Goal: Transaction & Acquisition: Purchase product/service

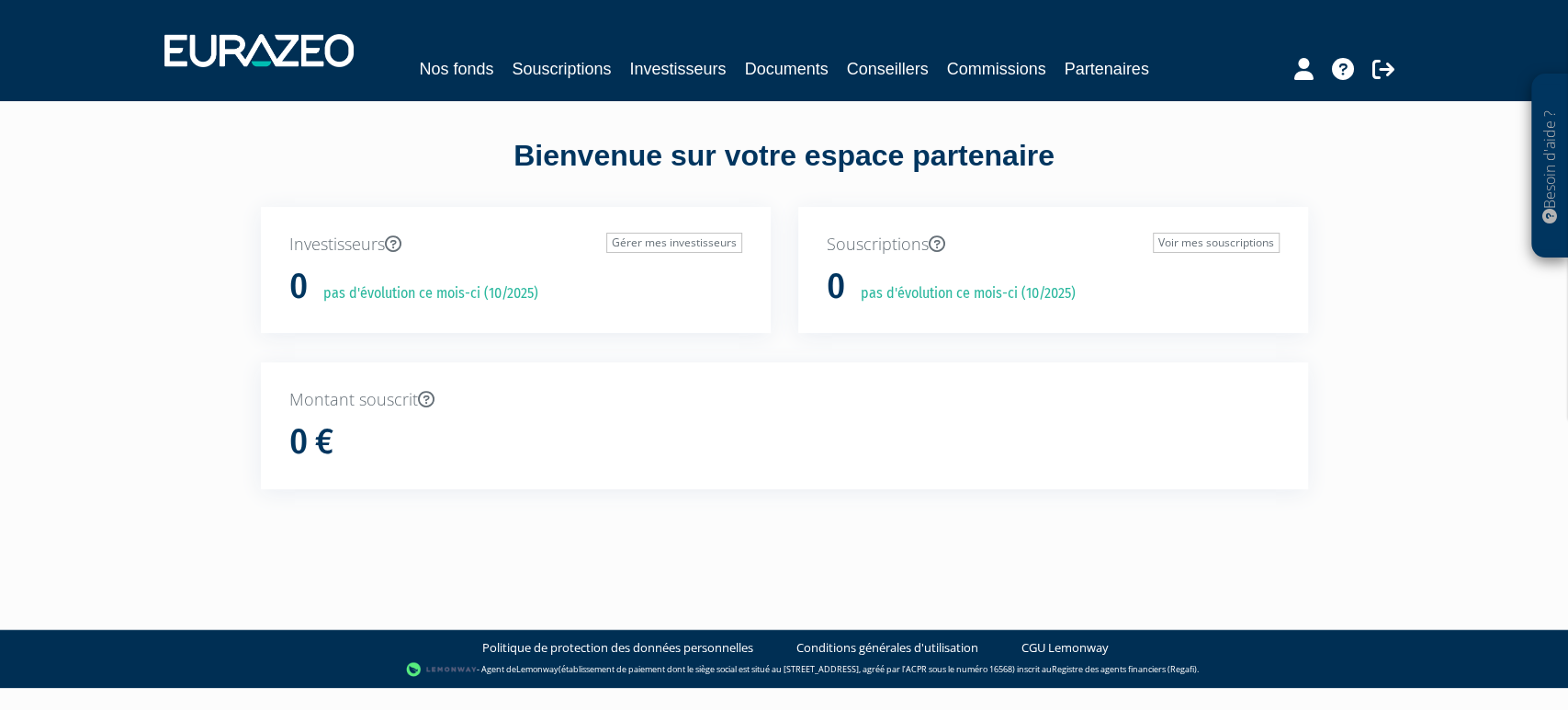
click at [434, 176] on div "Bienvenue sur votre espace partenaire" at bounding box center [784, 171] width 1075 height 72
click at [561, 80] on div "Nos fonds Souscriptions Investisseurs Documents Conseillers Commissions Partena…" at bounding box center [784, 69] width 845 height 26
click at [577, 67] on link "Souscriptions" at bounding box center [561, 69] width 99 height 26
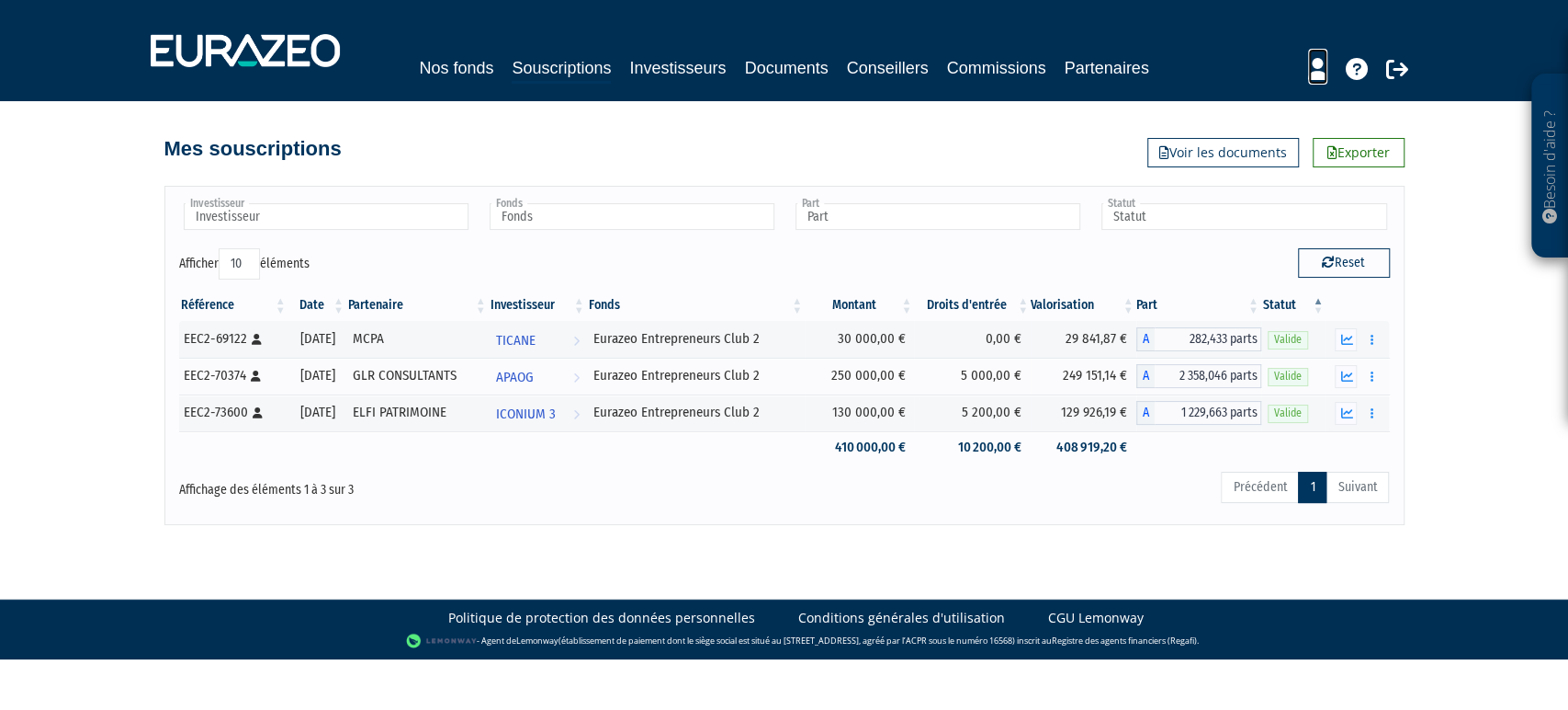
click at [1316, 75] on icon at bounding box center [1318, 69] width 19 height 22
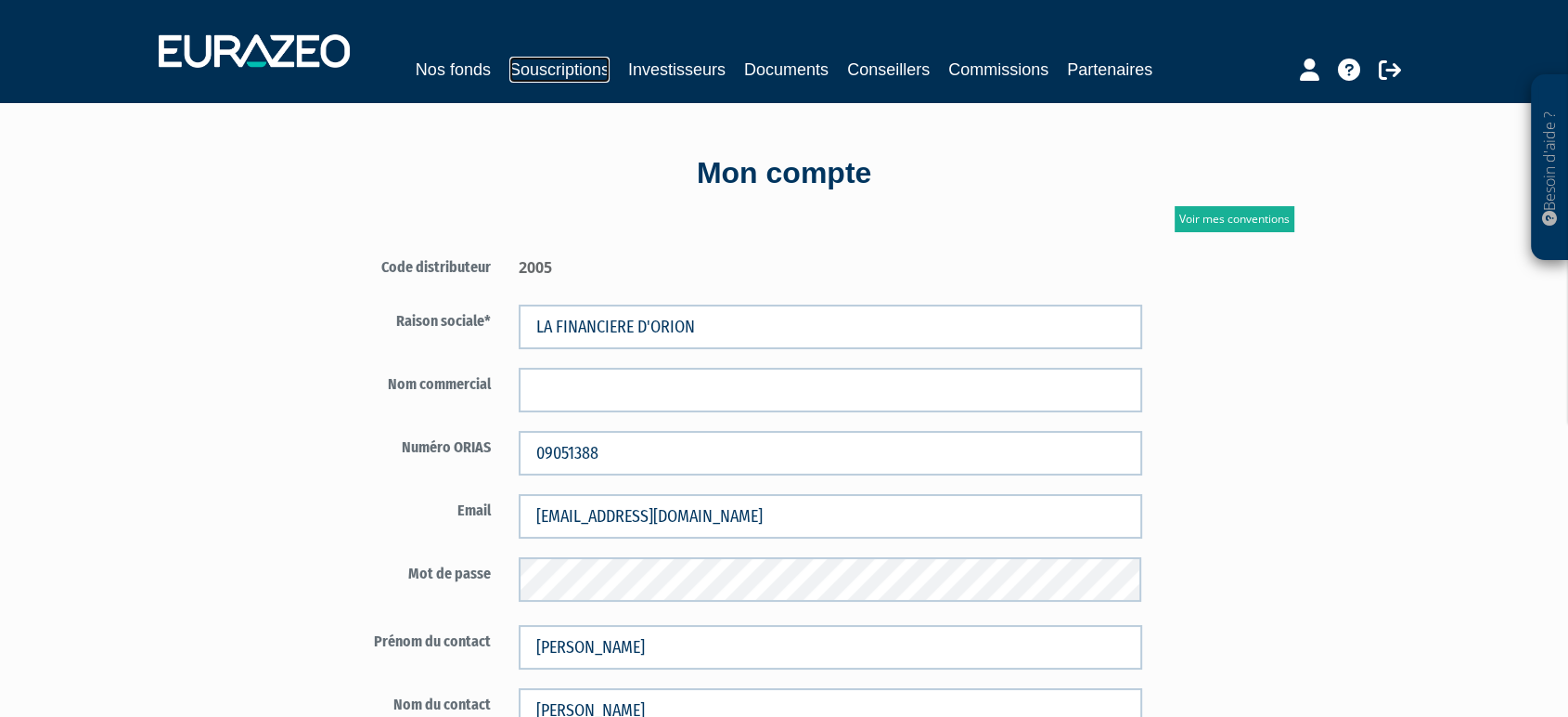
click at [595, 58] on link "Souscriptions" at bounding box center [559, 70] width 100 height 26
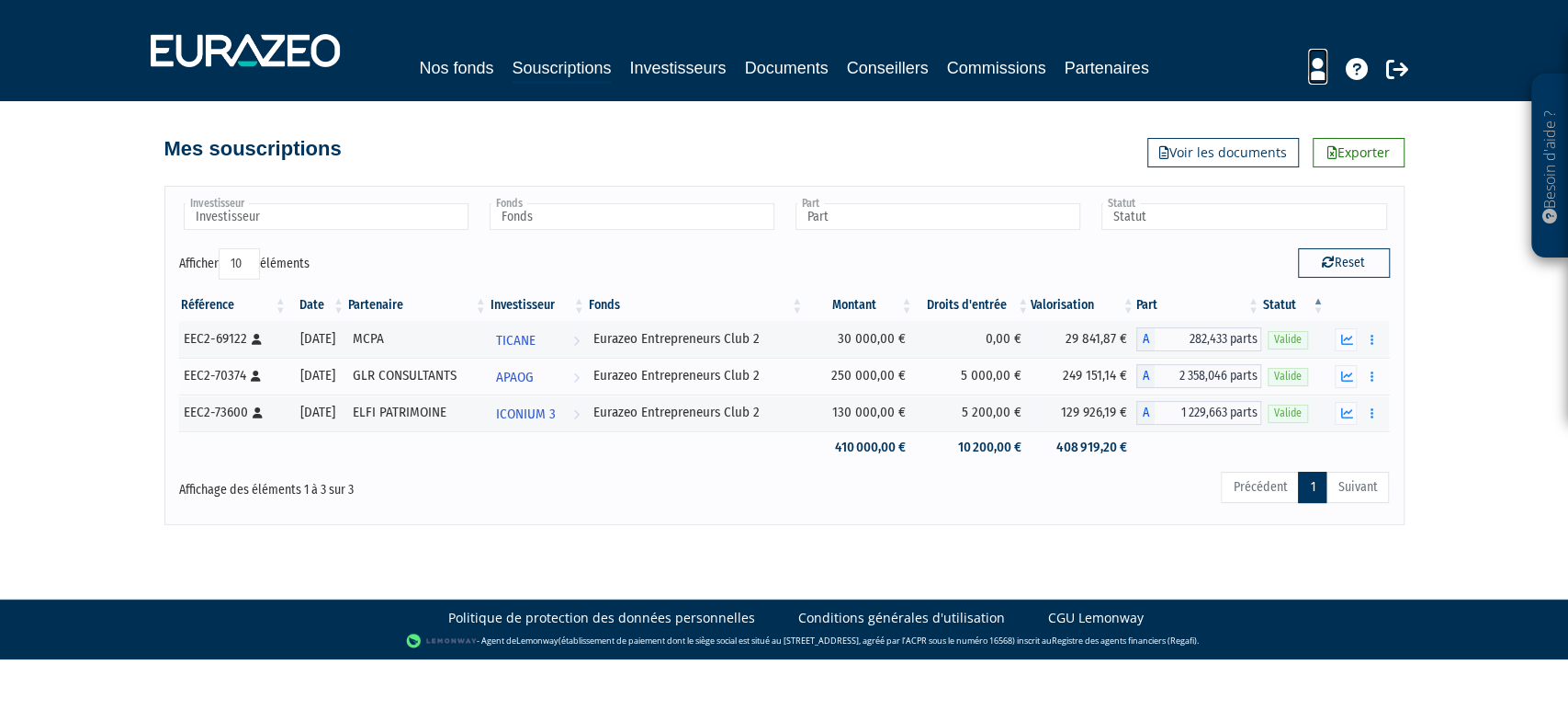
click at [1310, 76] on icon at bounding box center [1318, 69] width 19 height 22
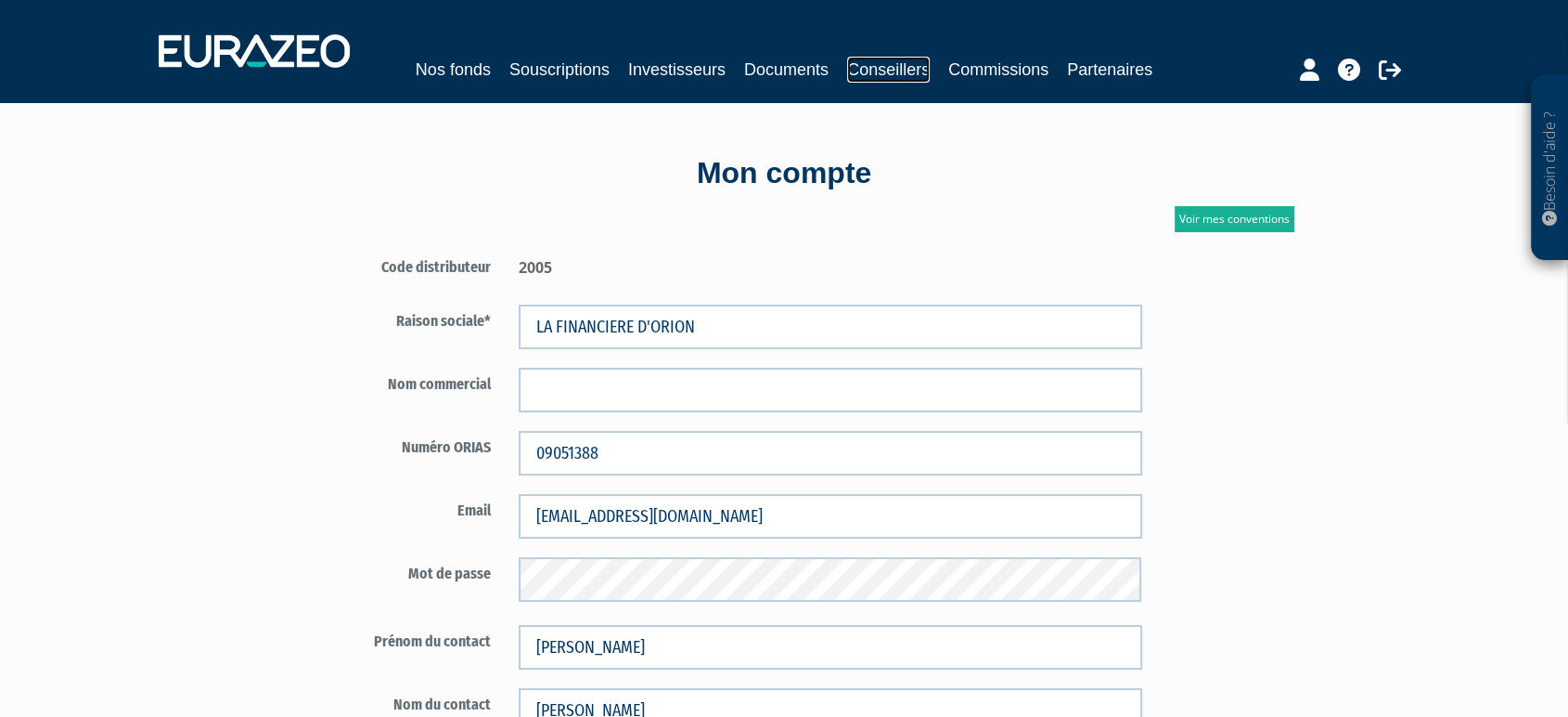
click at [930, 68] on link "Conseillers" at bounding box center [889, 70] width 82 height 26
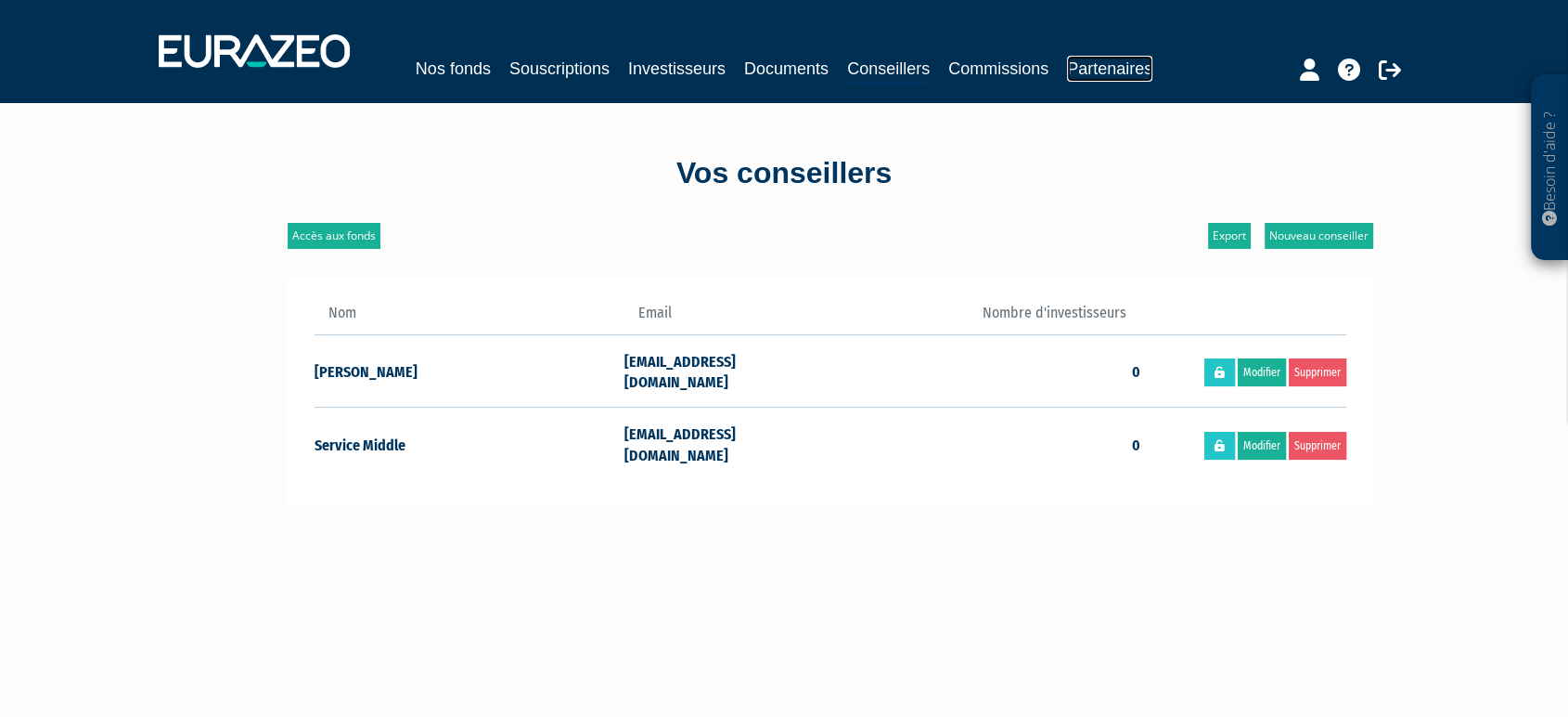
click at [1067, 82] on link "Partenaires" at bounding box center [1109, 69] width 85 height 26
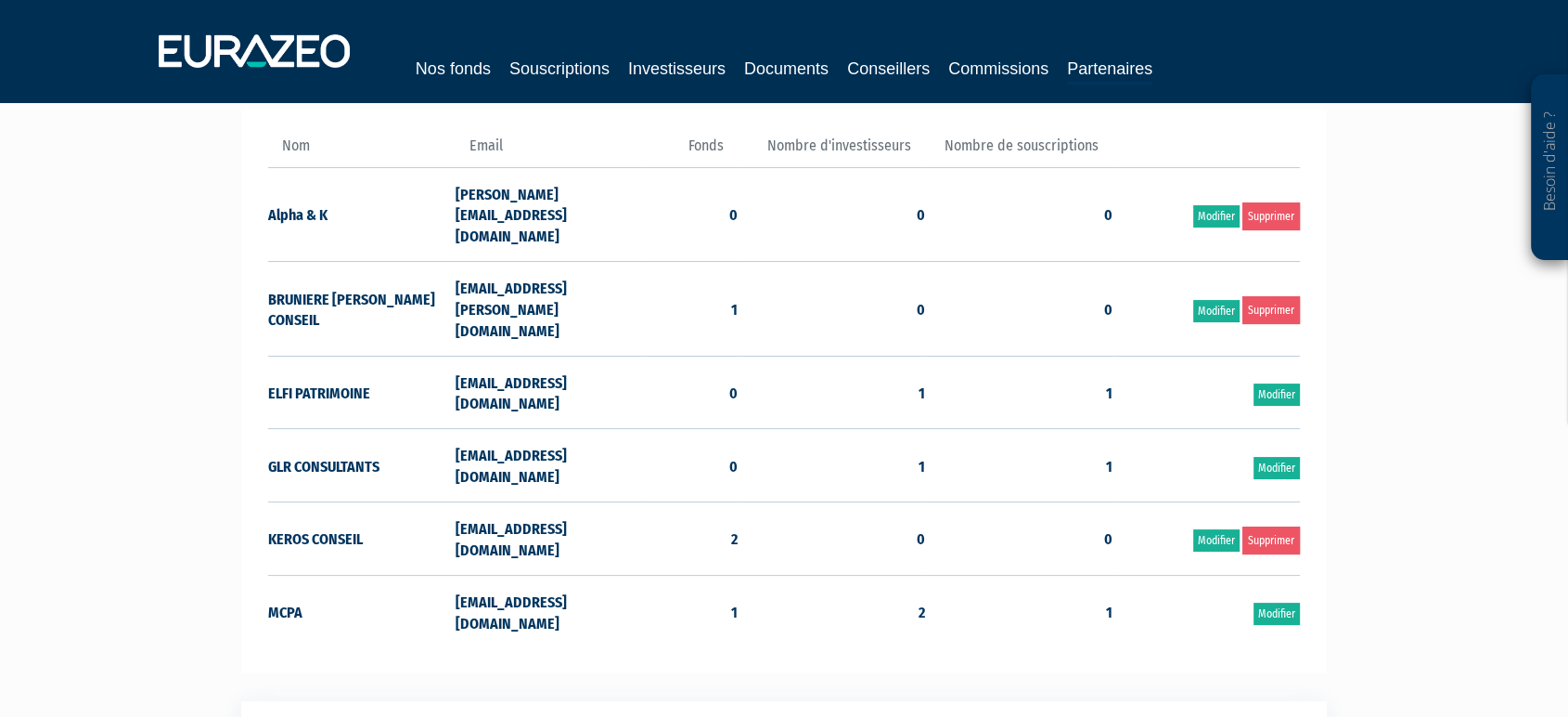
scroll to position [176, 0]
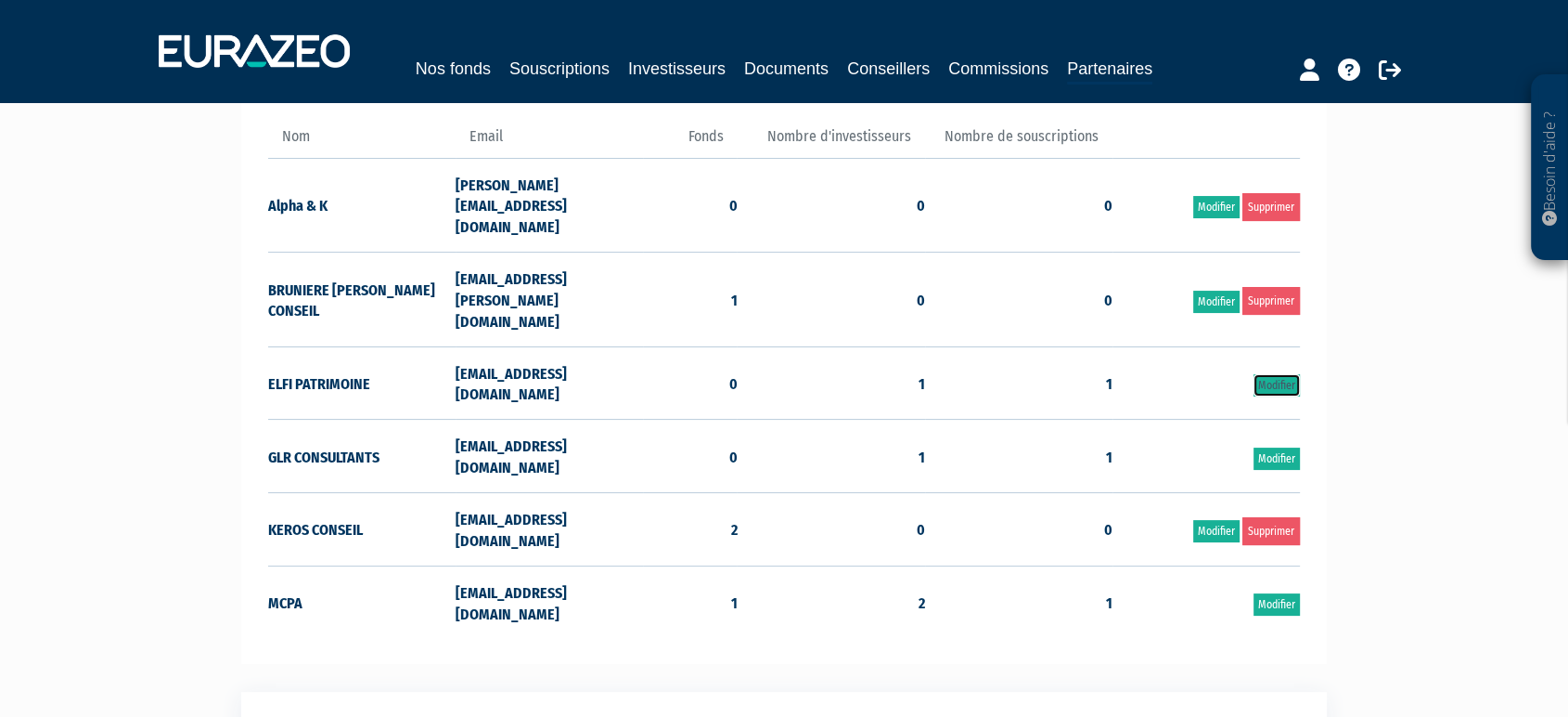
click at [1261, 374] on link "Modifier" at bounding box center [1277, 386] width 47 height 22
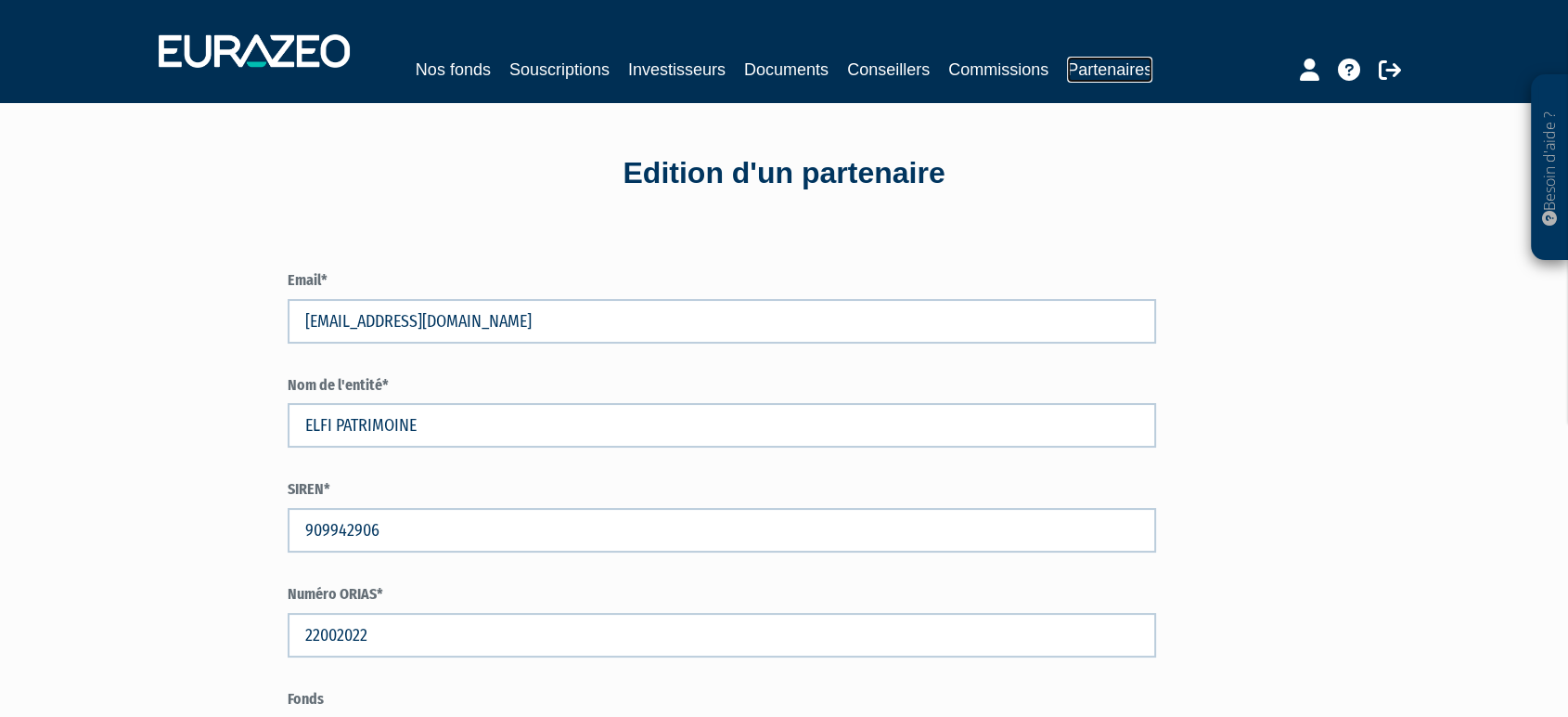
click at [1067, 82] on link "Partenaires" at bounding box center [1109, 70] width 85 height 26
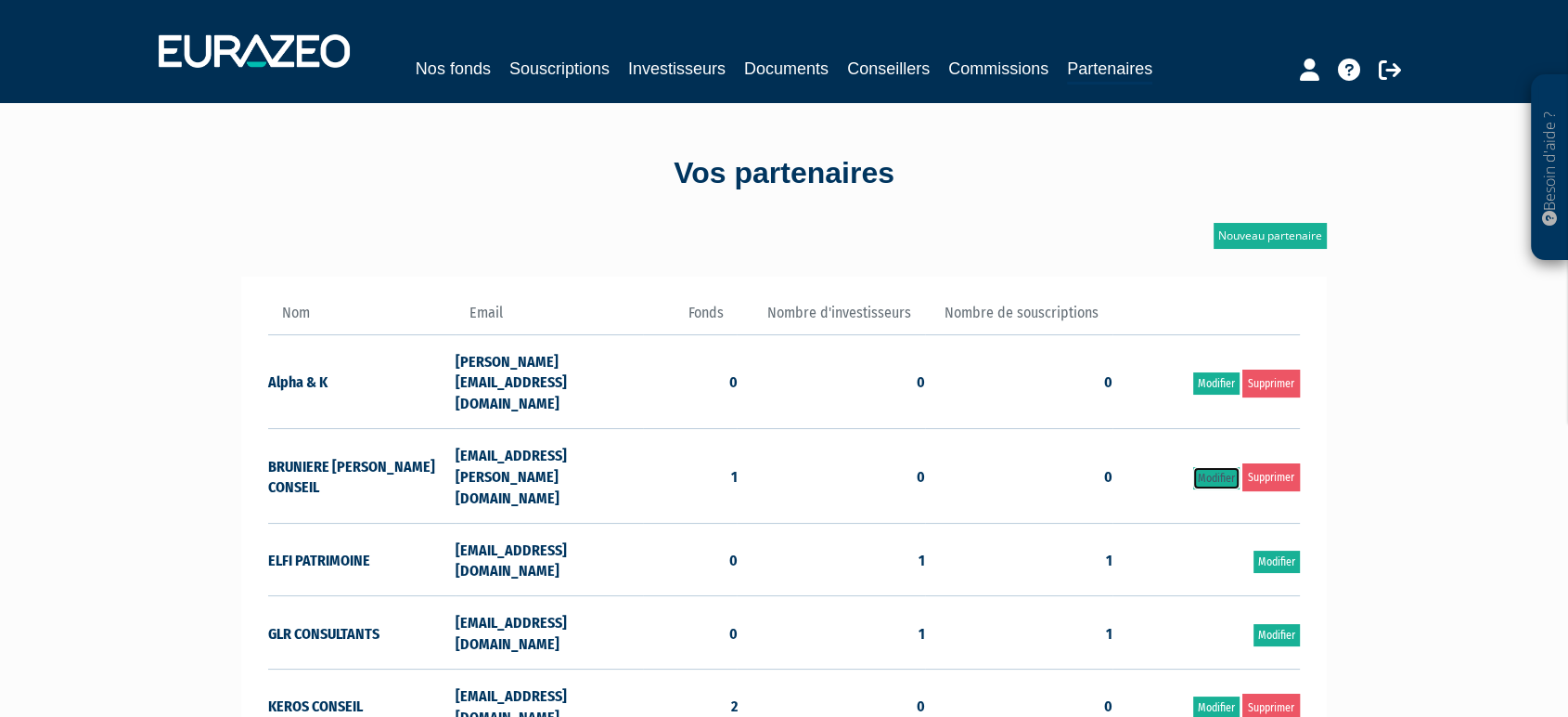
click at [1206, 467] on link "Modifier" at bounding box center [1217, 478] width 47 height 22
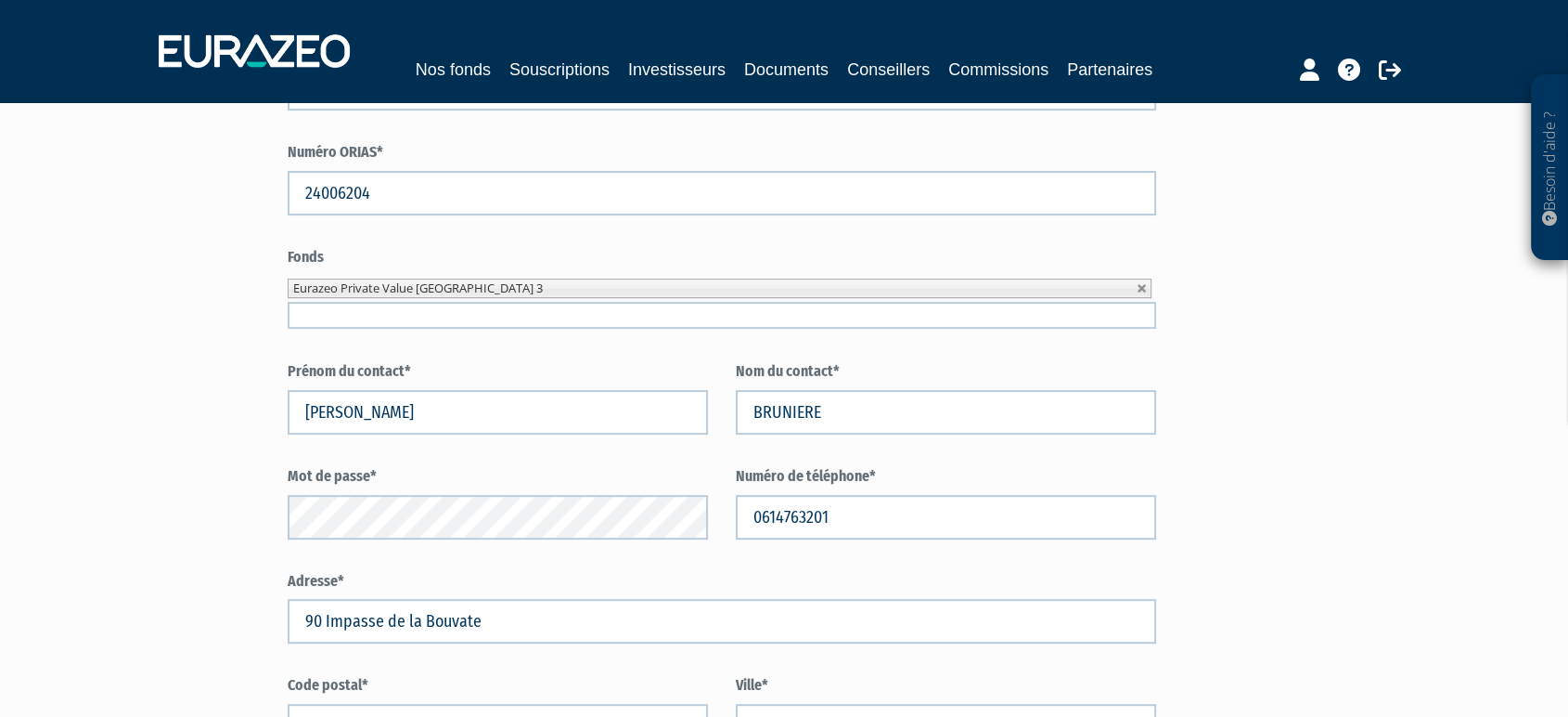
scroll to position [441, 0]
click at [523, 330] on input "text" at bounding box center [721, 316] width 869 height 27
click at [1290, 355] on div "Email* amelie@elia-conseil.fr" at bounding box center [830, 318] width 1085 height 1075
click at [1067, 82] on link "Partenaires" at bounding box center [1109, 70] width 85 height 26
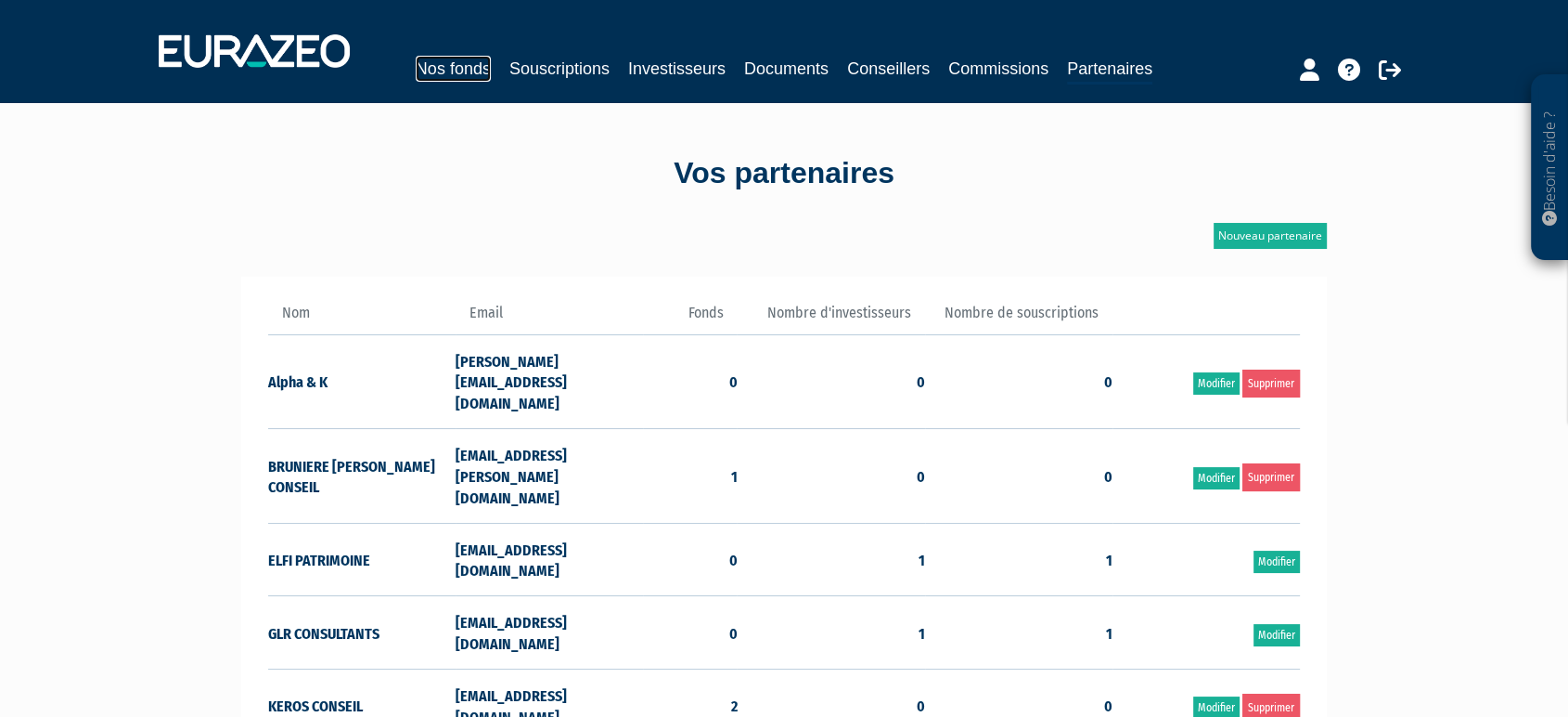
click at [491, 65] on link "Nos fonds" at bounding box center [453, 69] width 76 height 26
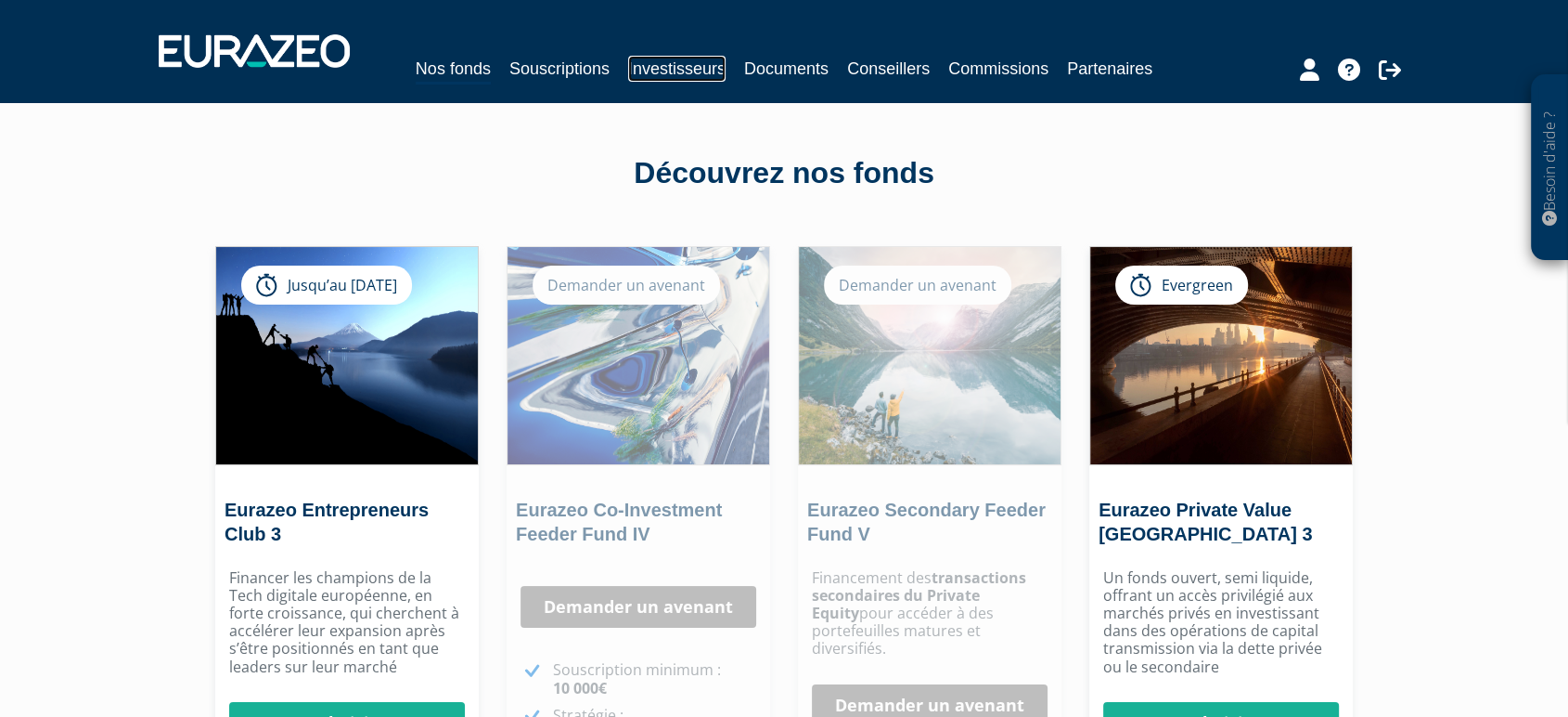
click at [694, 58] on link "Investisseurs" at bounding box center [677, 69] width 97 height 26
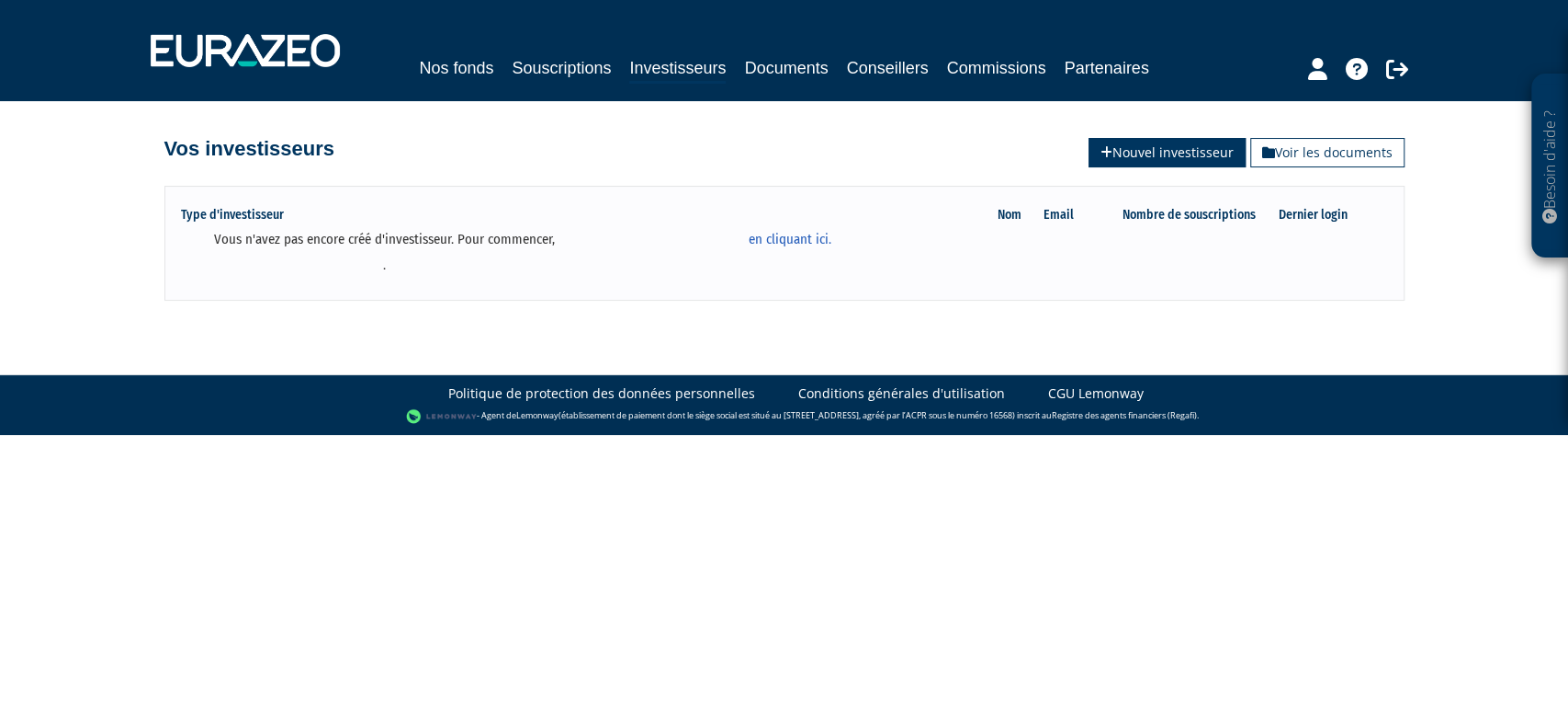
click at [1110, 144] on link "Nouvel investisseur" at bounding box center [1167, 153] width 157 height 30
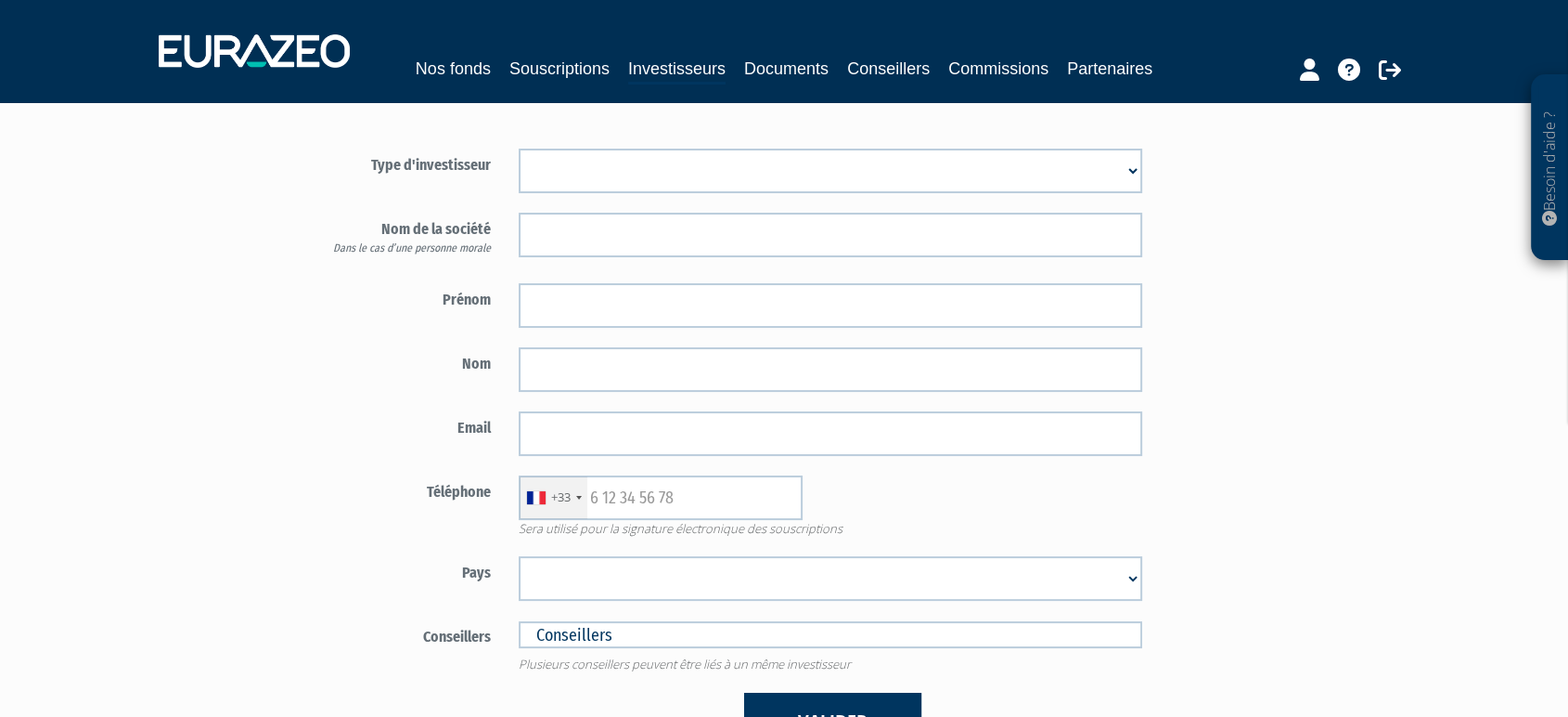
scroll to position [63, 0]
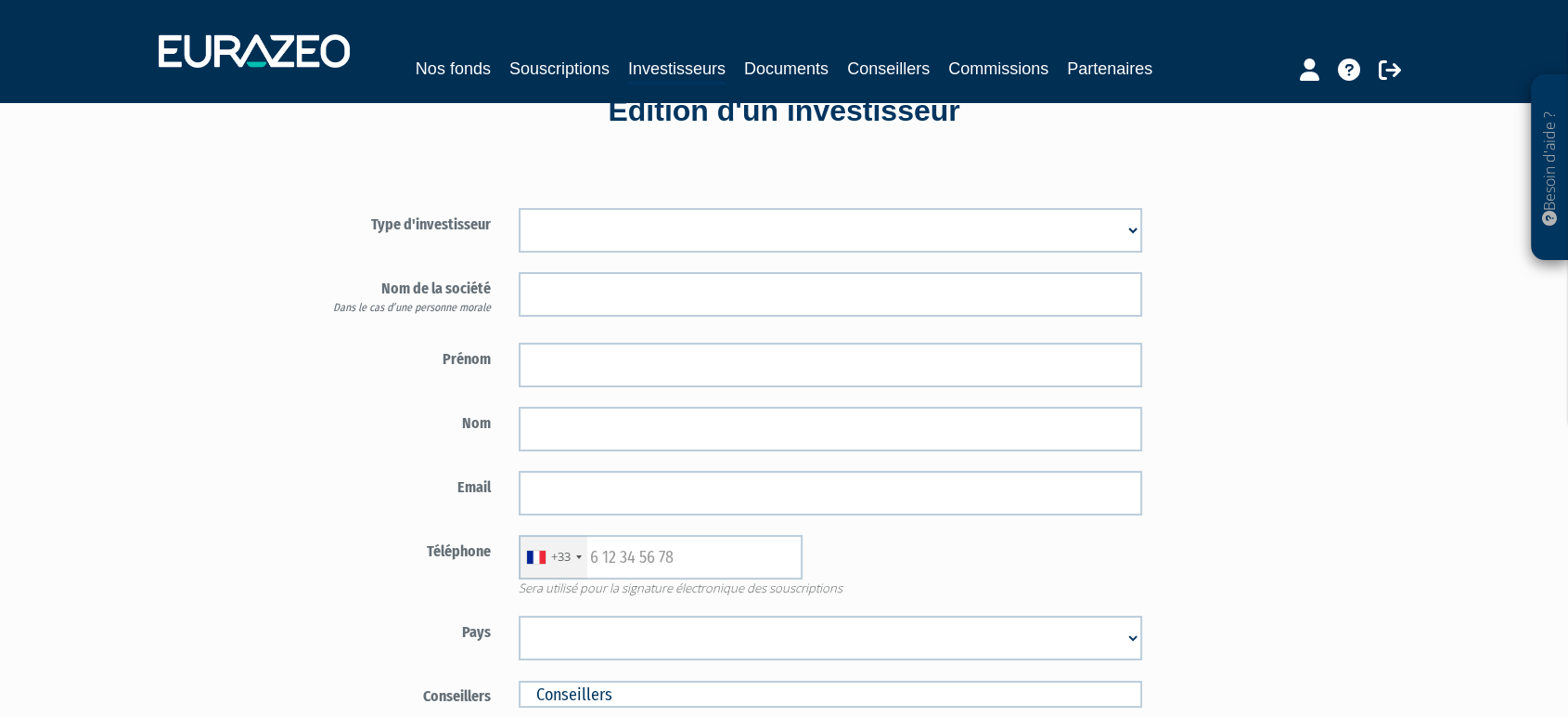
click at [1035, 252] on select "Mr Mme Société" at bounding box center [831, 231] width 623 height 45
click at [1184, 260] on div "Type d'investisseur Mr Mme Société Prénom Nom Email" at bounding box center [830, 499] width 1085 height 676
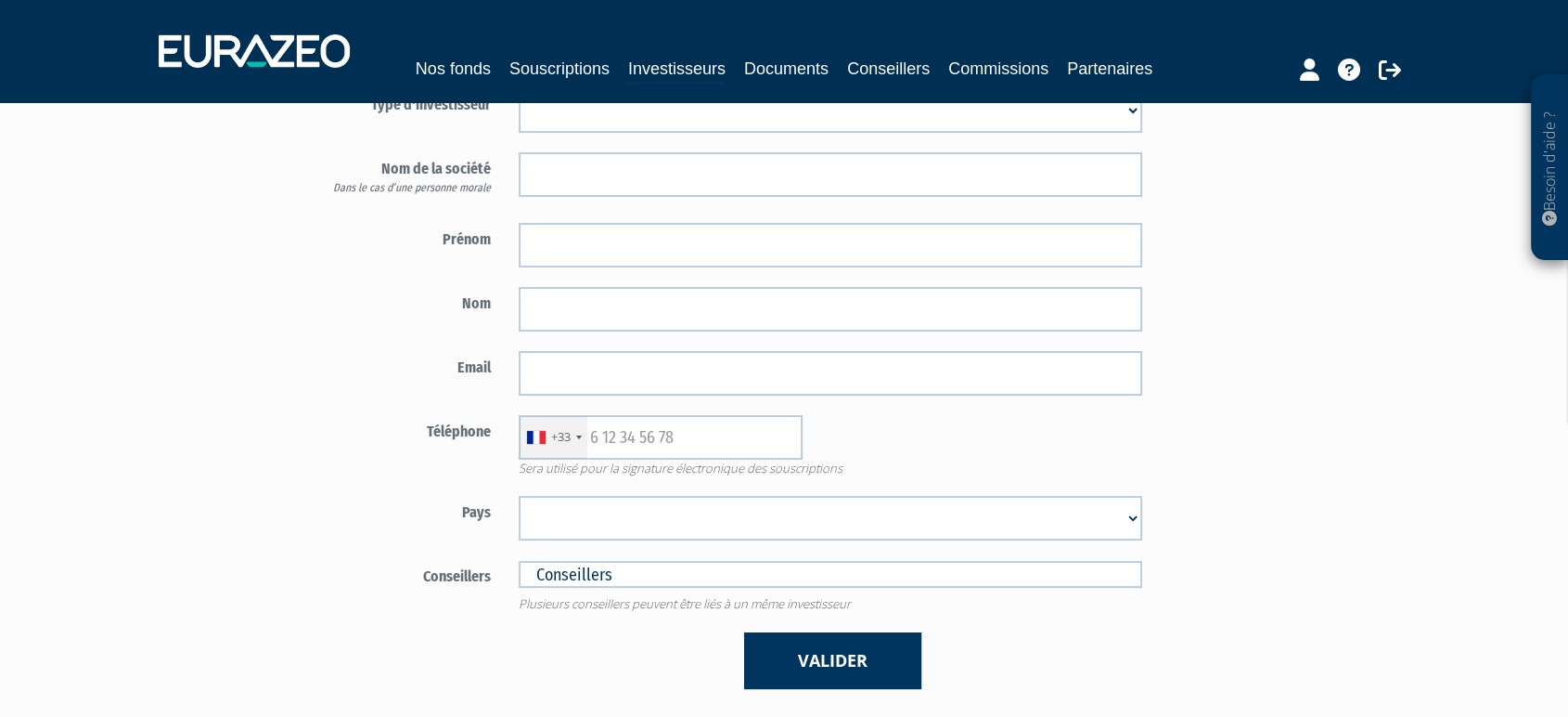
scroll to position [194, 0]
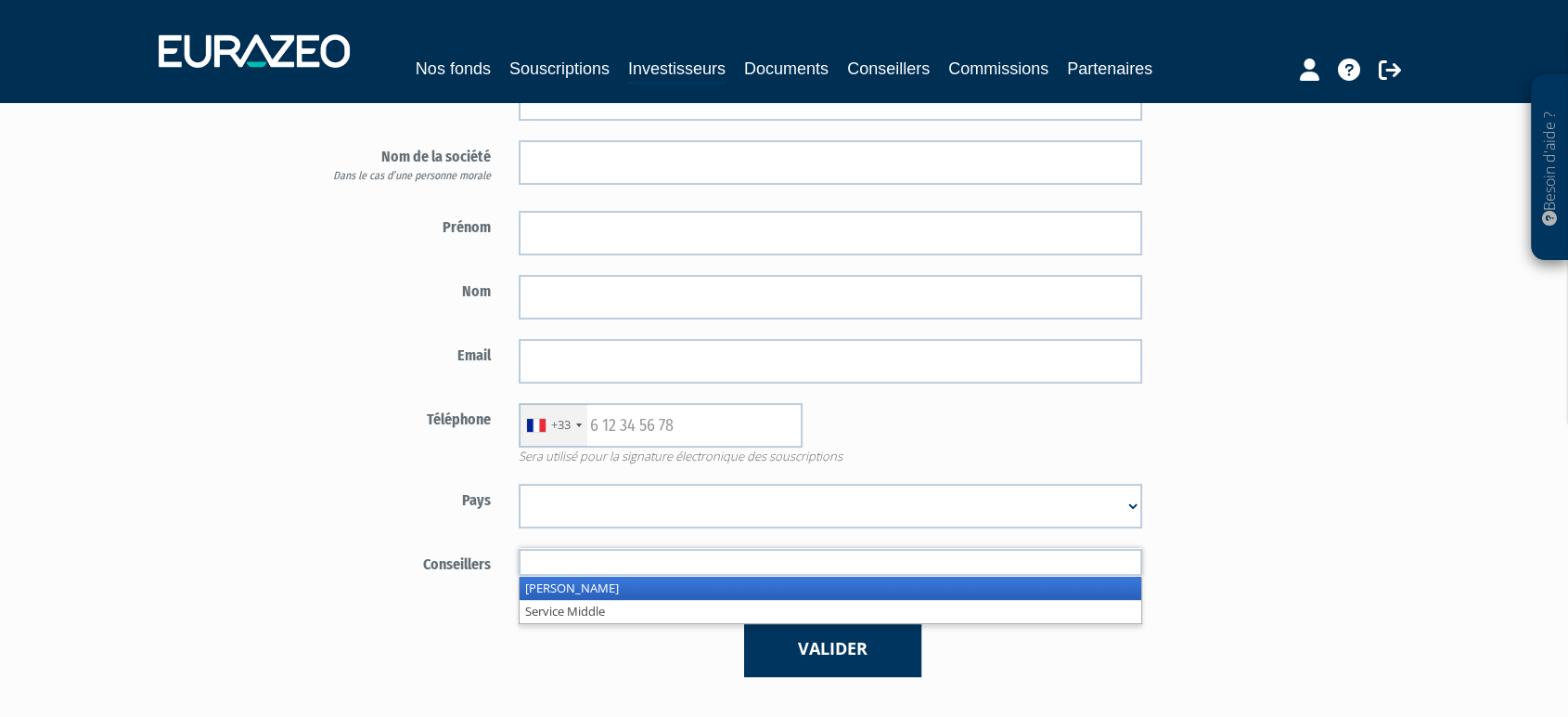
click at [593, 575] on input "text" at bounding box center [831, 562] width 623 height 27
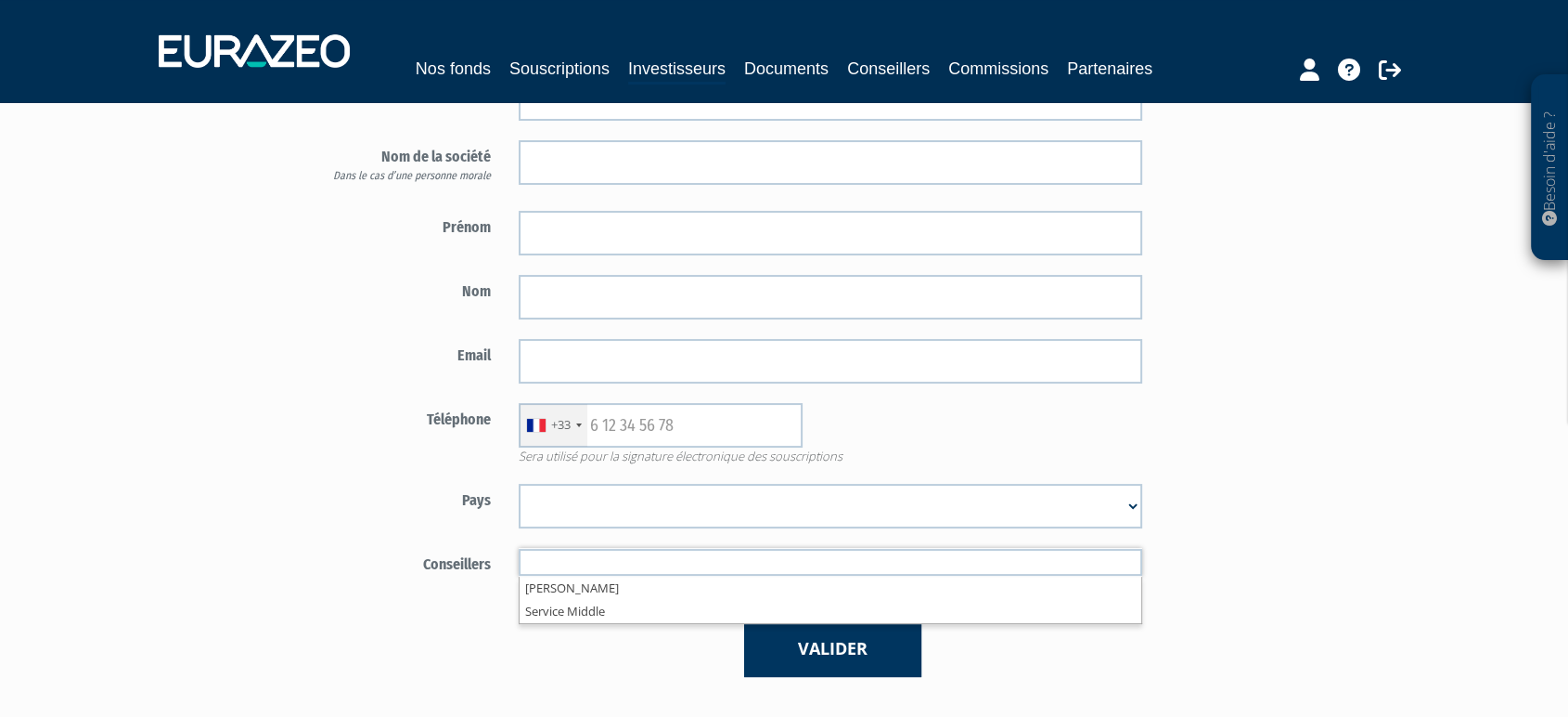
type input "Conseillers"
click at [382, 512] on label "Pays" at bounding box center [396, 498] width 217 height 28
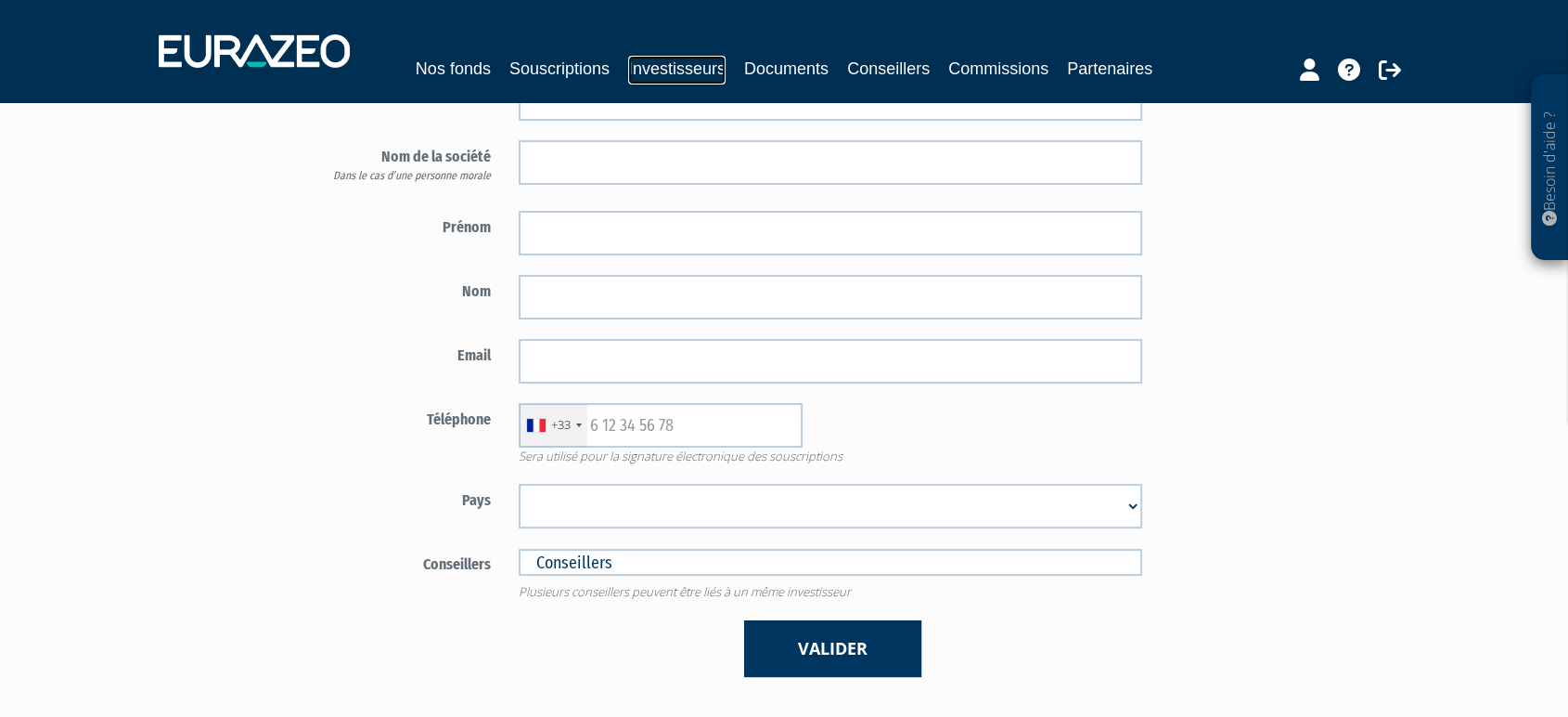
click at [710, 63] on link "Investisseurs" at bounding box center [677, 70] width 97 height 29
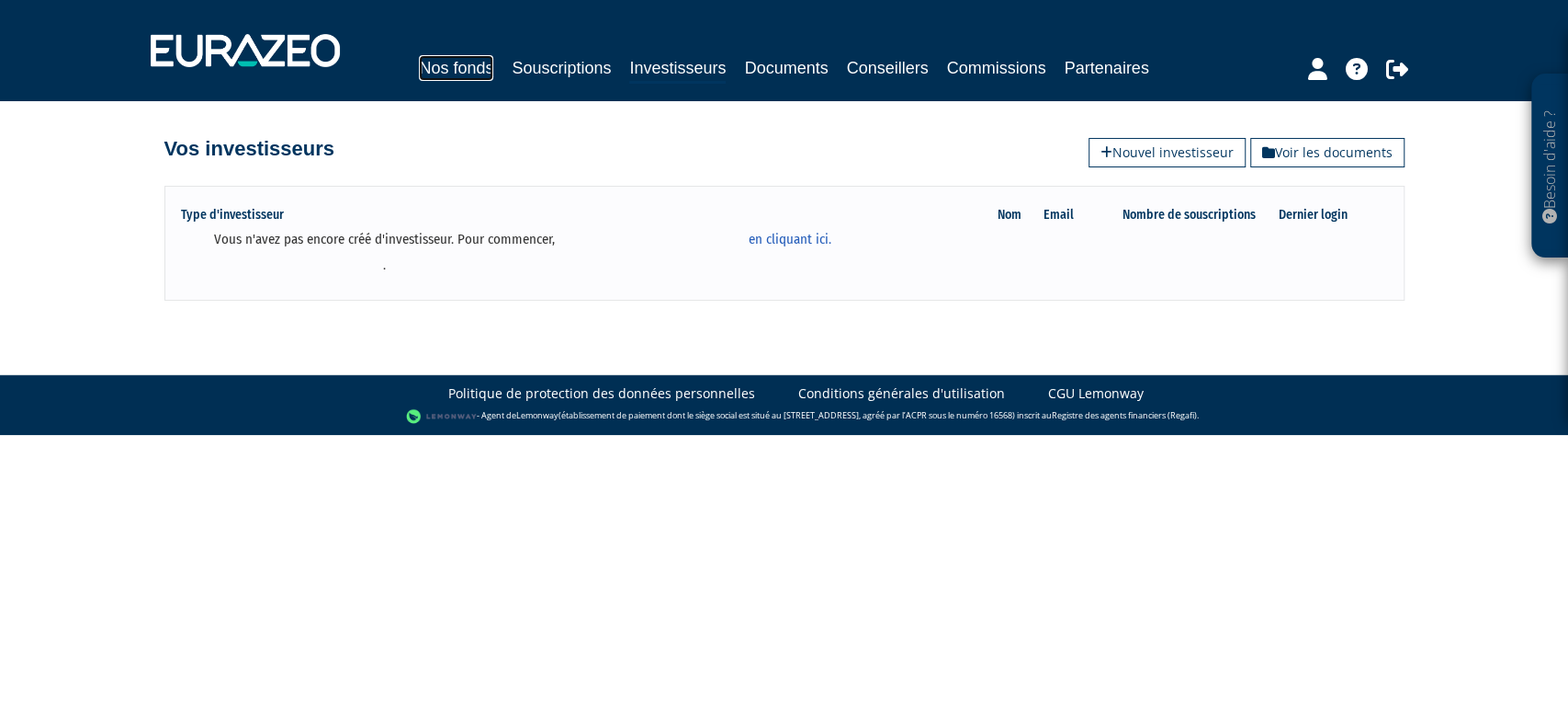
click at [435, 75] on link "Nos fonds" at bounding box center [456, 68] width 75 height 26
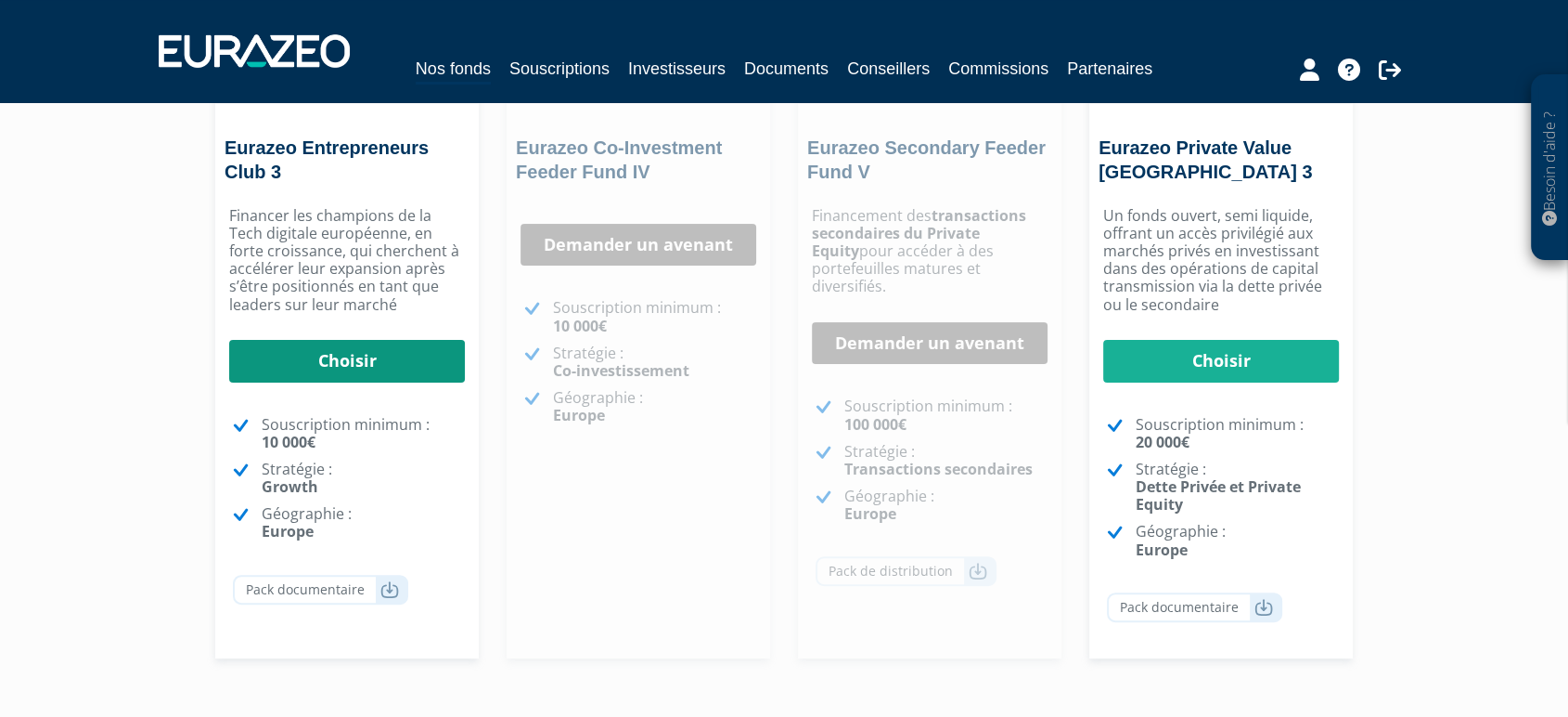
scroll to position [358, 0]
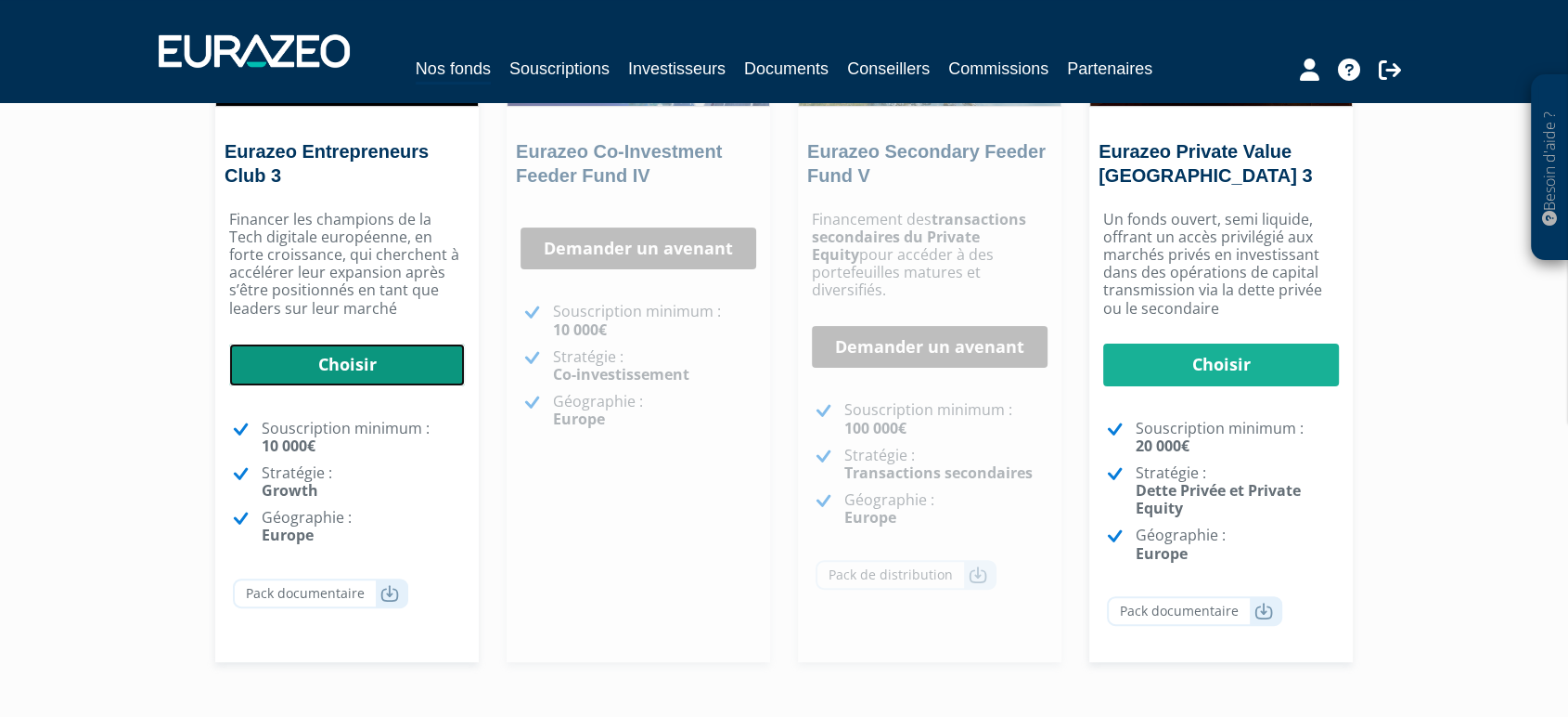
click at [319, 372] on link "Choisir" at bounding box center [347, 365] width 236 height 43
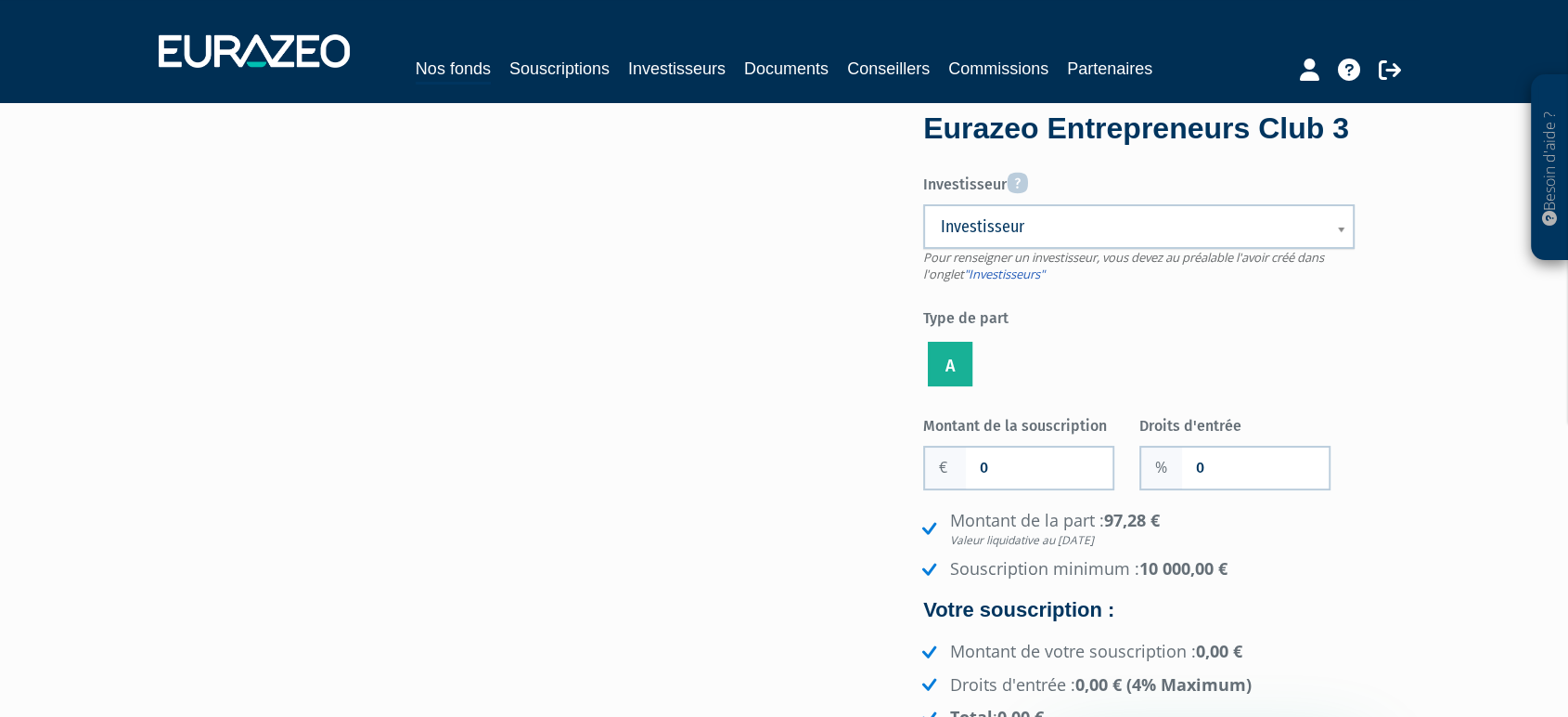
scroll to position [60, 0]
click at [1103, 239] on span "Investisseur" at bounding box center [1127, 228] width 372 height 22
type input "g"
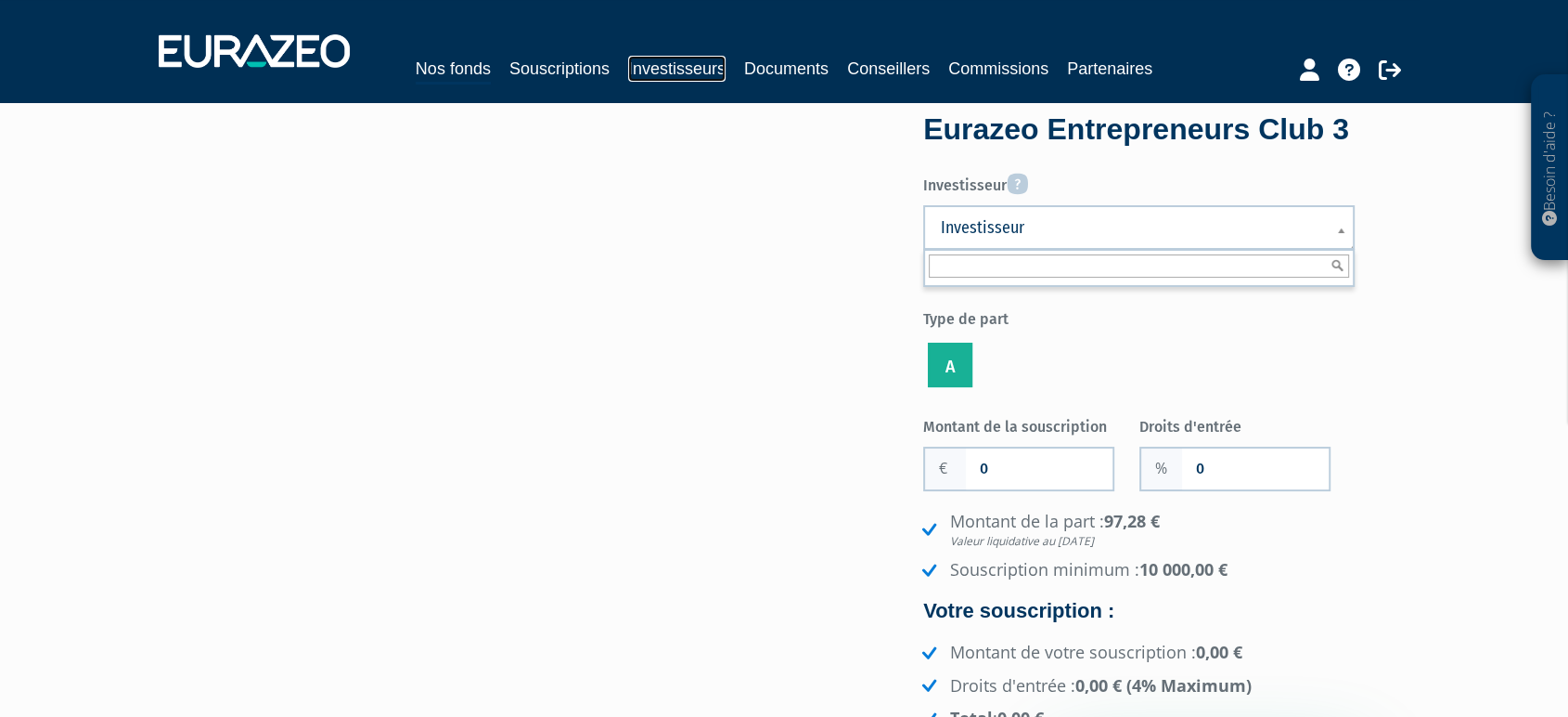
click at [689, 77] on link "Investisseurs" at bounding box center [677, 69] width 97 height 26
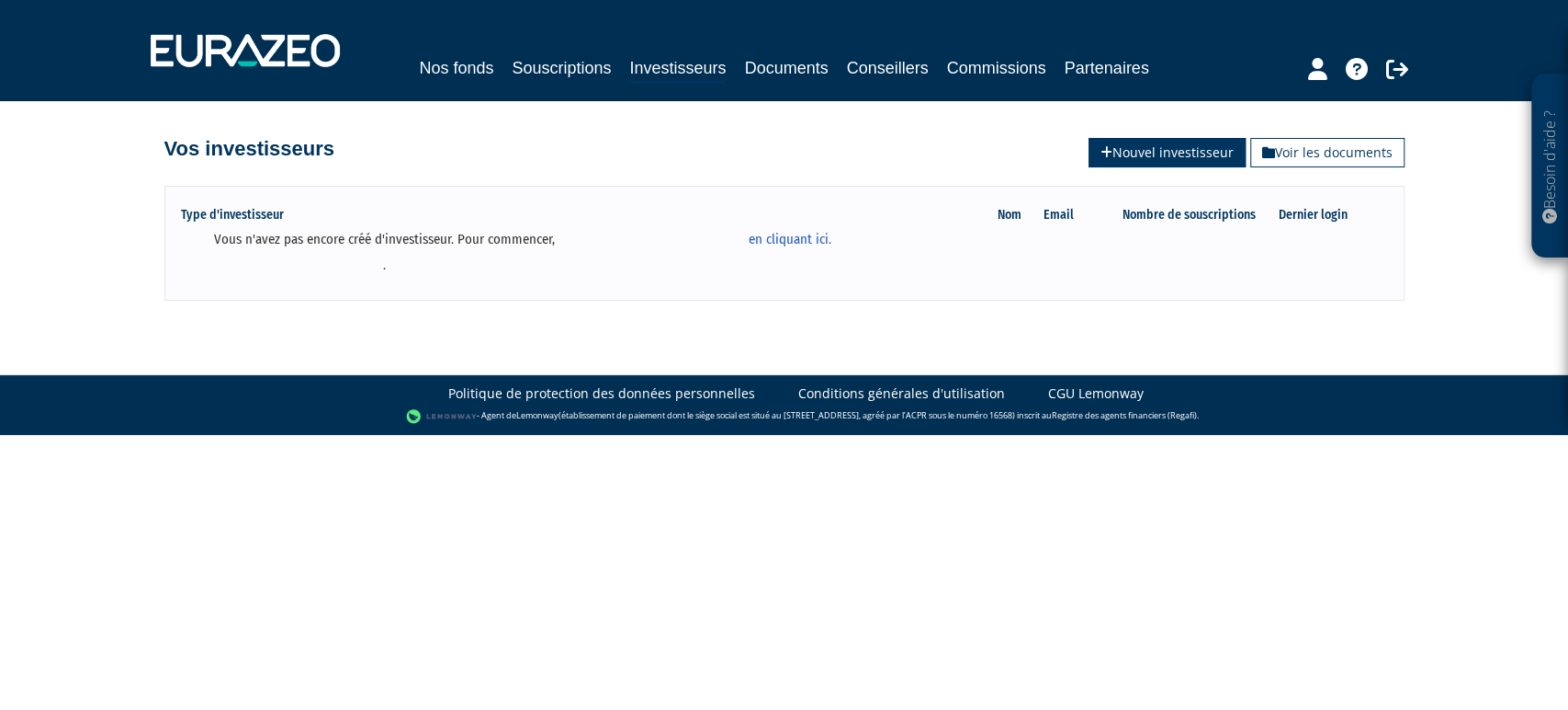
click at [1142, 153] on link "Nouvel investisseur" at bounding box center [1167, 153] width 157 height 30
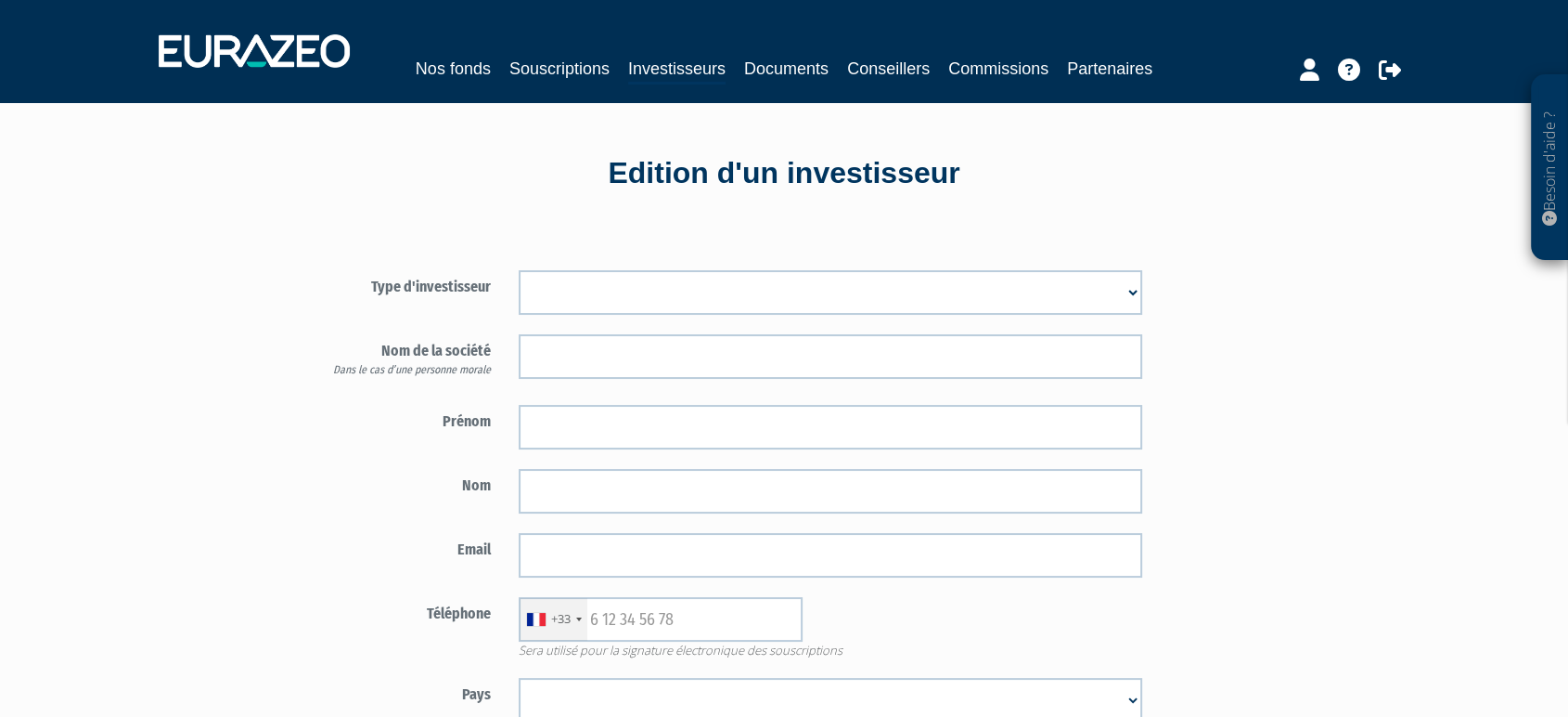
click at [805, 315] on select "Mr Mme Société" at bounding box center [831, 292] width 623 height 45
select select "1"
click at [519, 292] on select "Mr Mme Société" at bounding box center [831, 292] width 623 height 45
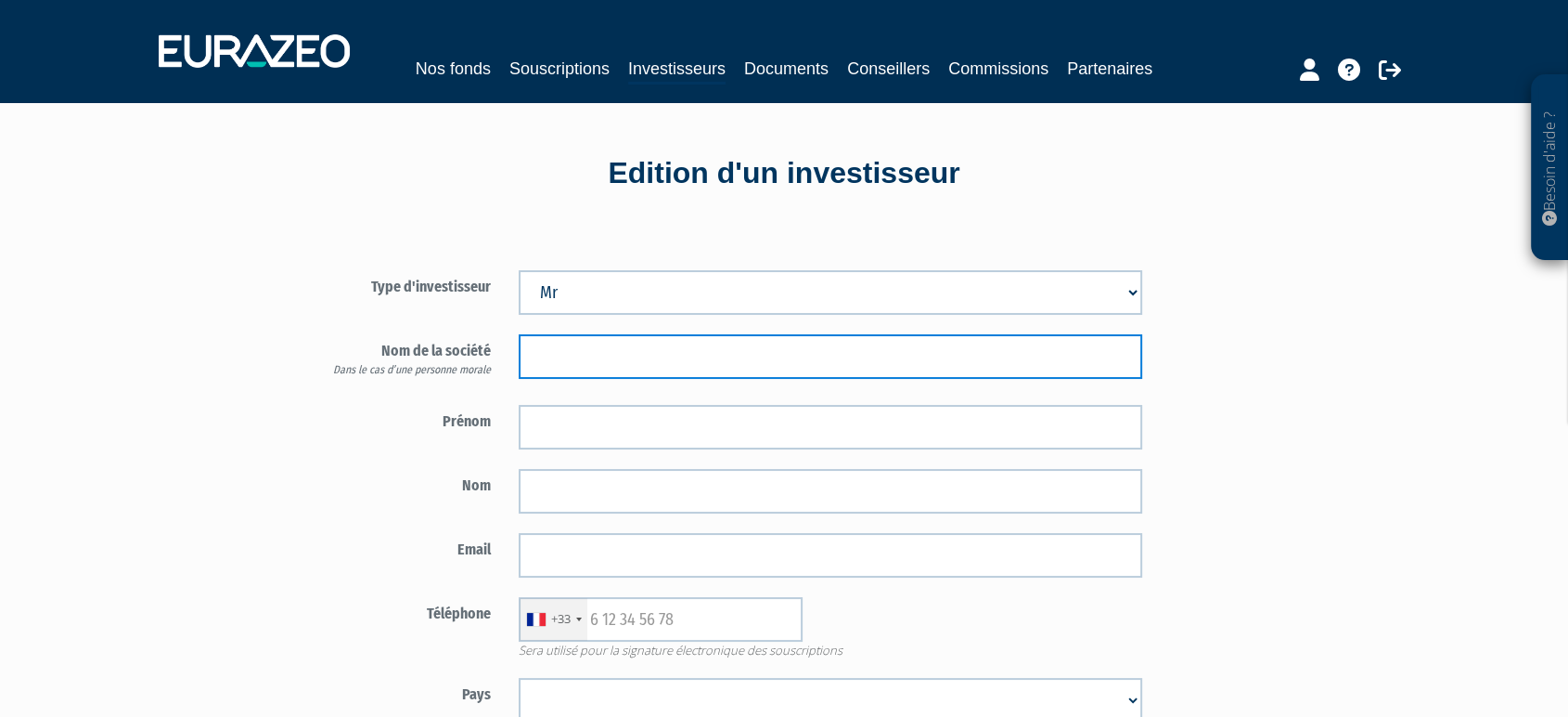
click at [722, 379] on input "text" at bounding box center [831, 357] width 623 height 45
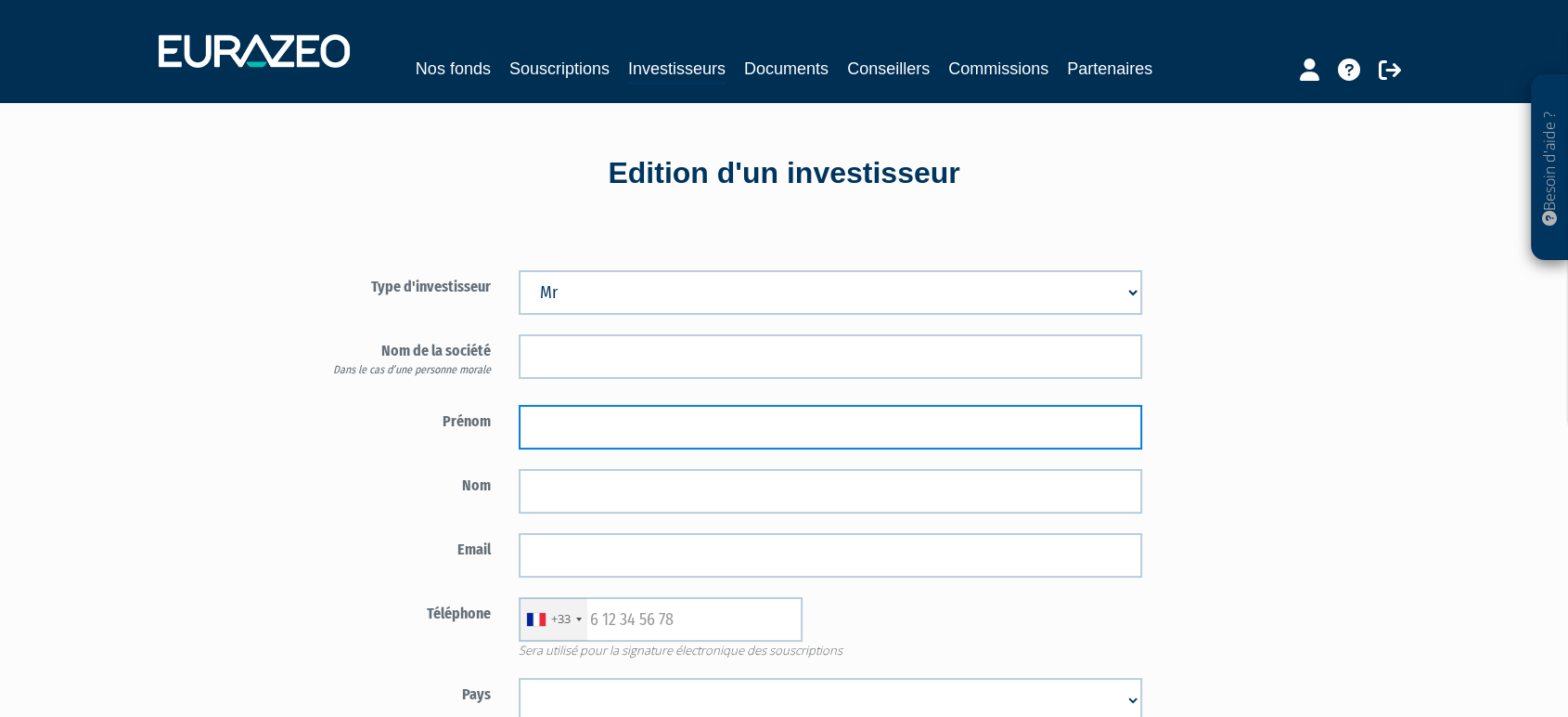
click at [593, 449] on input "text" at bounding box center [831, 428] width 623 height 45
type input "paul"
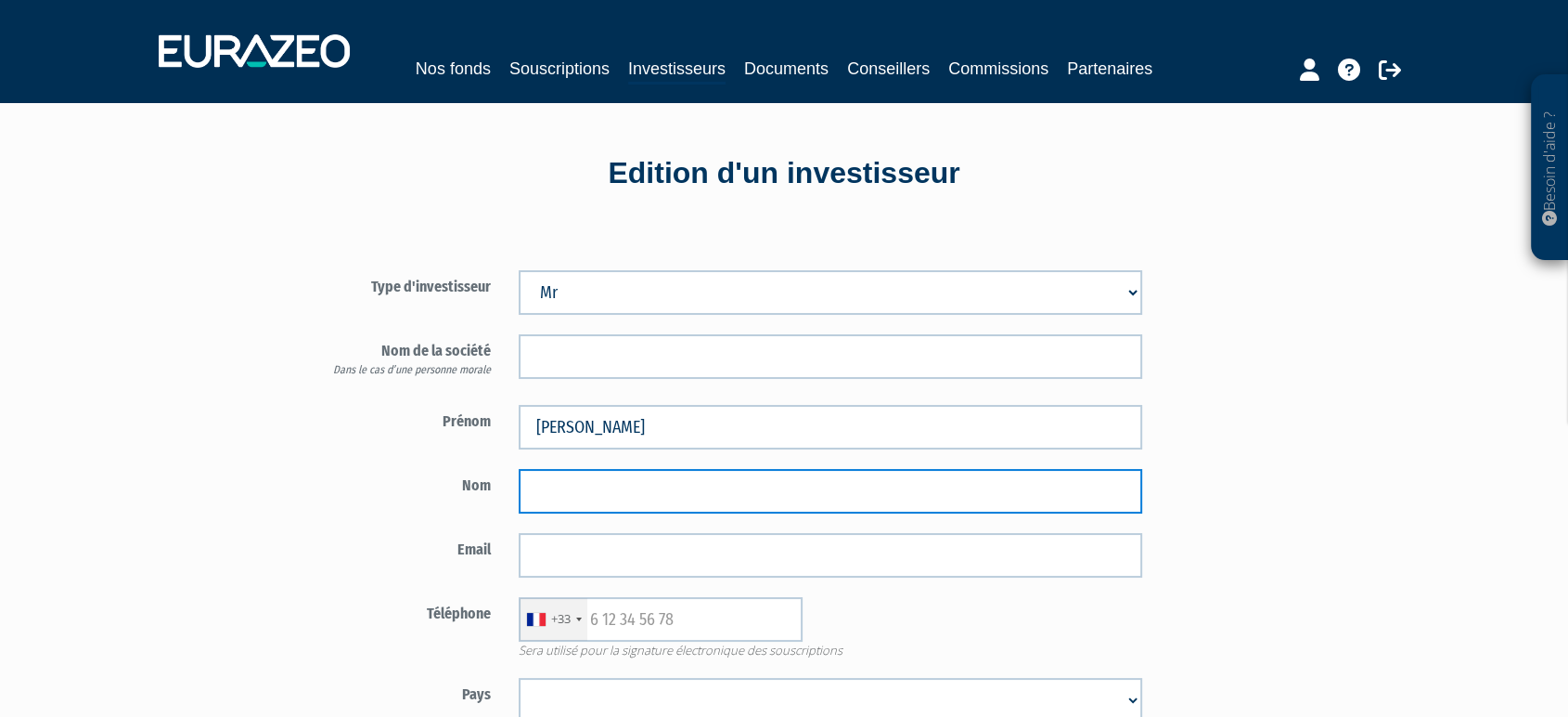
click at [569, 513] on input "text" at bounding box center [831, 491] width 623 height 45
type input "dupont"
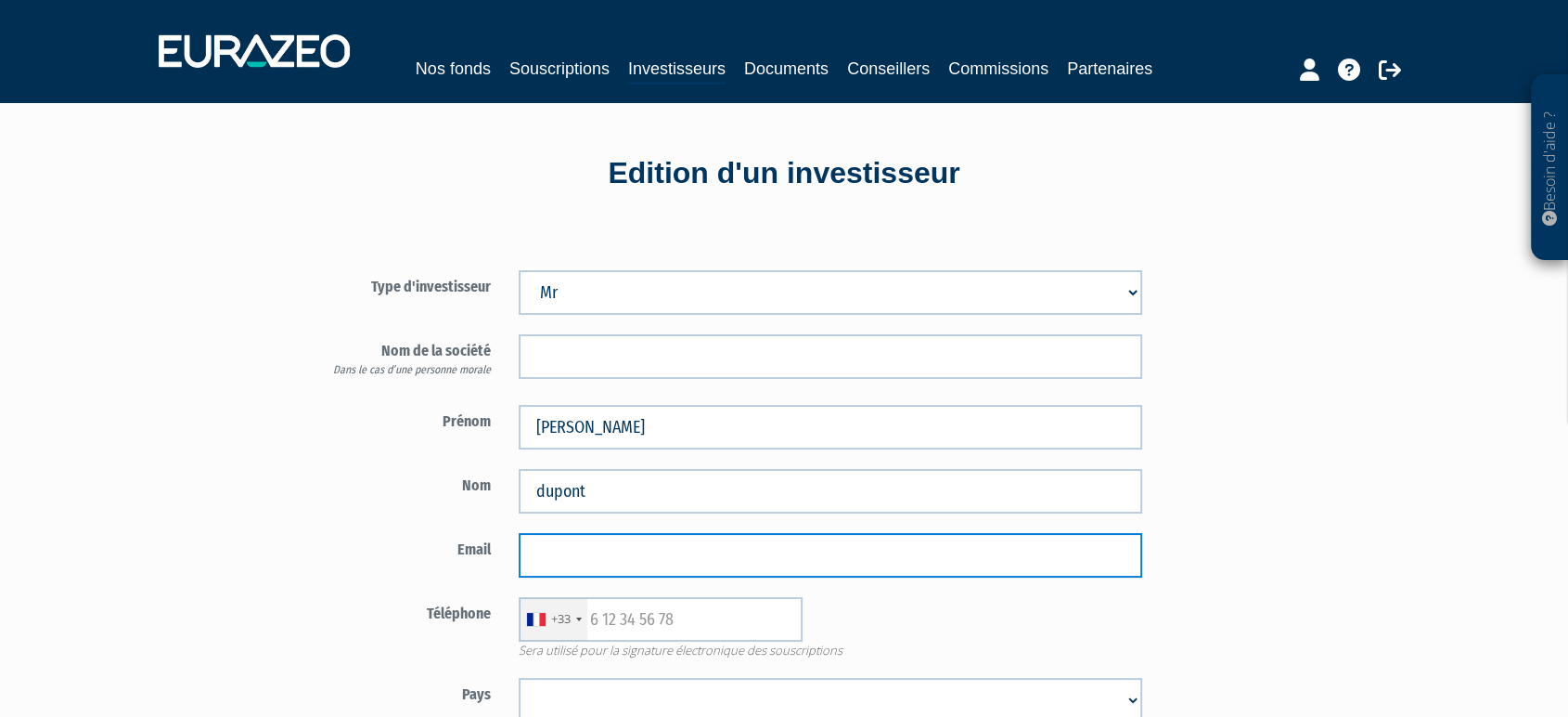
click at [563, 577] on input "email" at bounding box center [831, 555] width 623 height 45
type input "[EMAIL_ADDRESS][DOMAIN_NAME]"
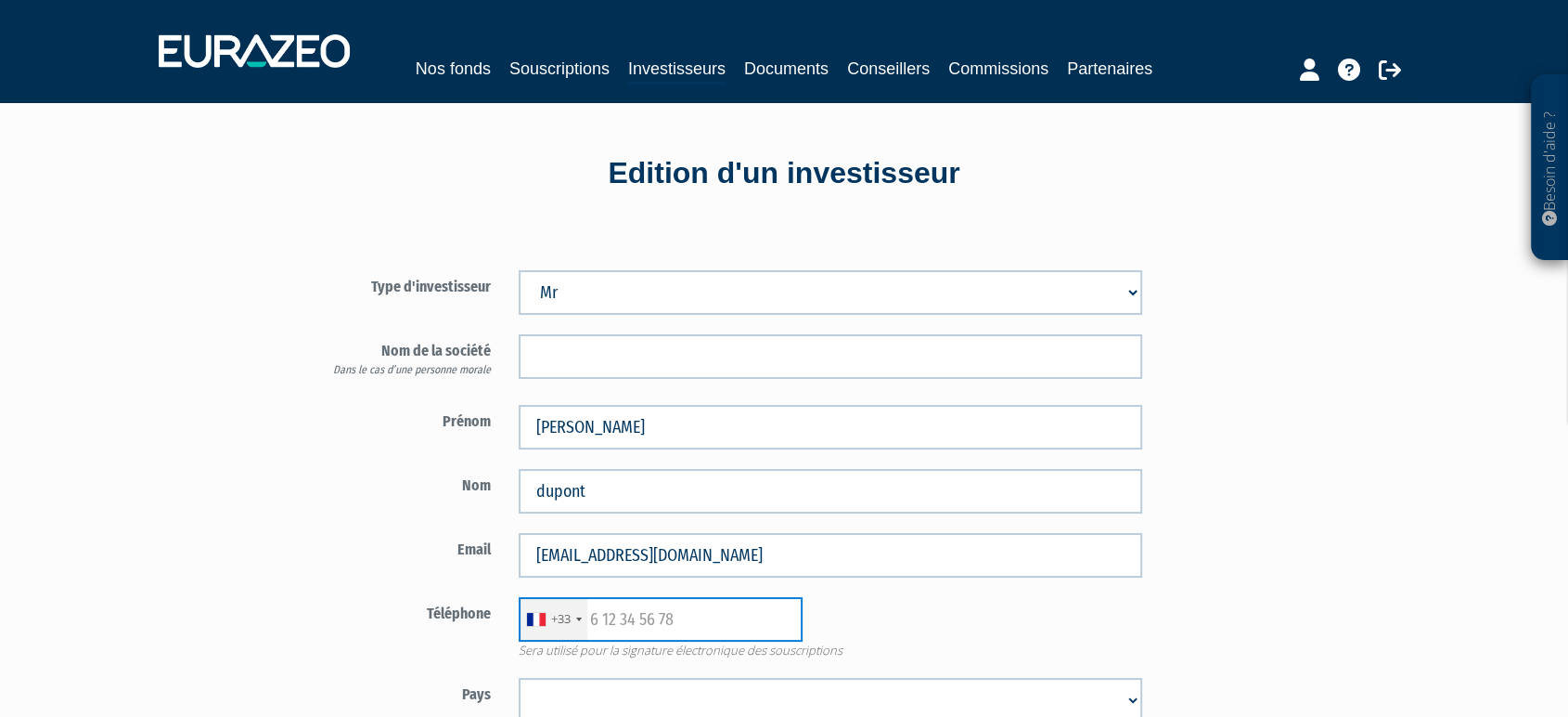
click at [661, 641] on input "text" at bounding box center [661, 619] width 284 height 45
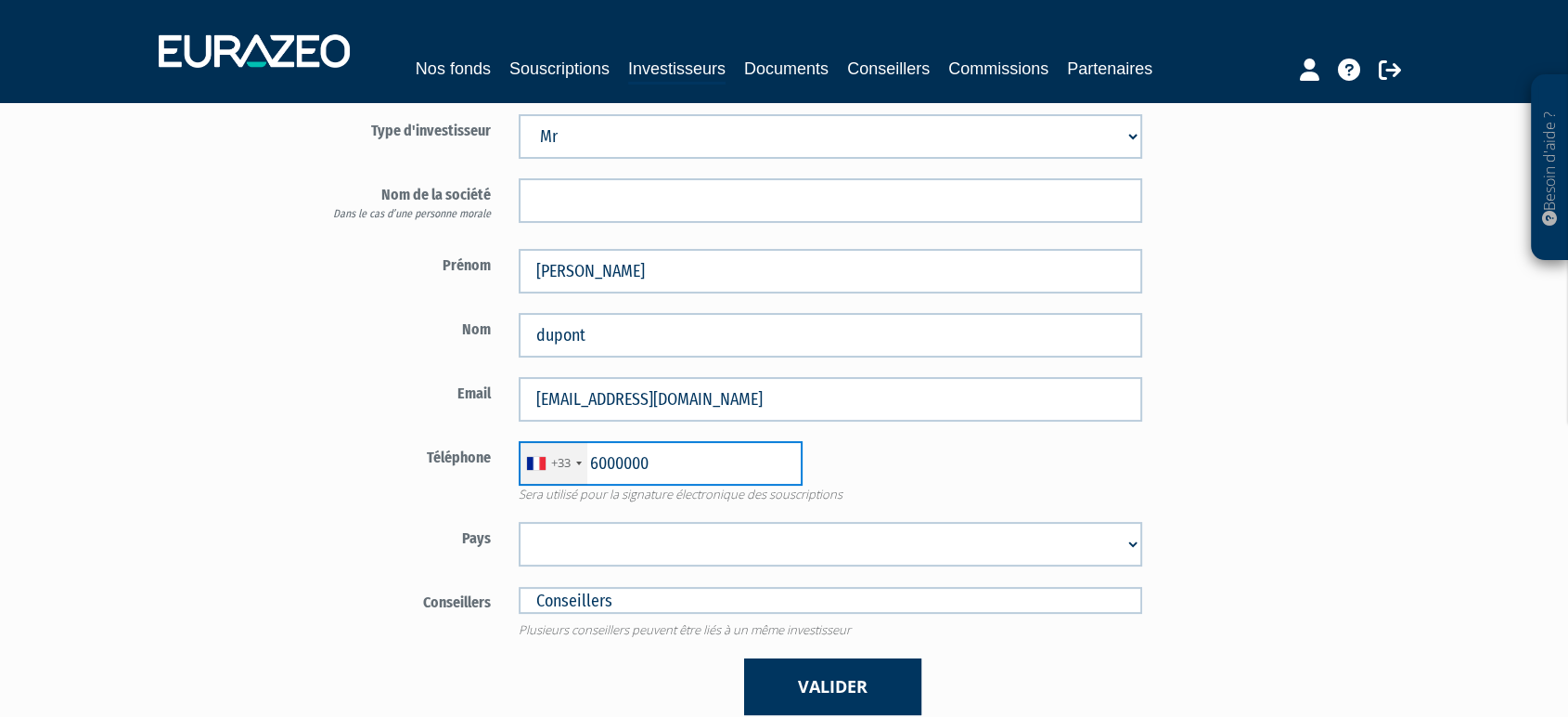
scroll to position [162, 0]
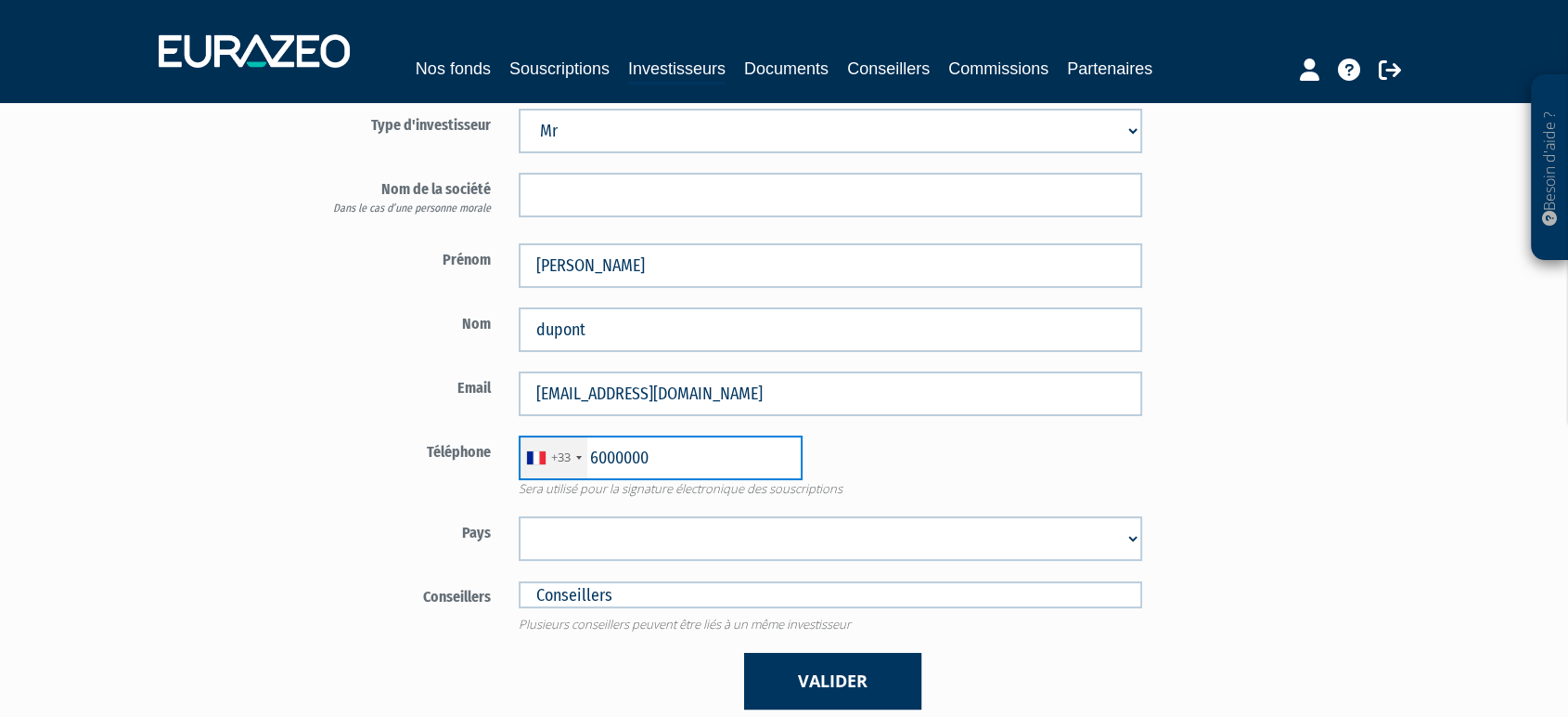
type input "6000000"
click at [673, 560] on select "Afghanistan Afrique du Sud Albanie Algérie Allemagne Andorre Angola Anguilla An…" at bounding box center [831, 539] width 623 height 45
select select "75"
click at [519, 539] on select "Afghanistan Afrique du Sud Albanie Algérie Allemagne Andorre Angola Anguilla An…" at bounding box center [831, 539] width 623 height 45
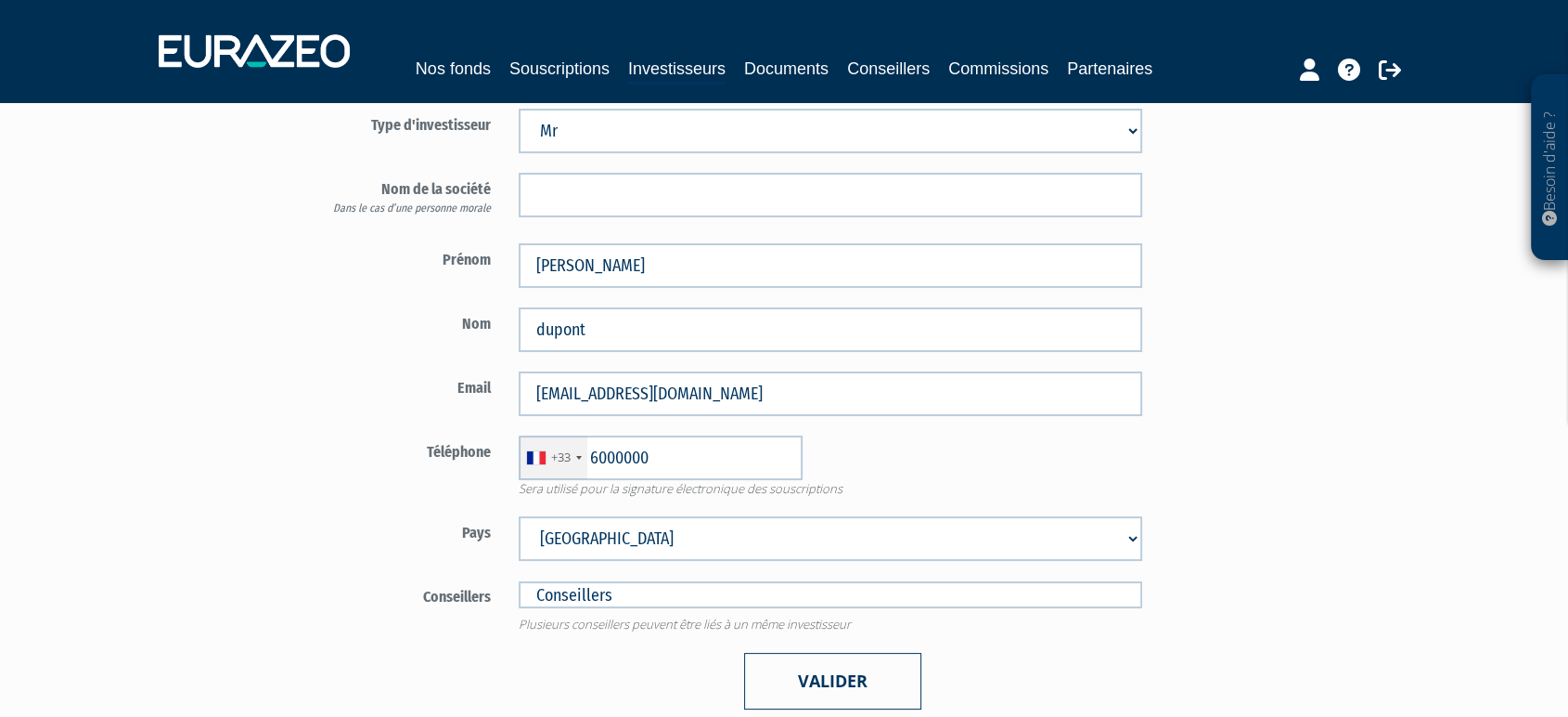
click at [803, 694] on button "Valider" at bounding box center [833, 681] width 177 height 57
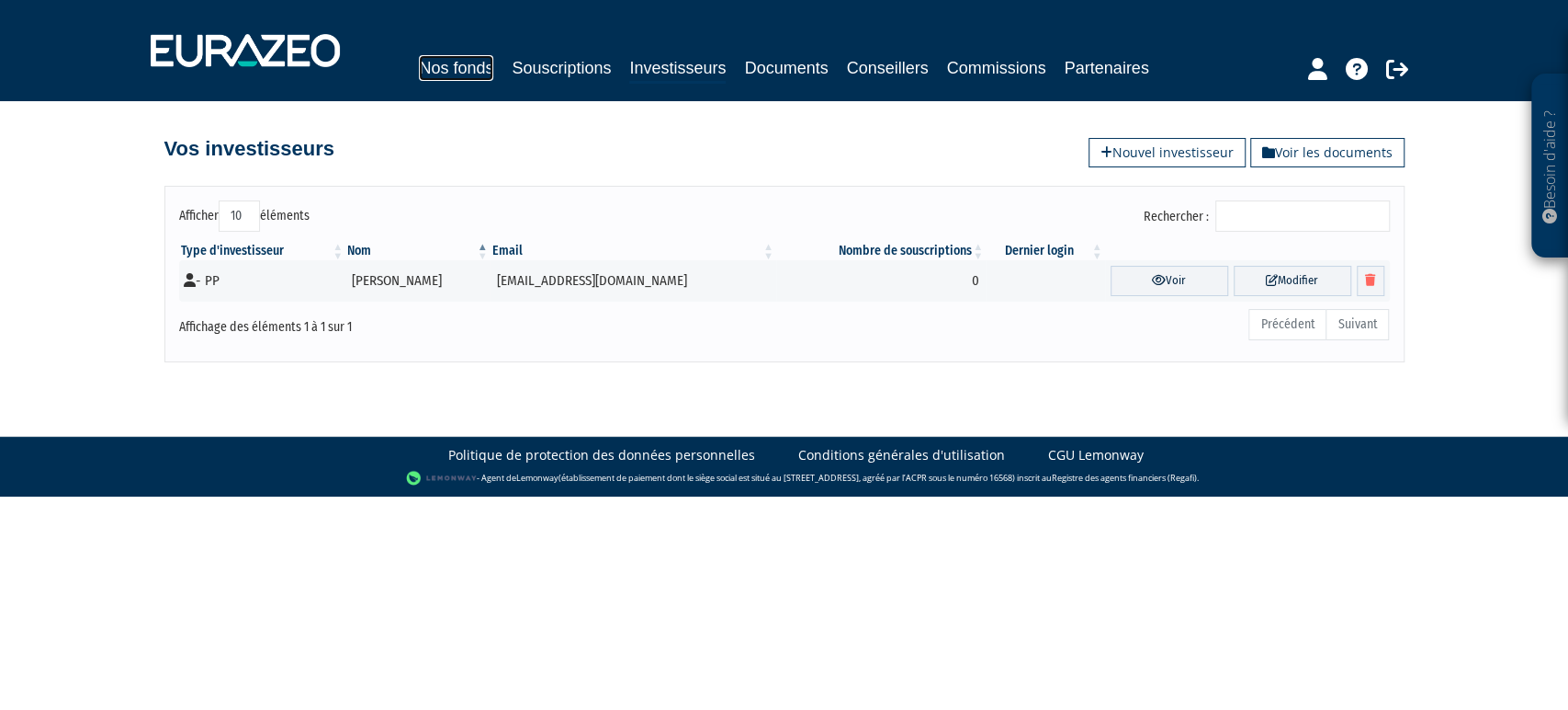
click at [442, 77] on link "Nos fonds" at bounding box center [456, 68] width 75 height 26
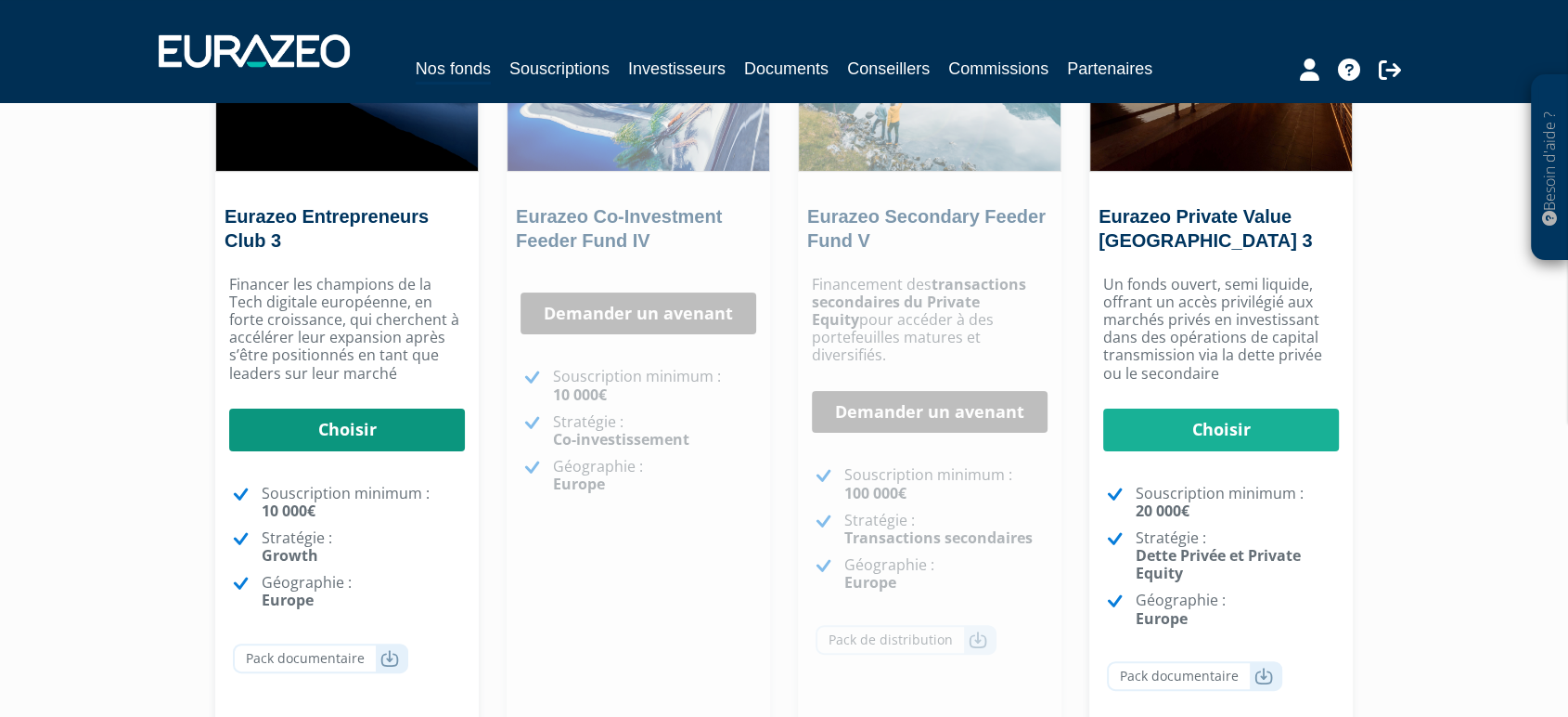
scroll to position [292, 0]
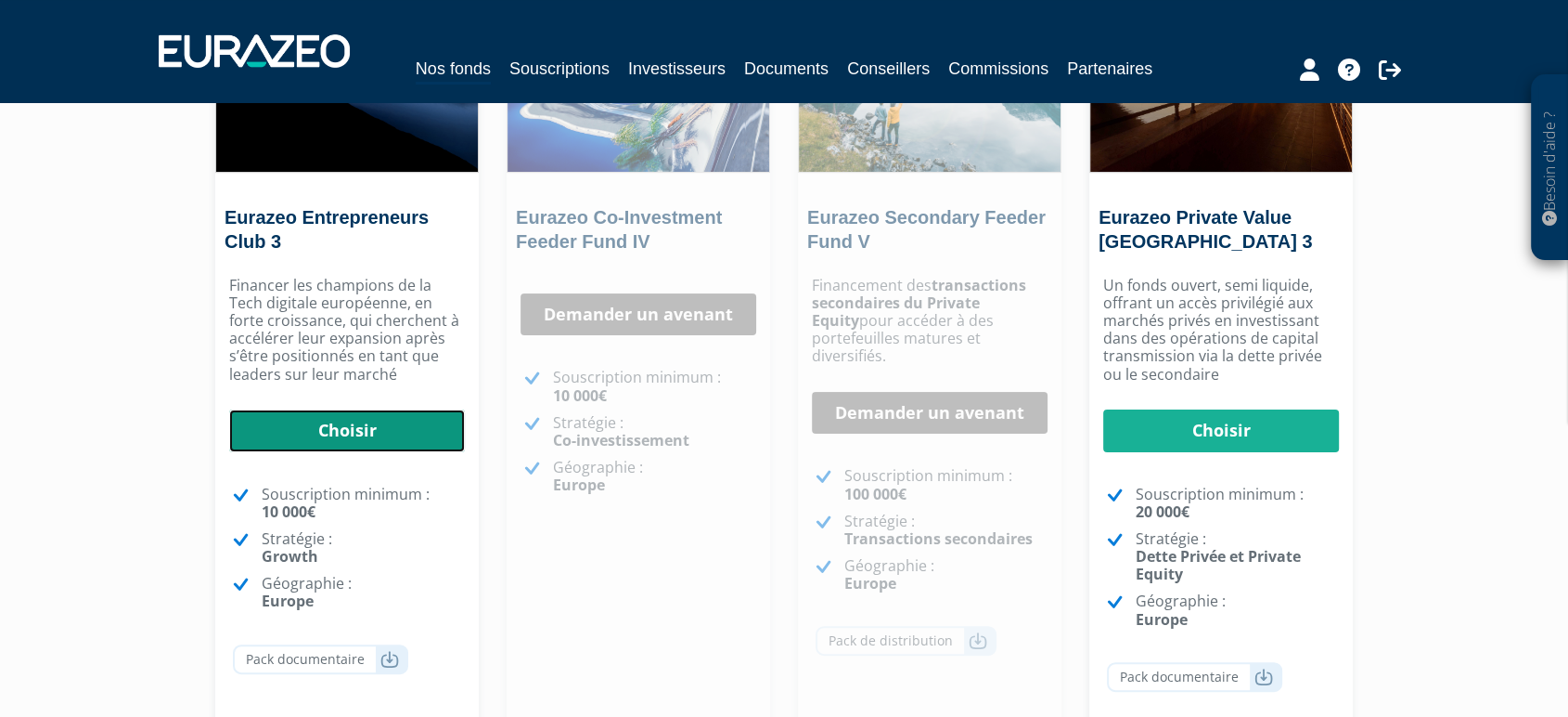
click at [397, 448] on link "Choisir" at bounding box center [347, 431] width 236 height 43
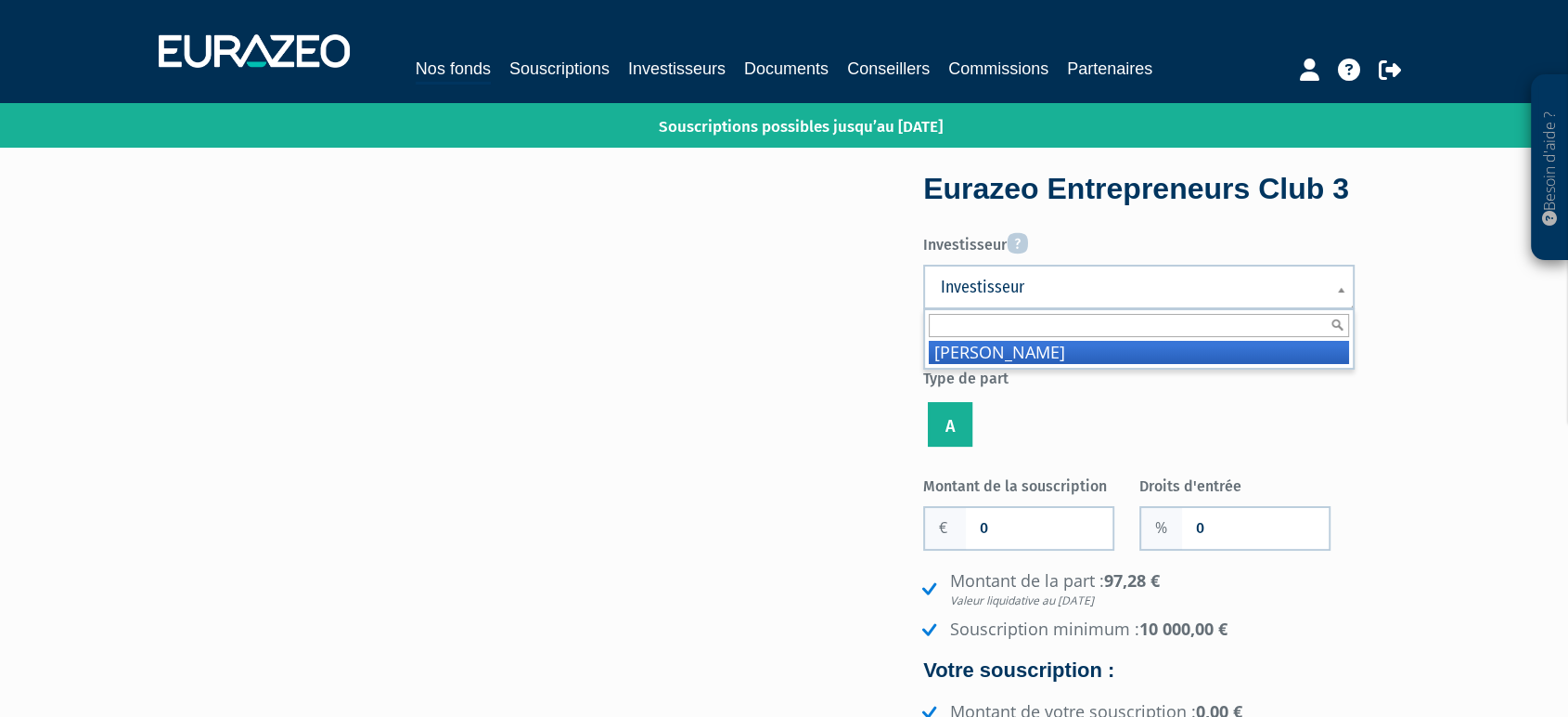
click at [1108, 298] on span "Investisseur" at bounding box center [1127, 287] width 372 height 22
click at [1055, 364] on li "[PERSON_NAME]" at bounding box center [1139, 352] width 420 height 23
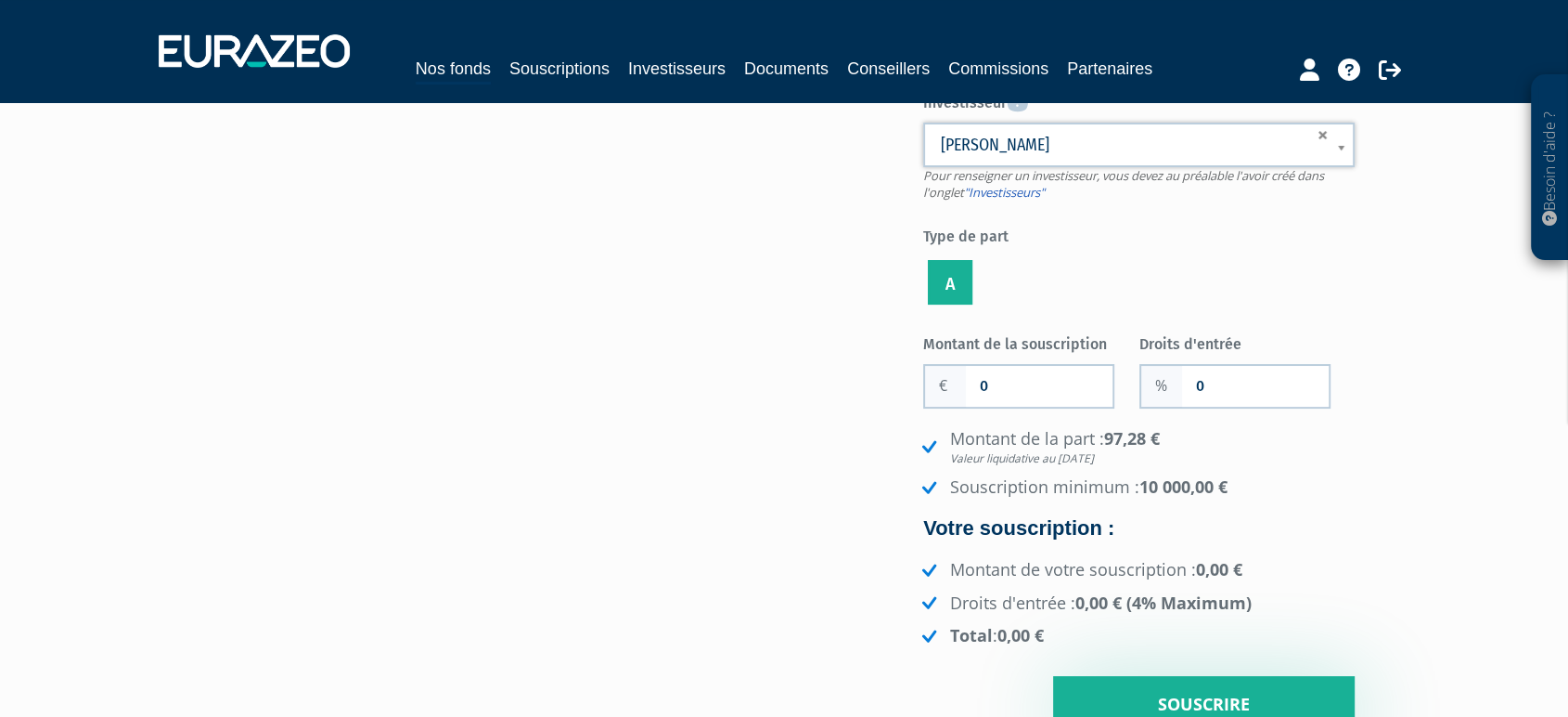
scroll to position [144, 0]
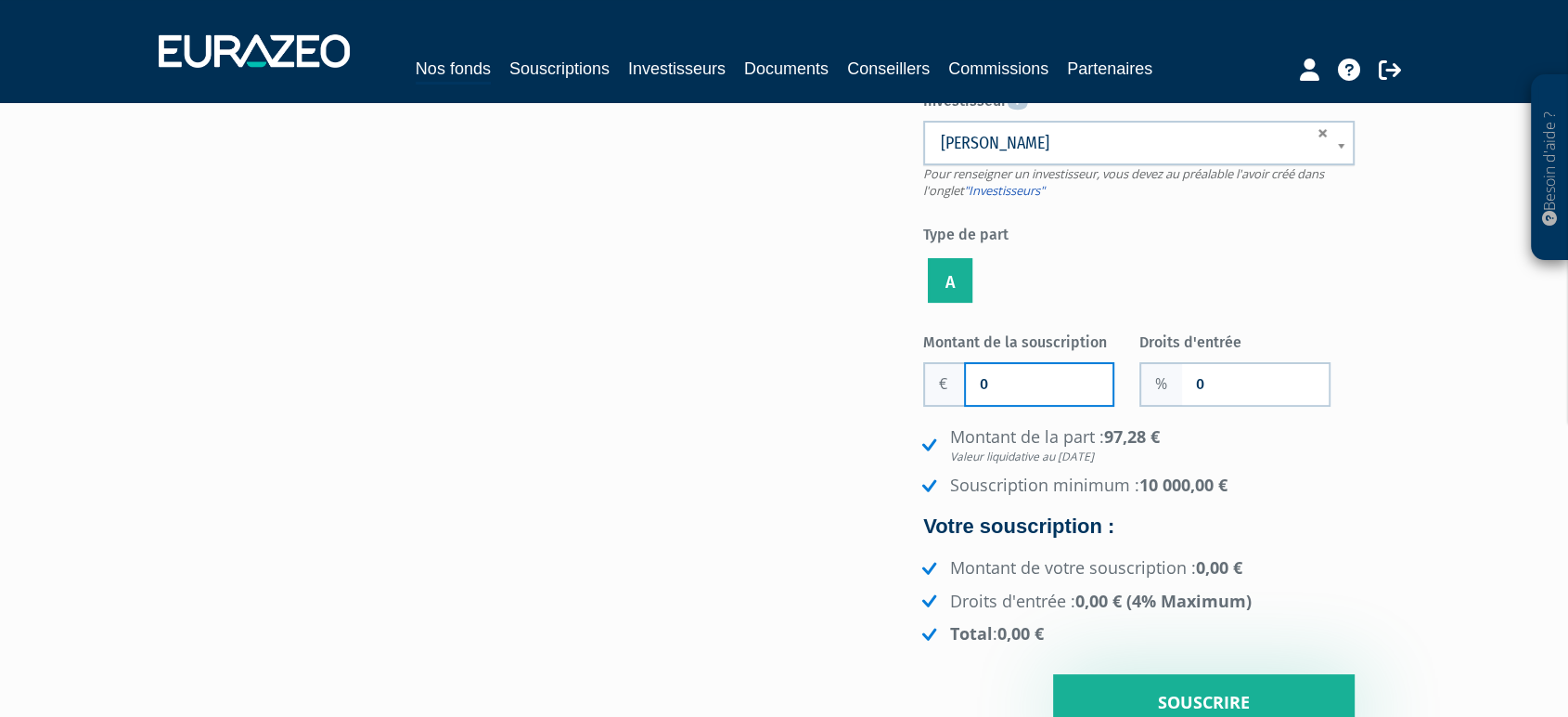
click at [1002, 405] on input "0" at bounding box center [1039, 385] width 147 height 41
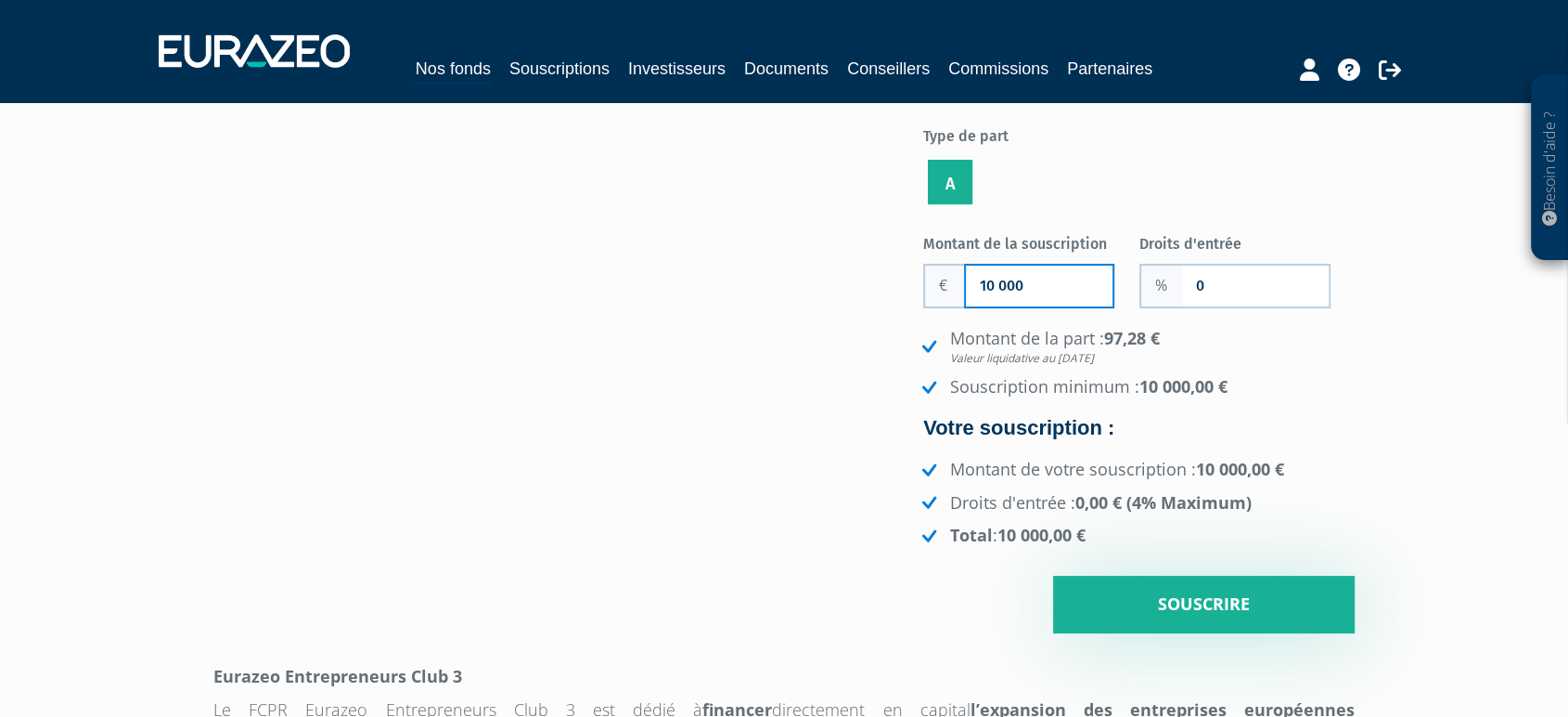
scroll to position [244, 0]
type input "10 000"
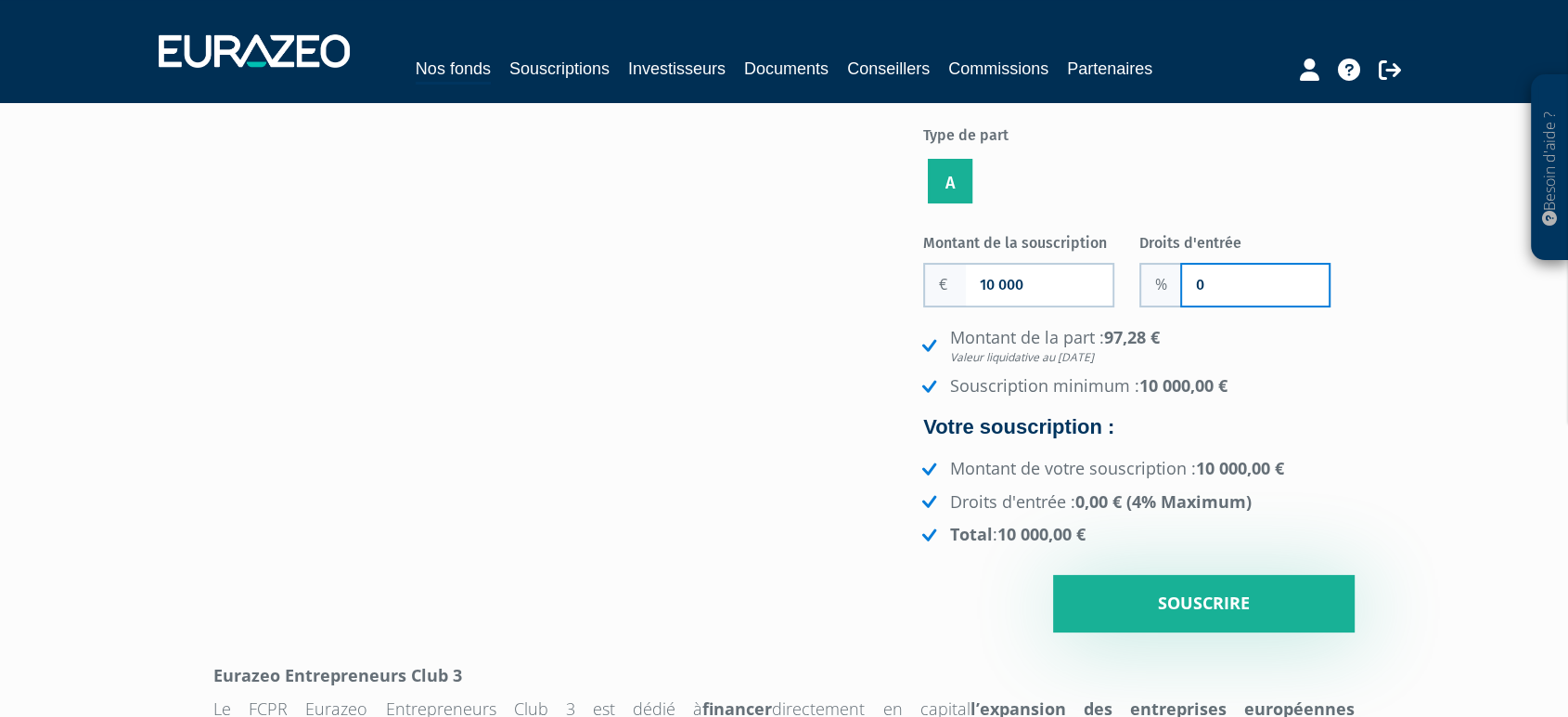
click at [1208, 305] on input "0" at bounding box center [1255, 285] width 147 height 41
type input "4"
click at [1161, 366] on strong "97,28 € Valeur liquidative au 31/07/2025" at bounding box center [1153, 345] width 405 height 40
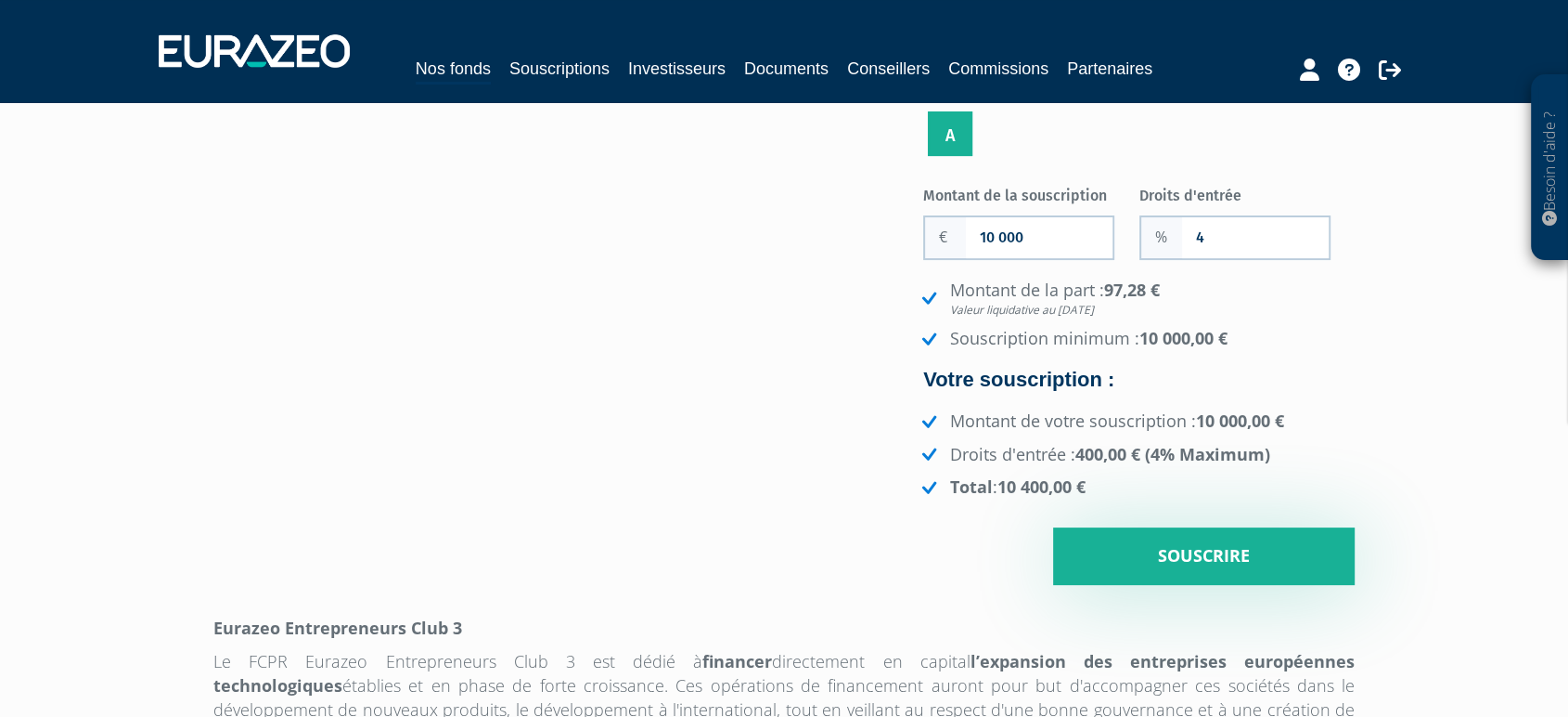
scroll to position [291, 0]
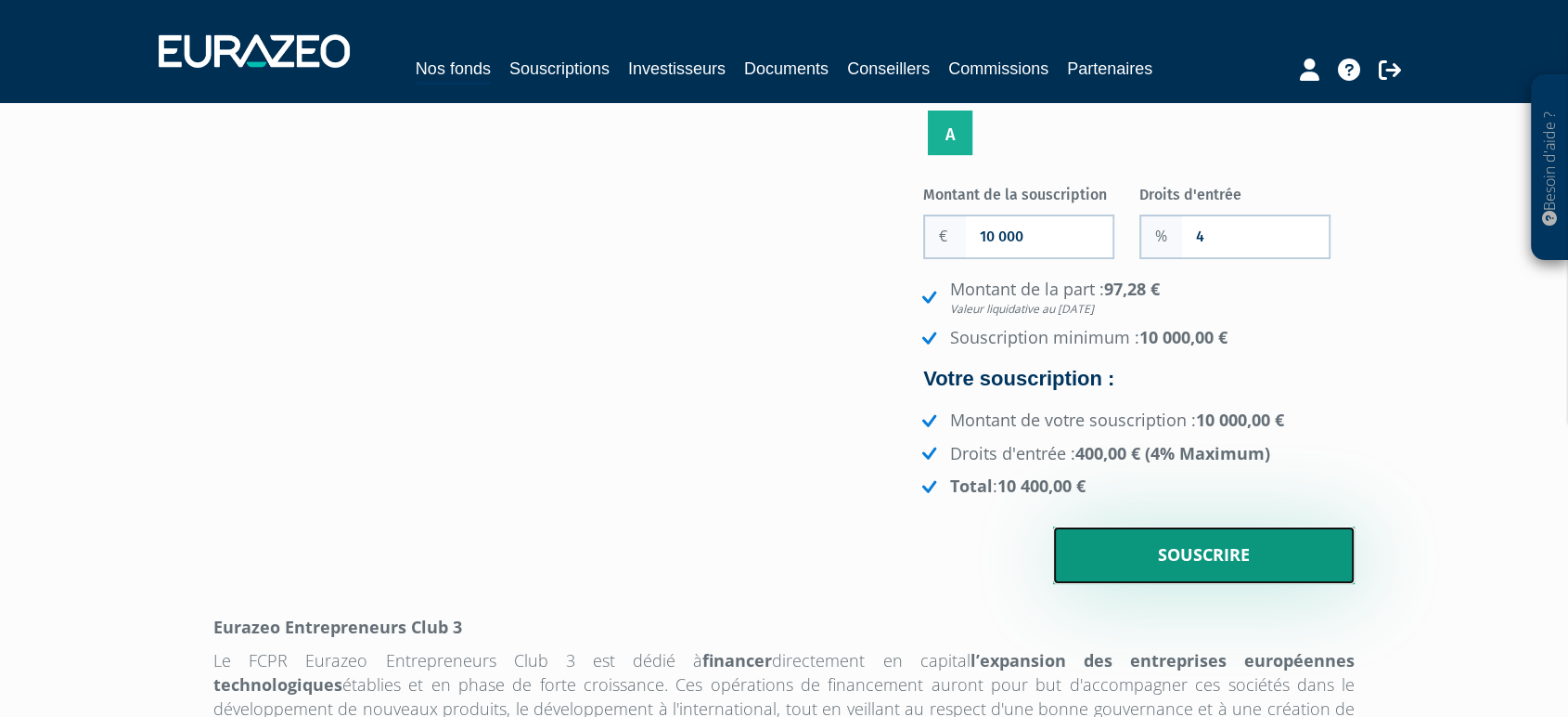
click at [1169, 583] on input "Souscrire" at bounding box center [1204, 555] width 301 height 58
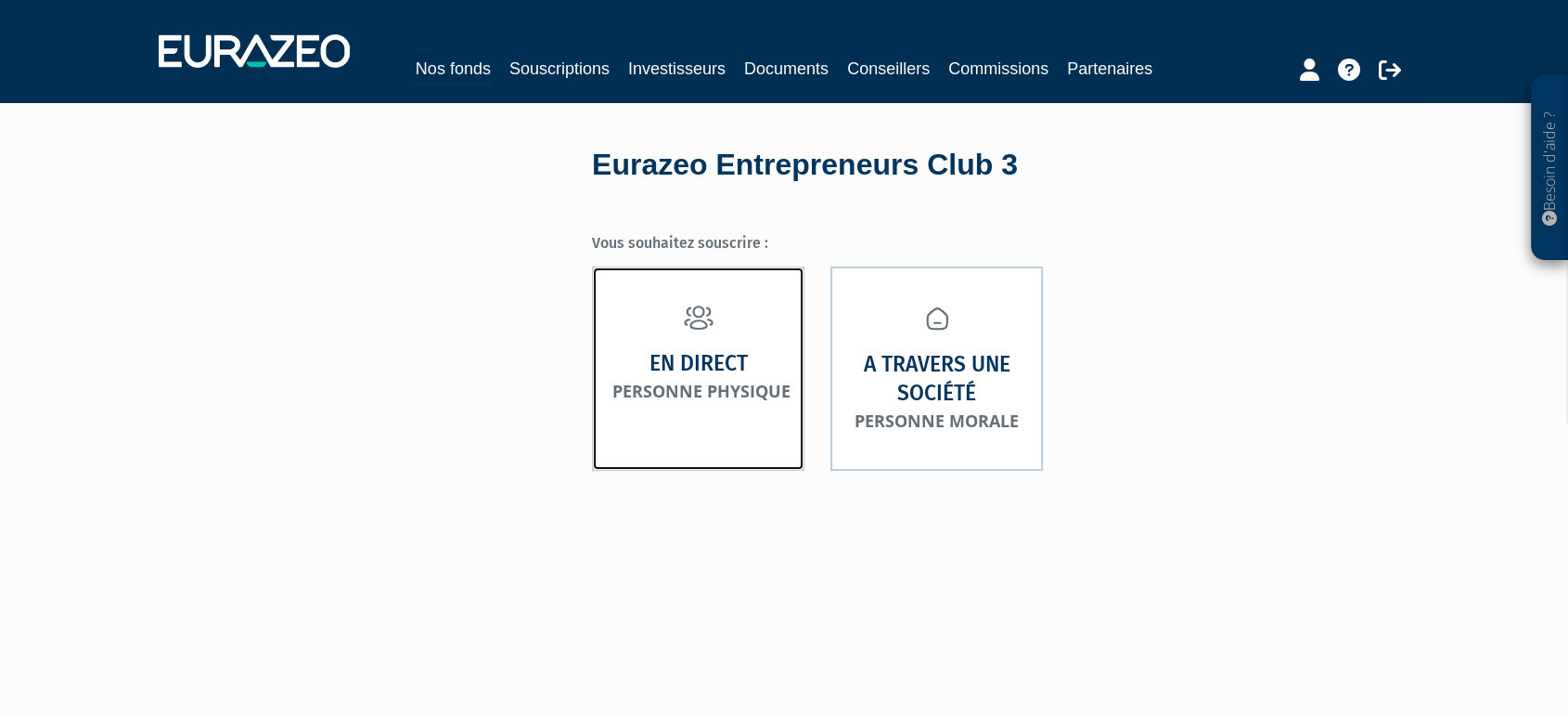
click at [638, 402] on small "Personne physique" at bounding box center [701, 391] width 178 height 22
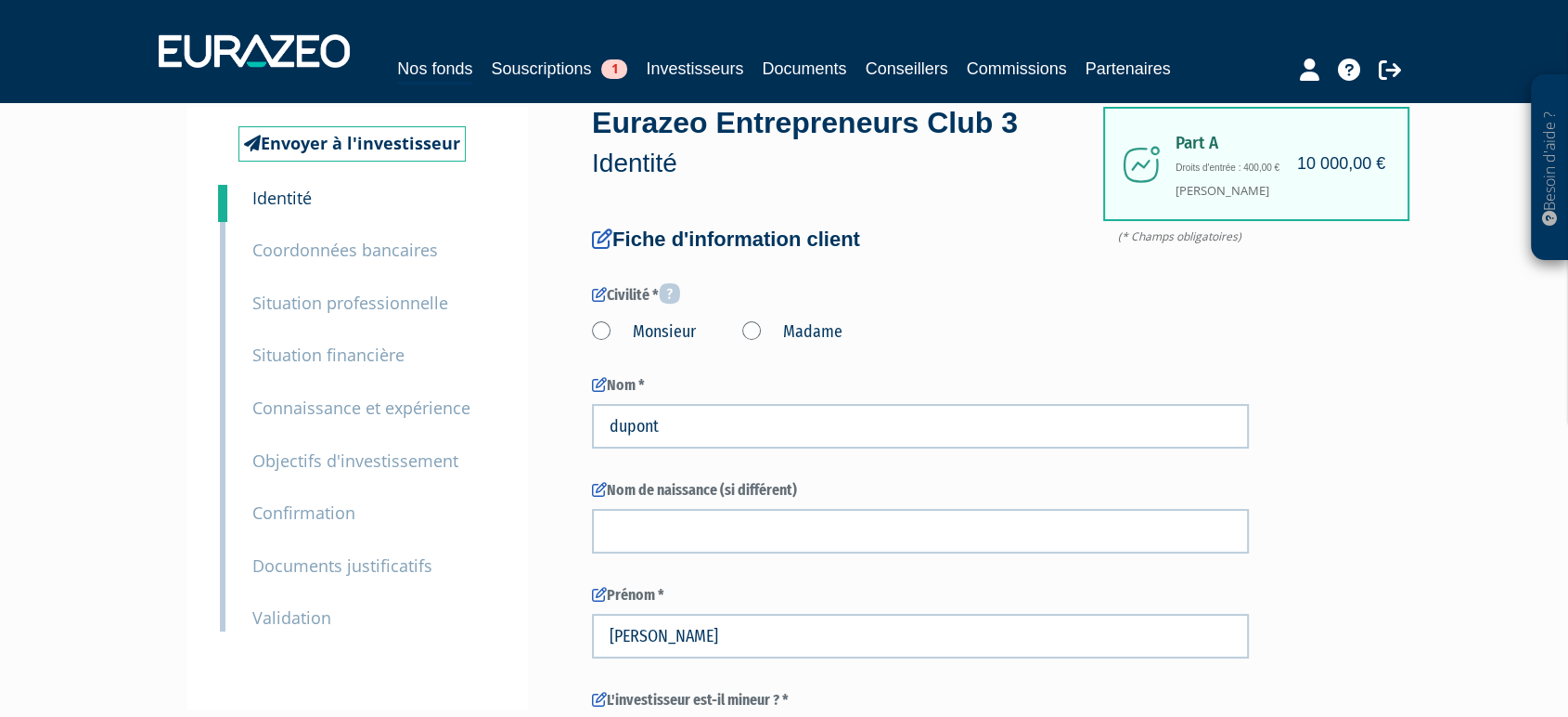
scroll to position [42, 0]
click at [302, 524] on small "Confirmation" at bounding box center [303, 513] width 103 height 22
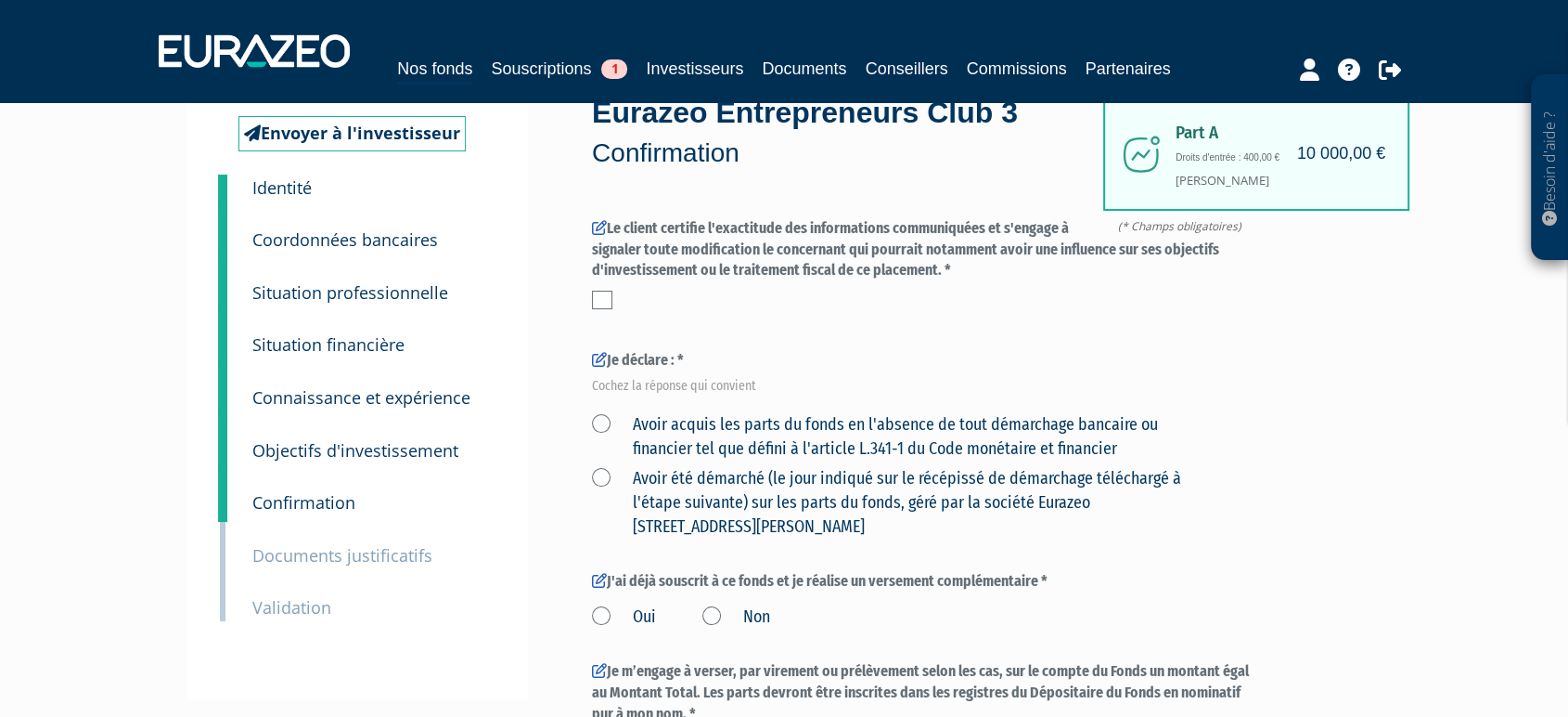
scroll to position [53, 0]
click at [332, 566] on small "Documents justificatifs" at bounding box center [342, 555] width 180 height 22
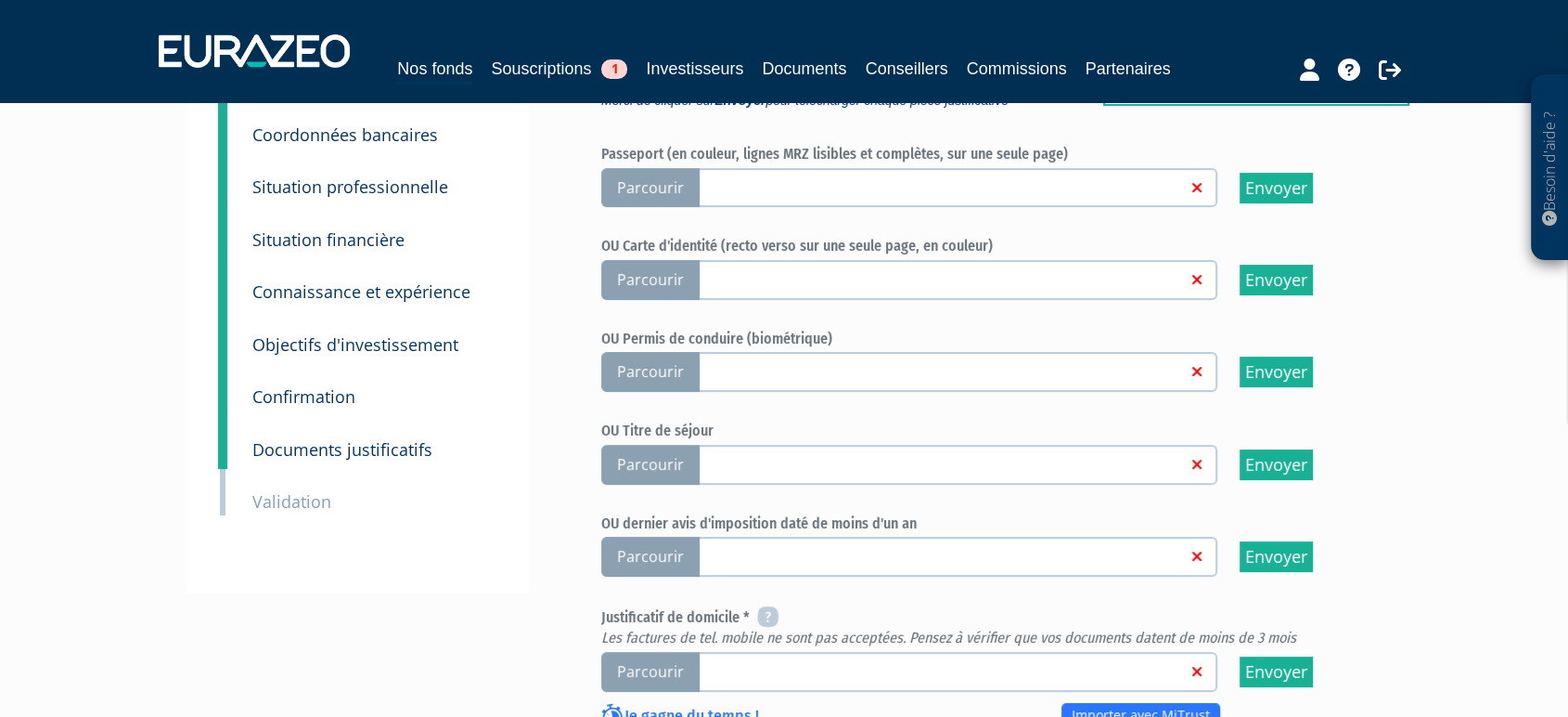
scroll to position [203, 0]
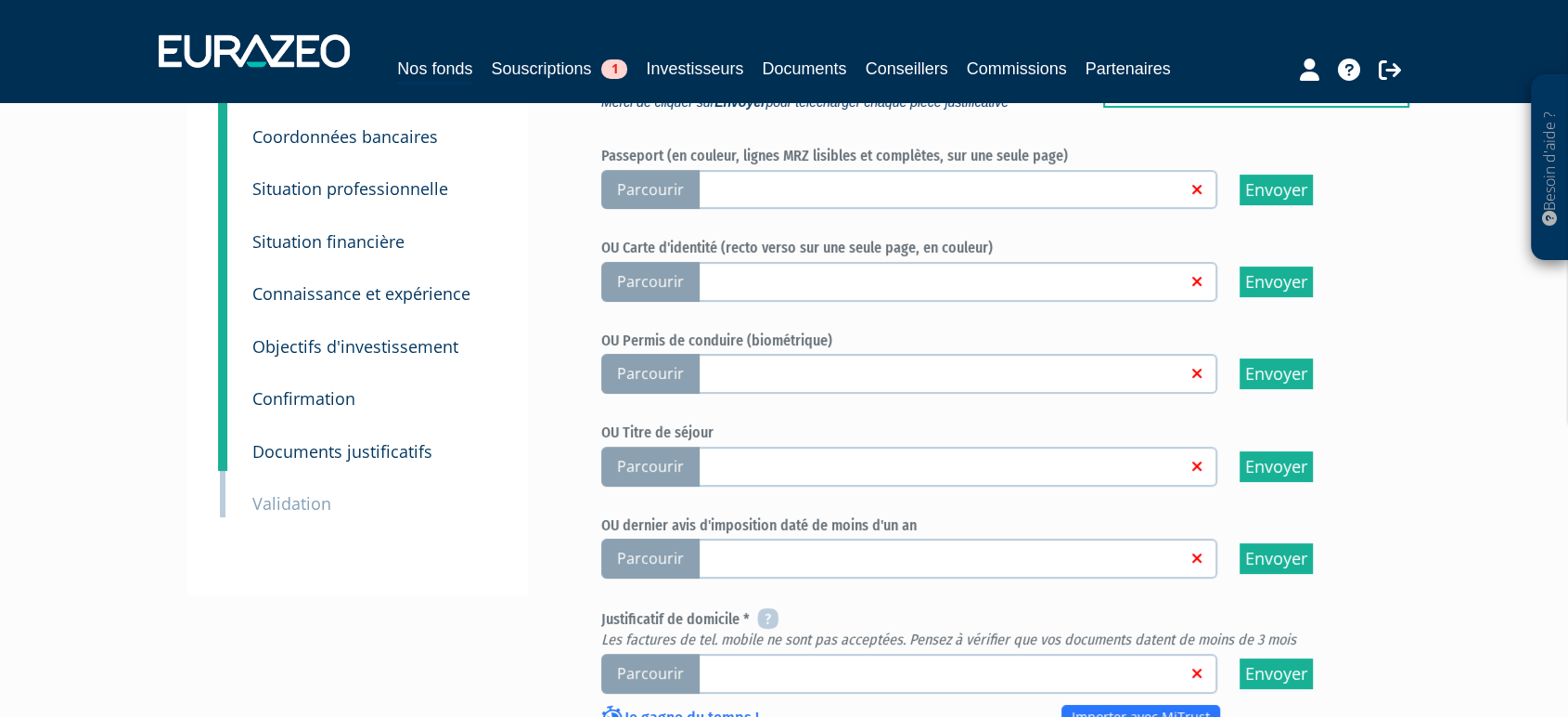
click at [312, 186] on div "3 Situation professionnelle" at bounding box center [374, 176] width 271 height 53
click at [297, 200] on small "Situation professionnelle" at bounding box center [350, 189] width 196 height 22
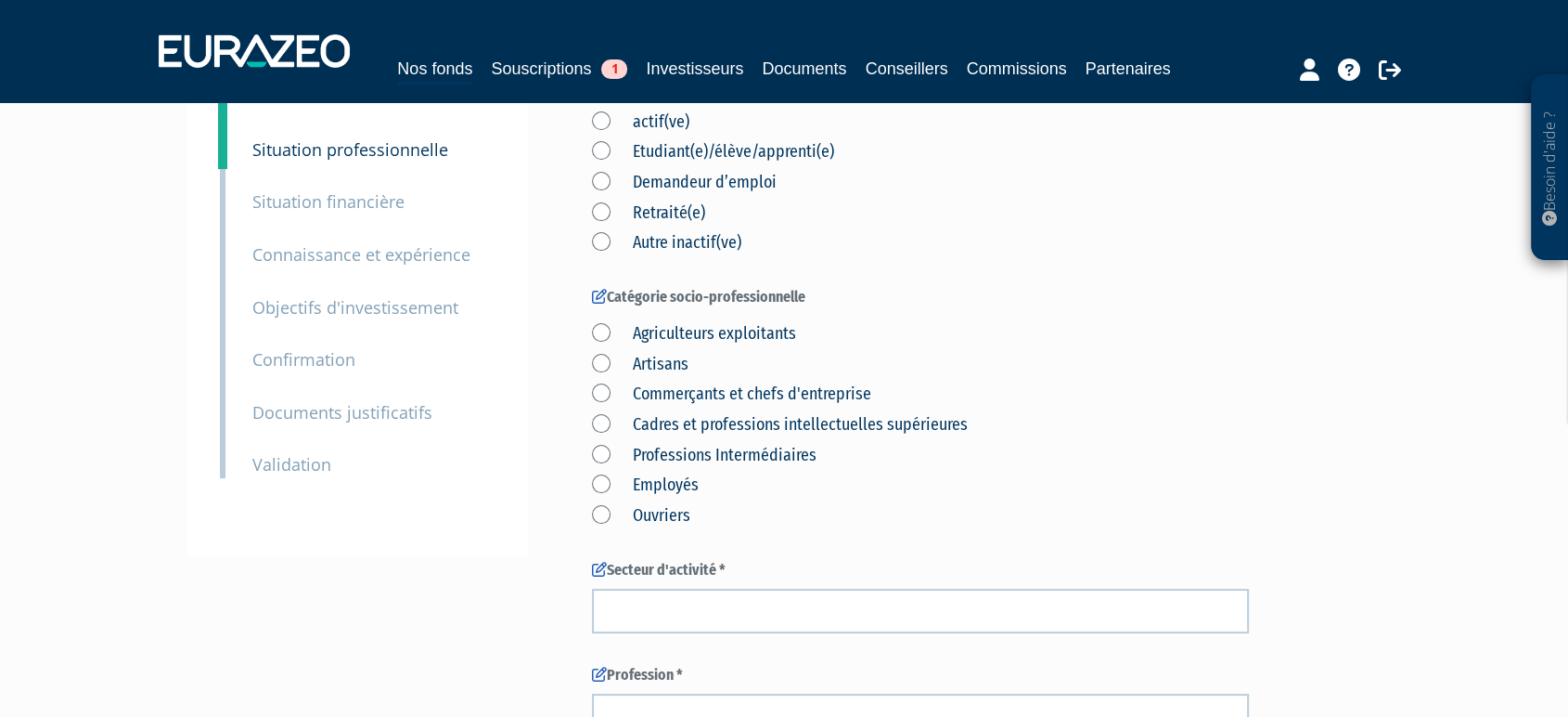
scroll to position [159, 0]
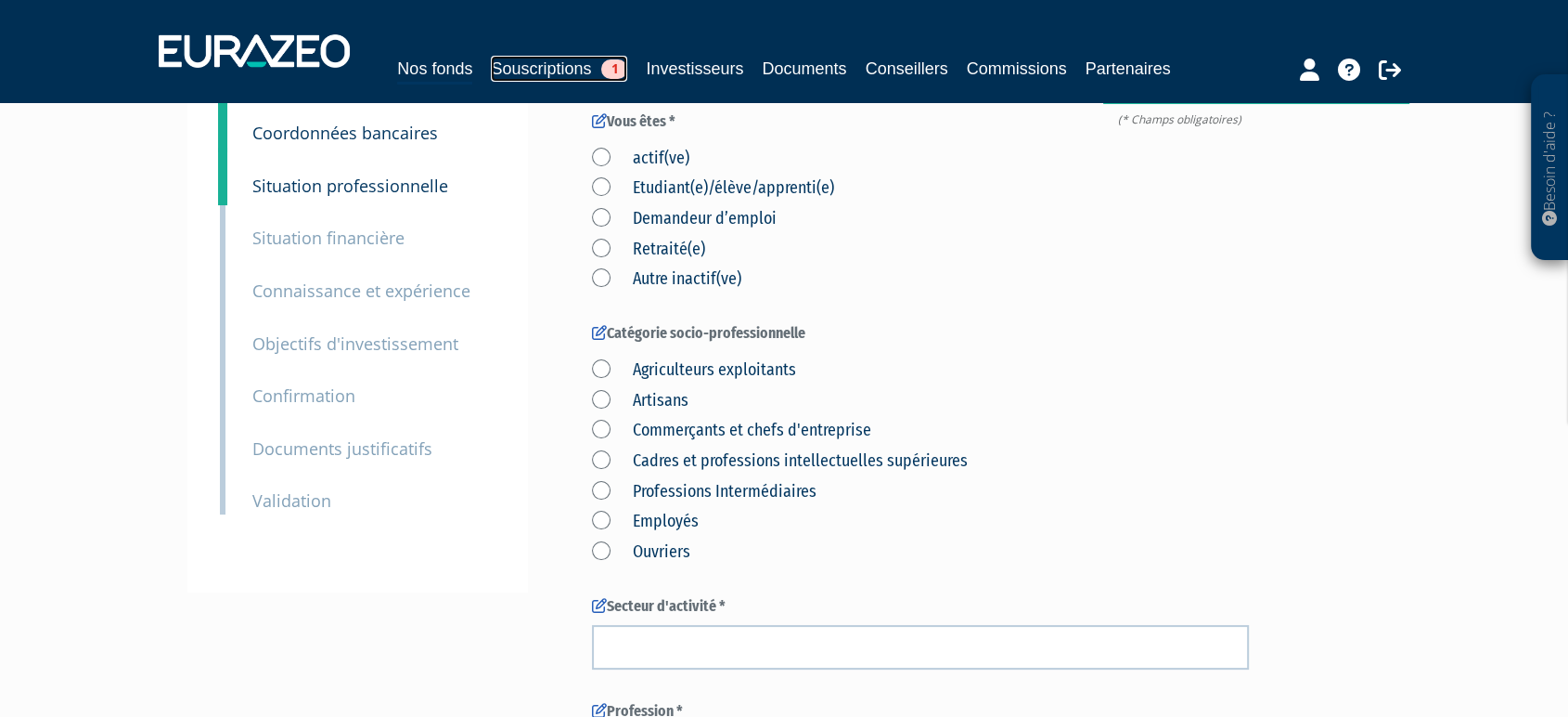
click at [576, 56] on link "Souscriptions 1" at bounding box center [559, 69] width 136 height 26
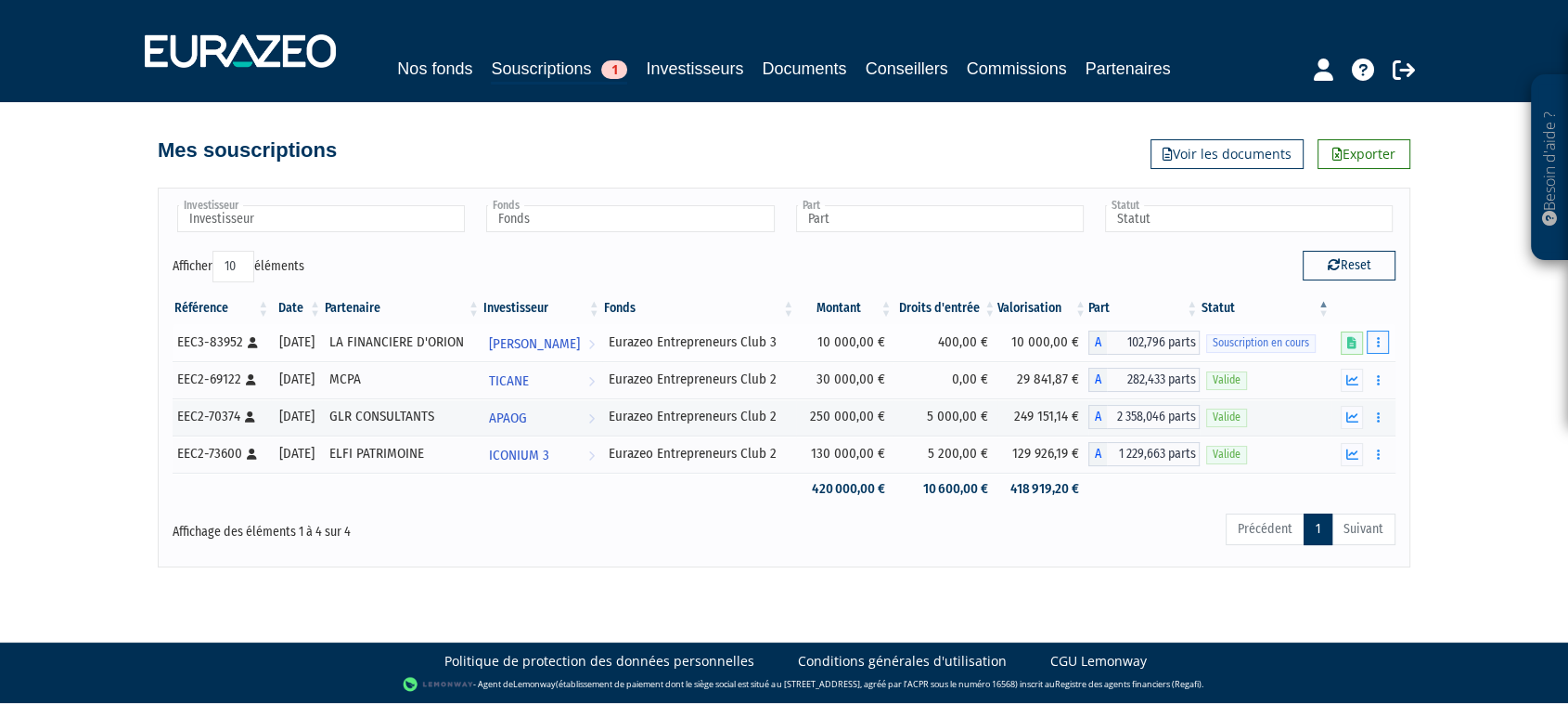
click at [1379, 348] on icon "button" at bounding box center [1378, 342] width 3 height 12
click at [1313, 426] on link "Compléter" at bounding box center [1323, 411] width 120 height 31
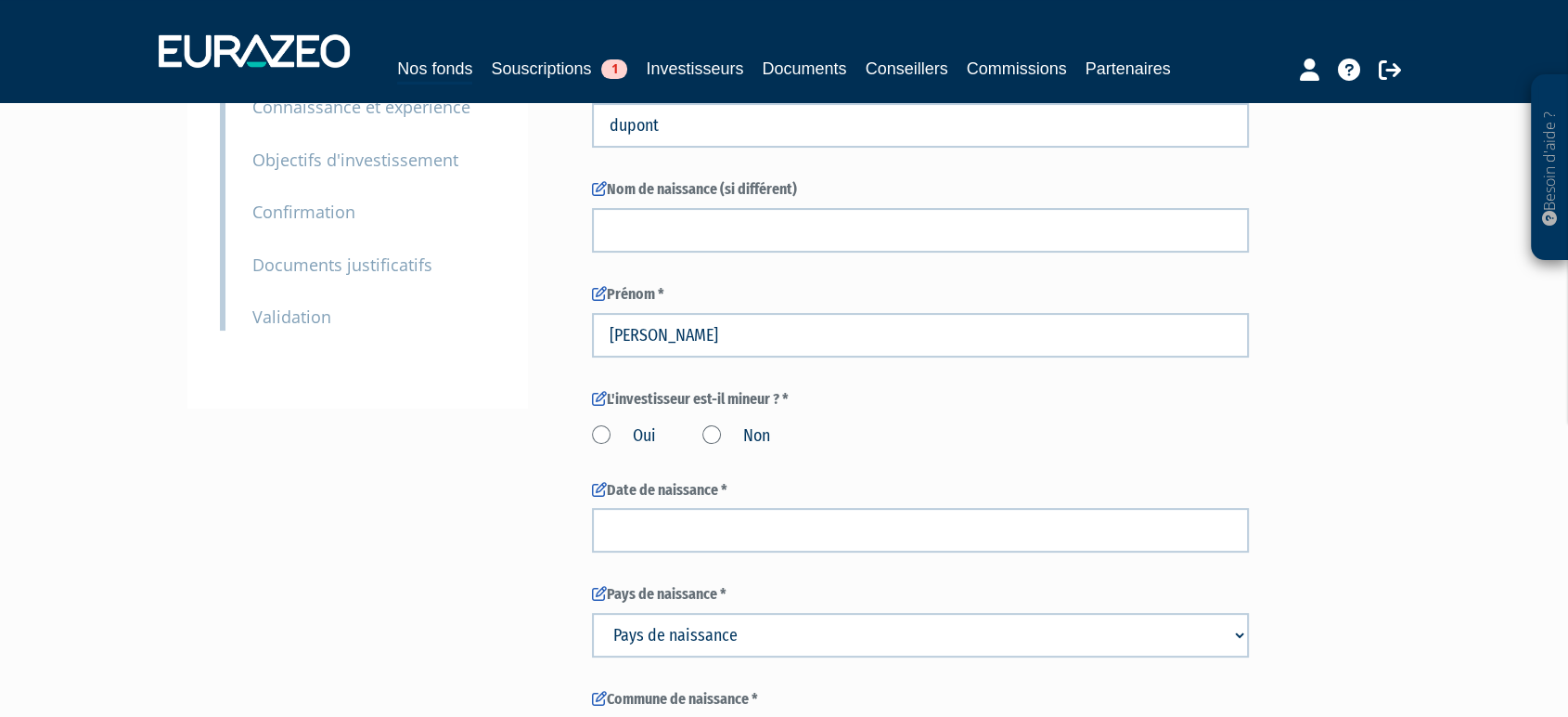
scroll to position [342, 0]
click at [315, 329] on small "Validation" at bounding box center [291, 317] width 79 height 22
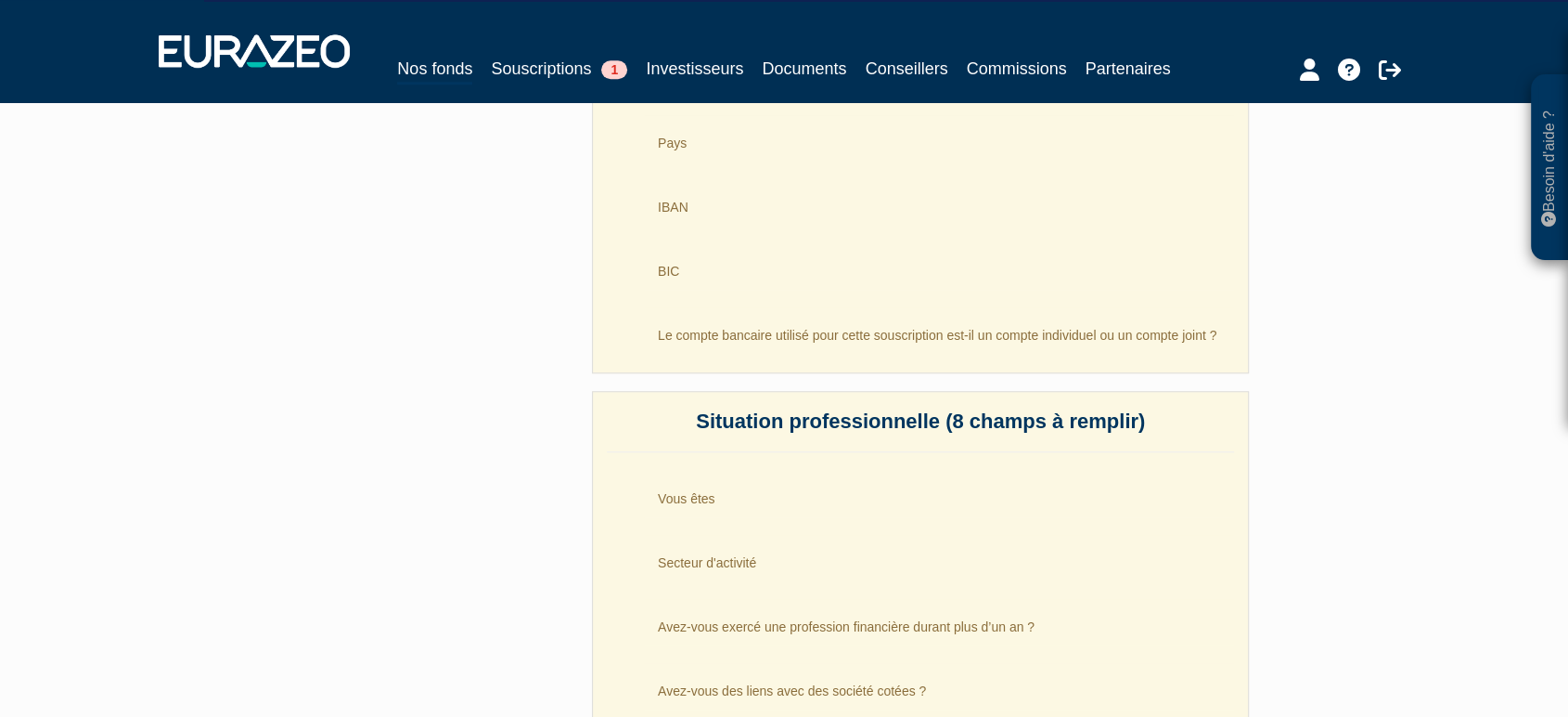
scroll to position [1604, 0]
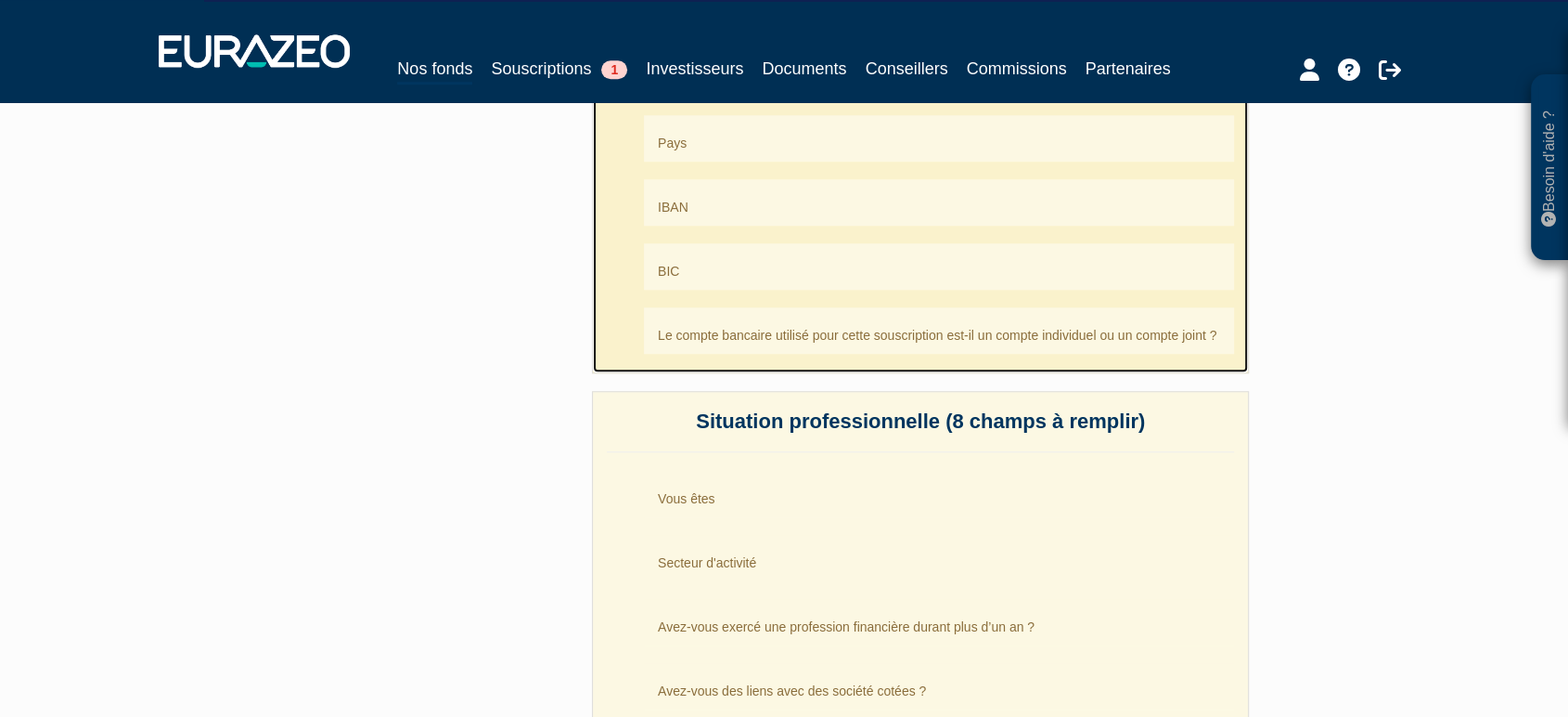
click at [816, 349] on li "Le compte bancaire utilisé pour cette souscription est-il un compte individuel …" at bounding box center [939, 330] width 590 height 47
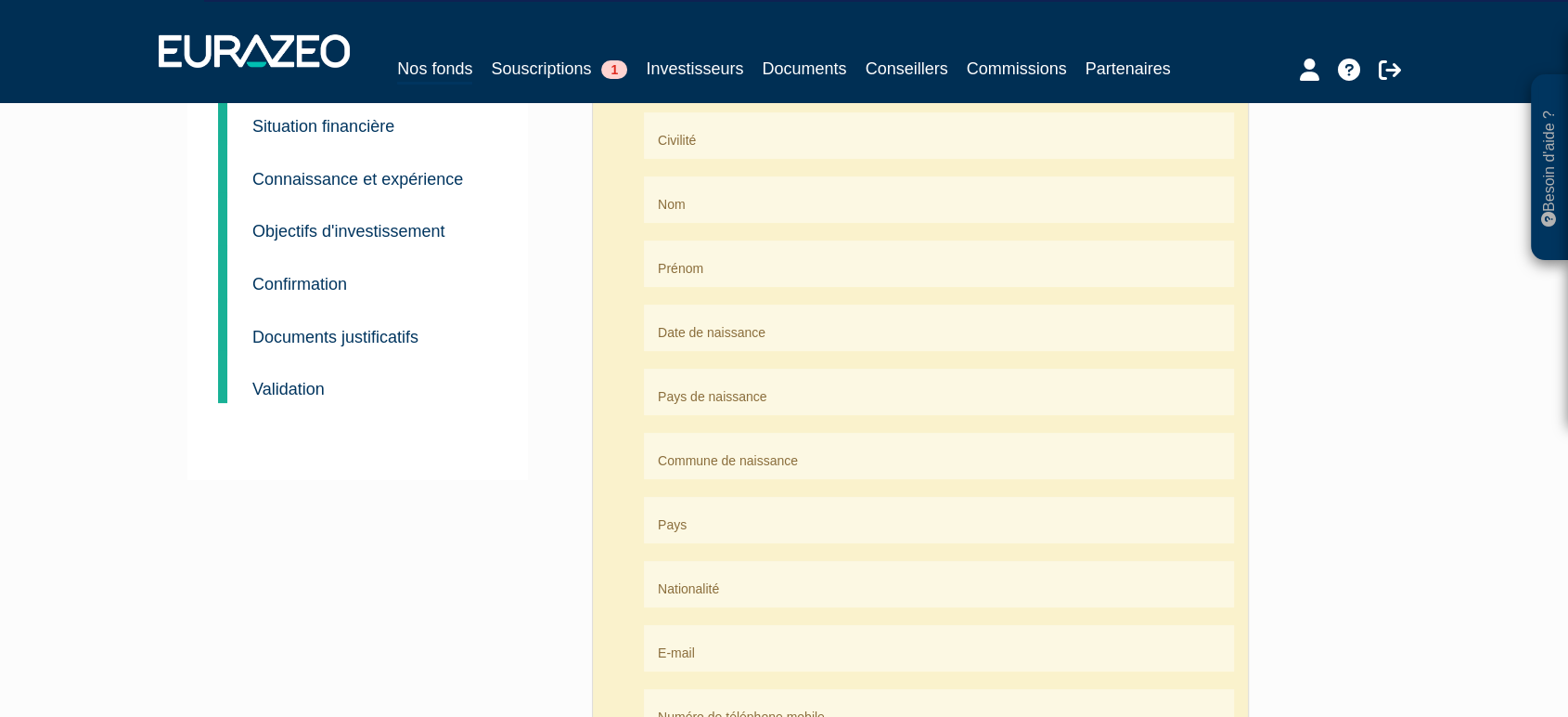
scroll to position [122, 0]
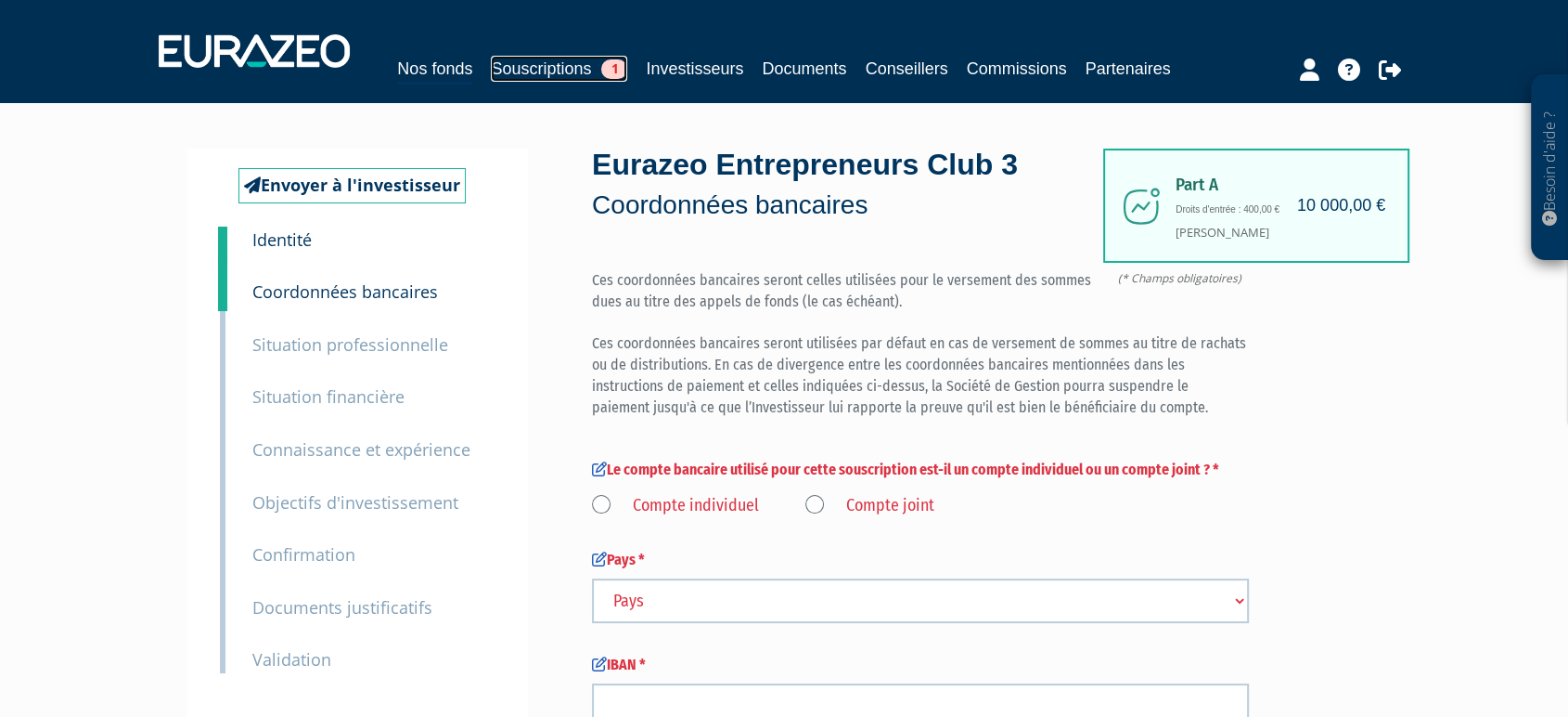
click at [558, 63] on link "Souscriptions 1" at bounding box center [559, 69] width 136 height 26
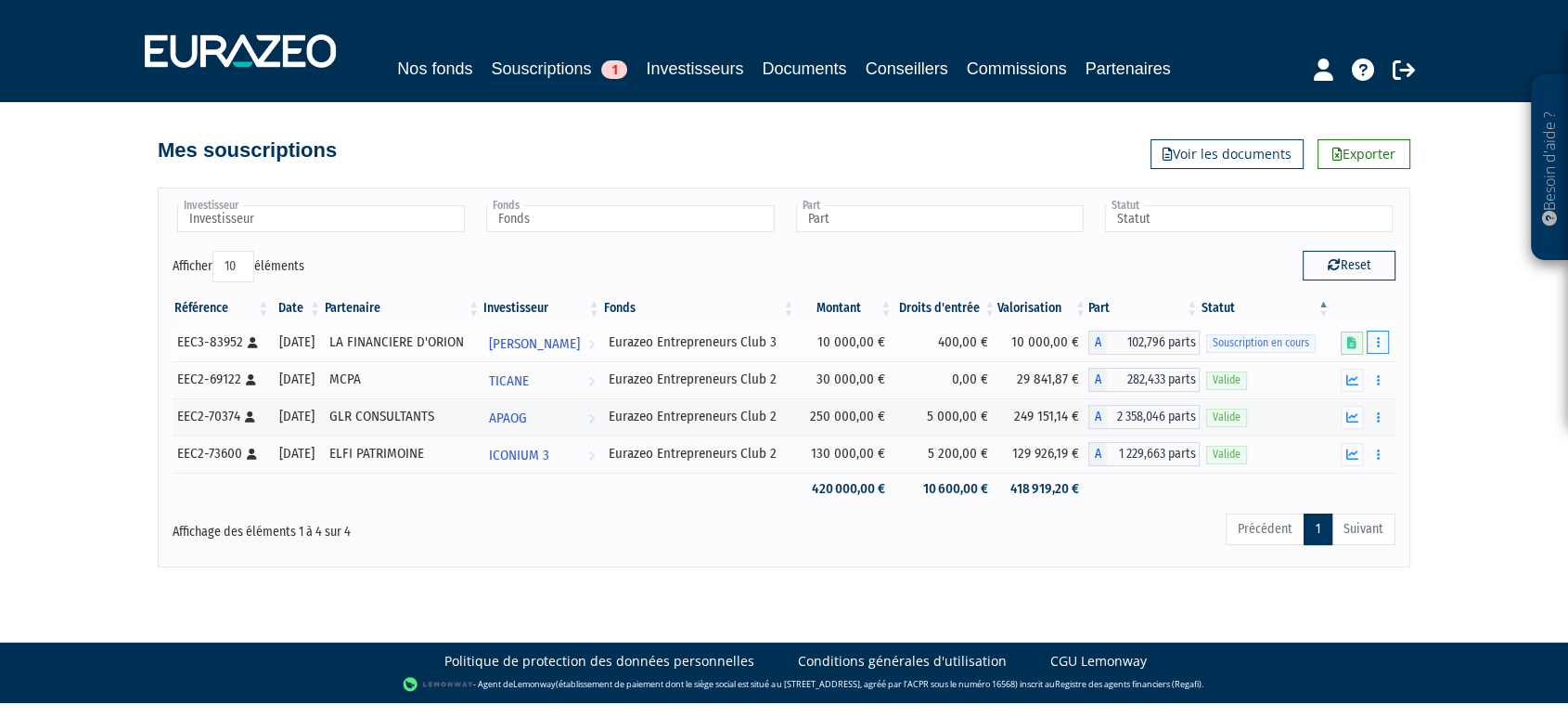
click at [1375, 354] on button "button" at bounding box center [1379, 342] width 22 height 23
click at [1433, 359] on div "Besoin d'aide ? × J'ai besoin d'aide Si vous avez une question à propos du fonc…" at bounding box center [784, 284] width 1568 height 568
click at [948, 61] on link "Conseillers" at bounding box center [907, 69] width 82 height 26
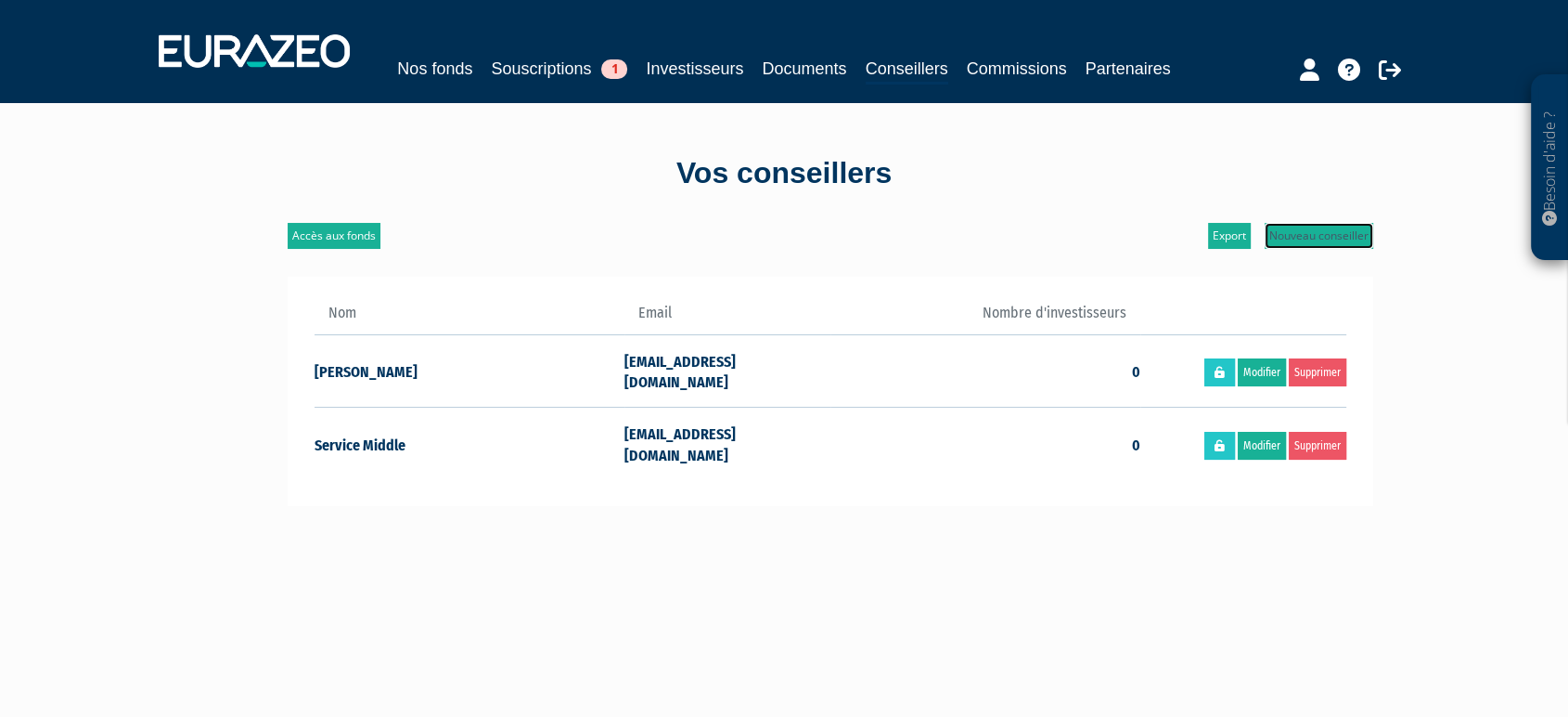
click at [1337, 248] on link "Nouveau conseiller" at bounding box center [1319, 236] width 108 height 26
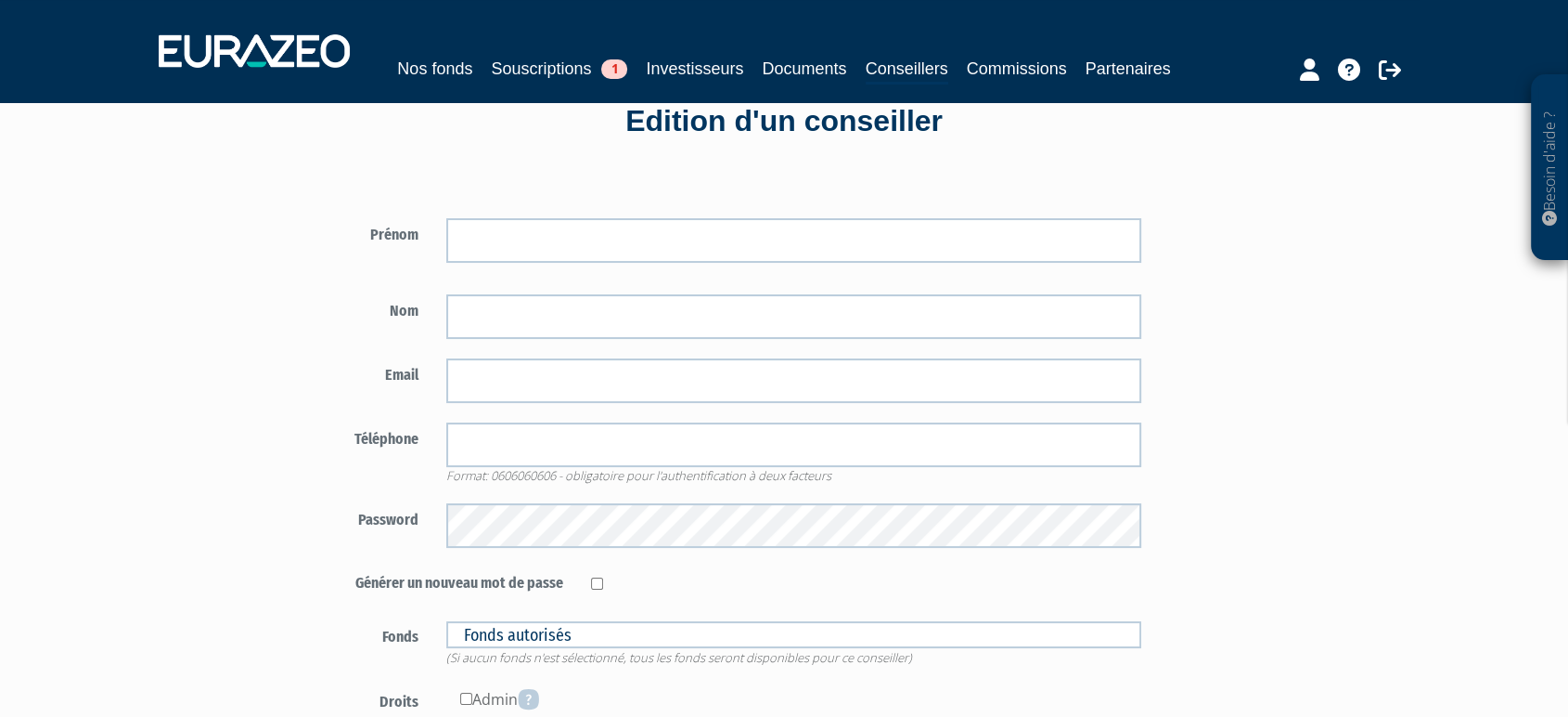
scroll to position [119, 0]
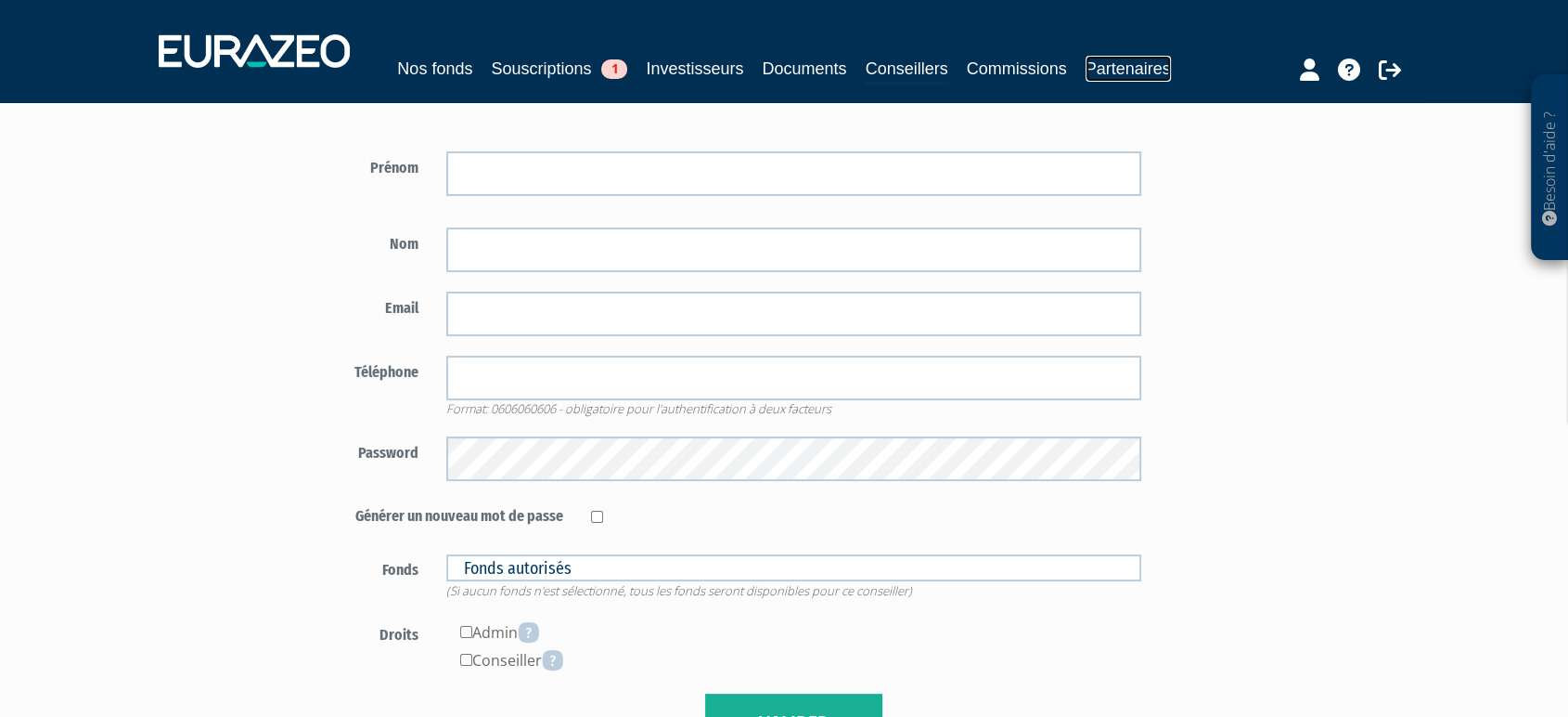
click at [1085, 82] on link "Partenaires" at bounding box center [1127, 69] width 85 height 26
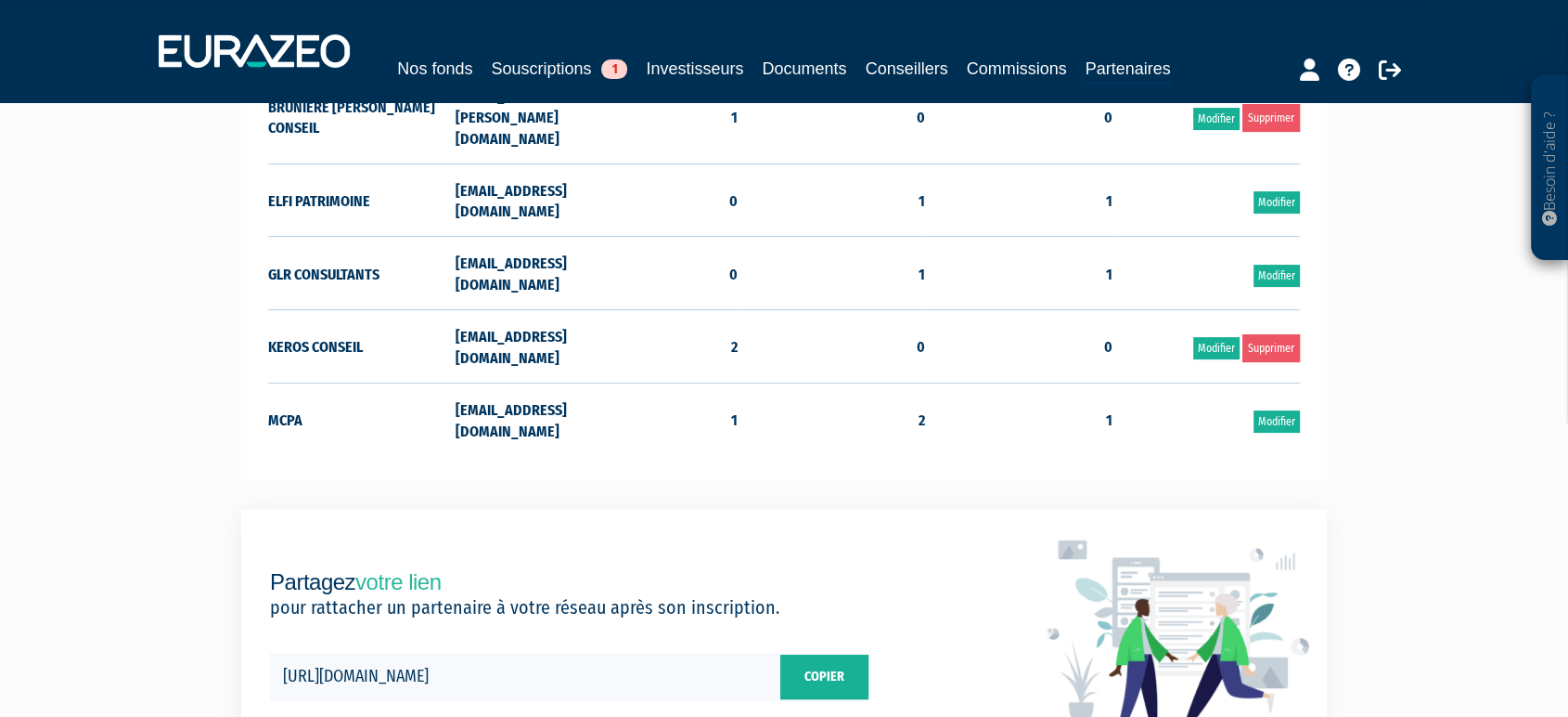
scroll to position [49, 0]
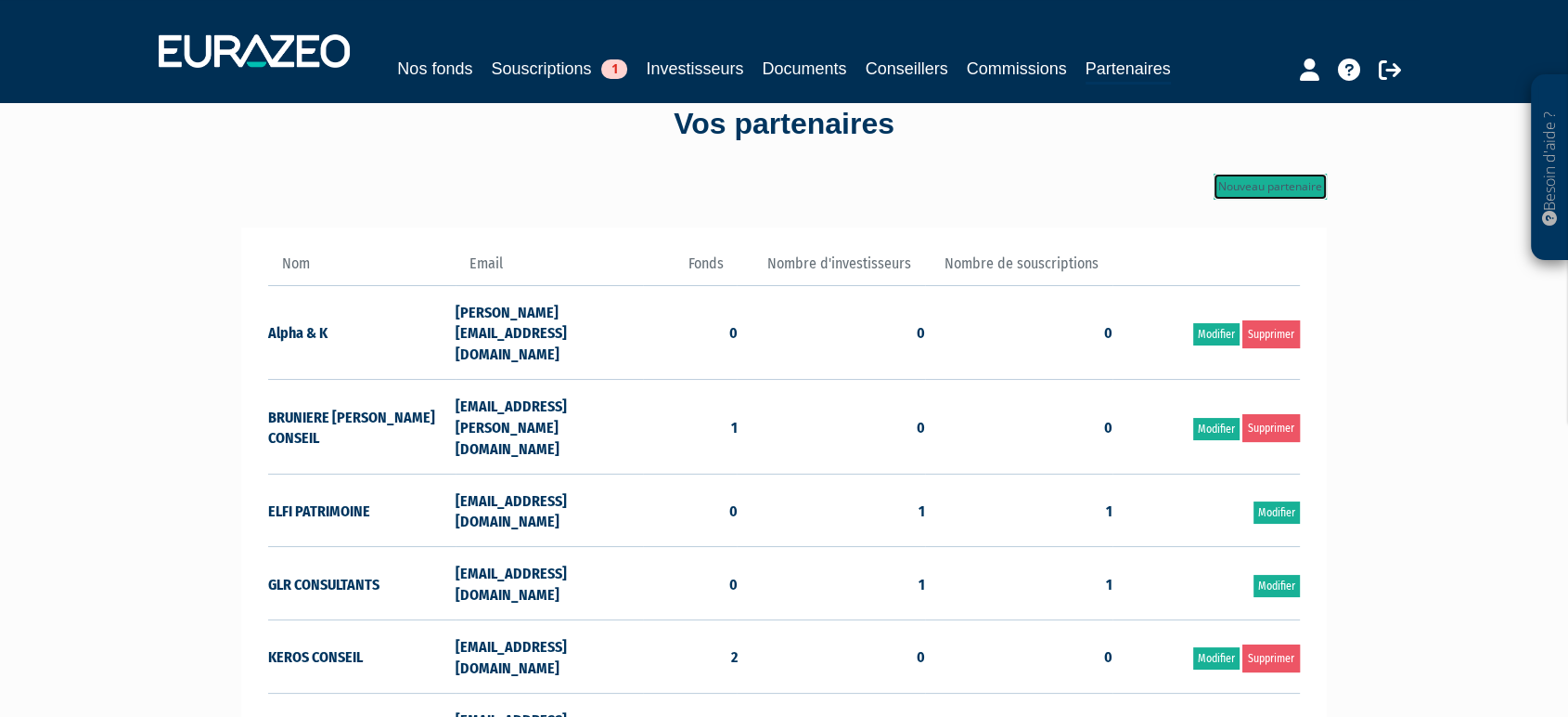
click at [1242, 200] on link "Nouveau partenaire" at bounding box center [1270, 187] width 113 height 26
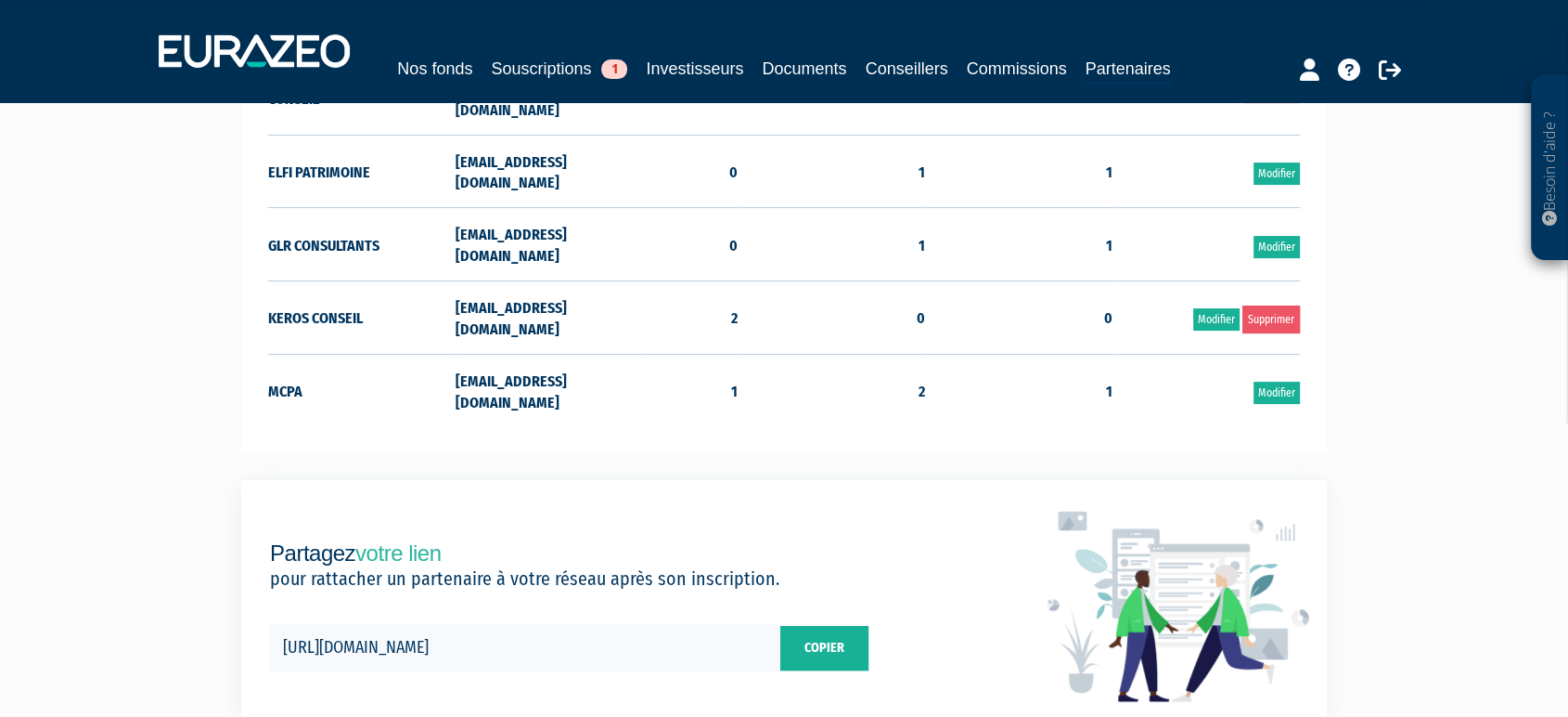
scroll to position [391, 0]
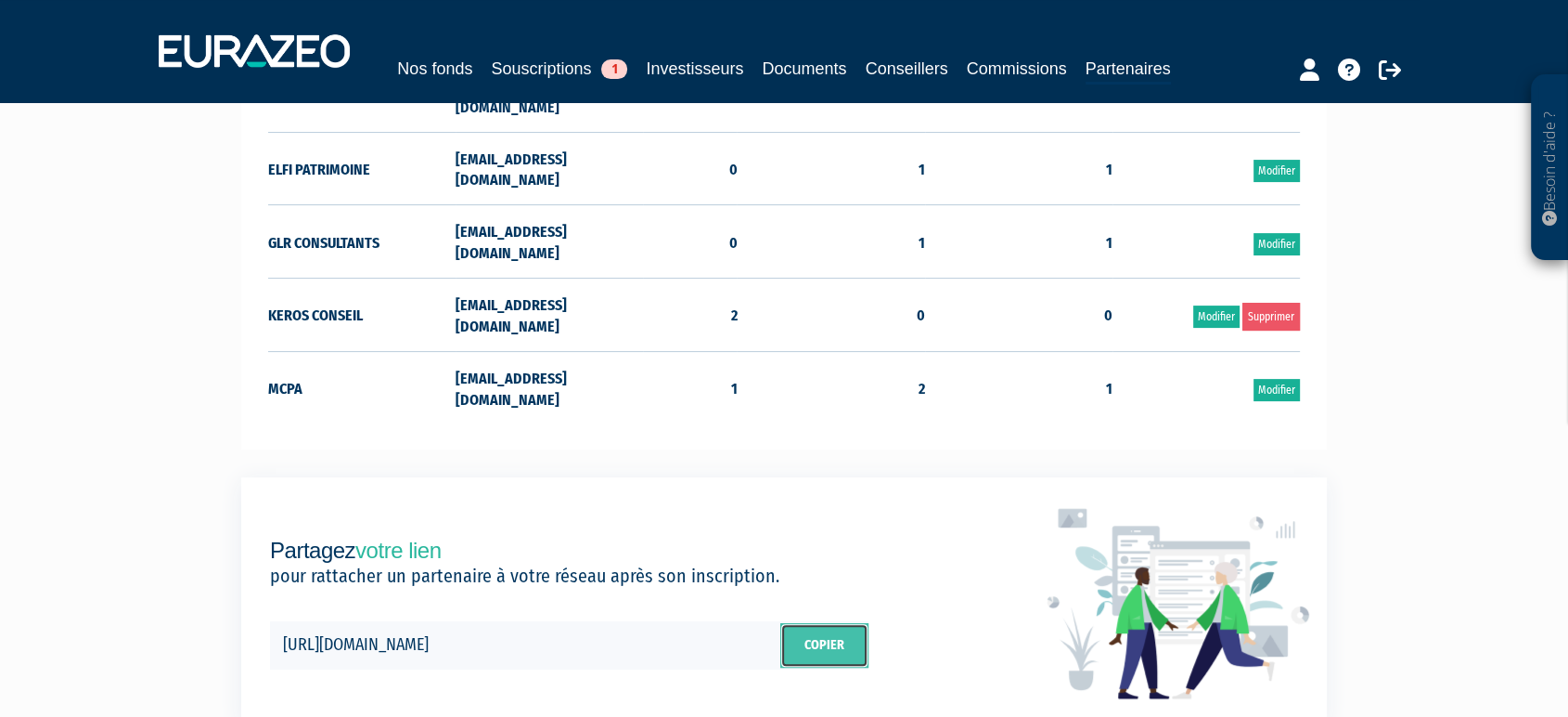
click at [817, 623] on link "Copier" at bounding box center [824, 645] width 88 height 45
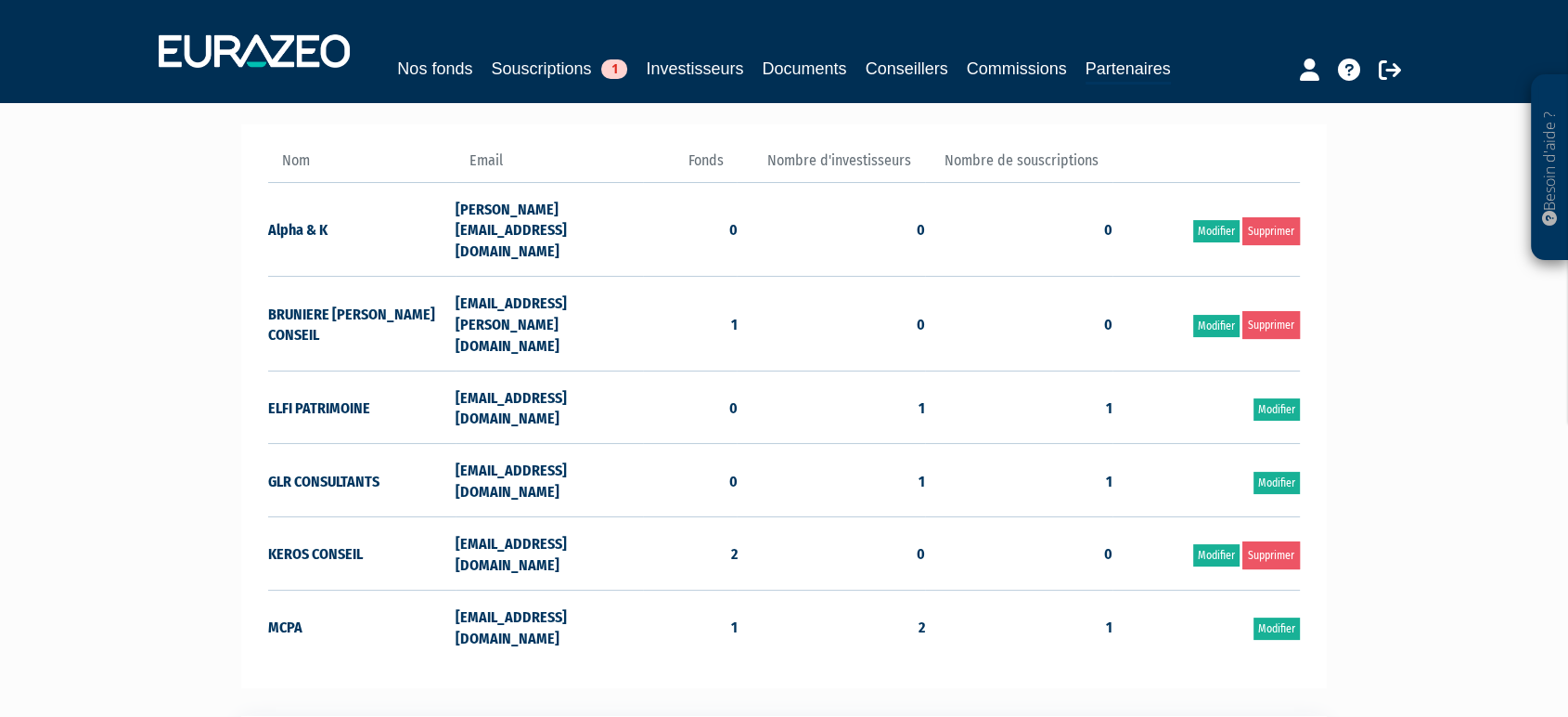
scroll to position [151, 0]
click at [817, 590] on td "2" at bounding box center [831, 626] width 188 height 73
click at [1202, 316] on link "Modifier" at bounding box center [1217, 327] width 47 height 22
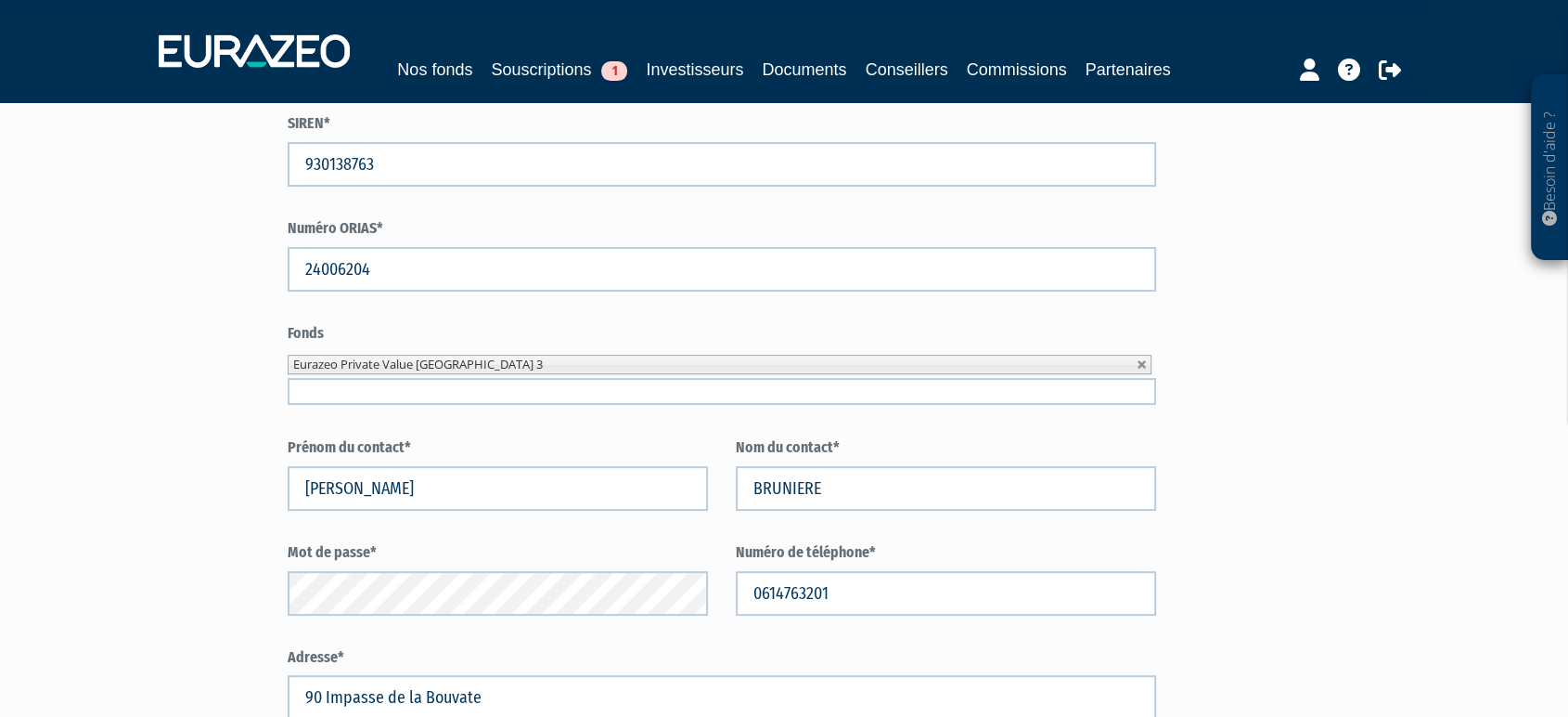
scroll to position [371, 0]
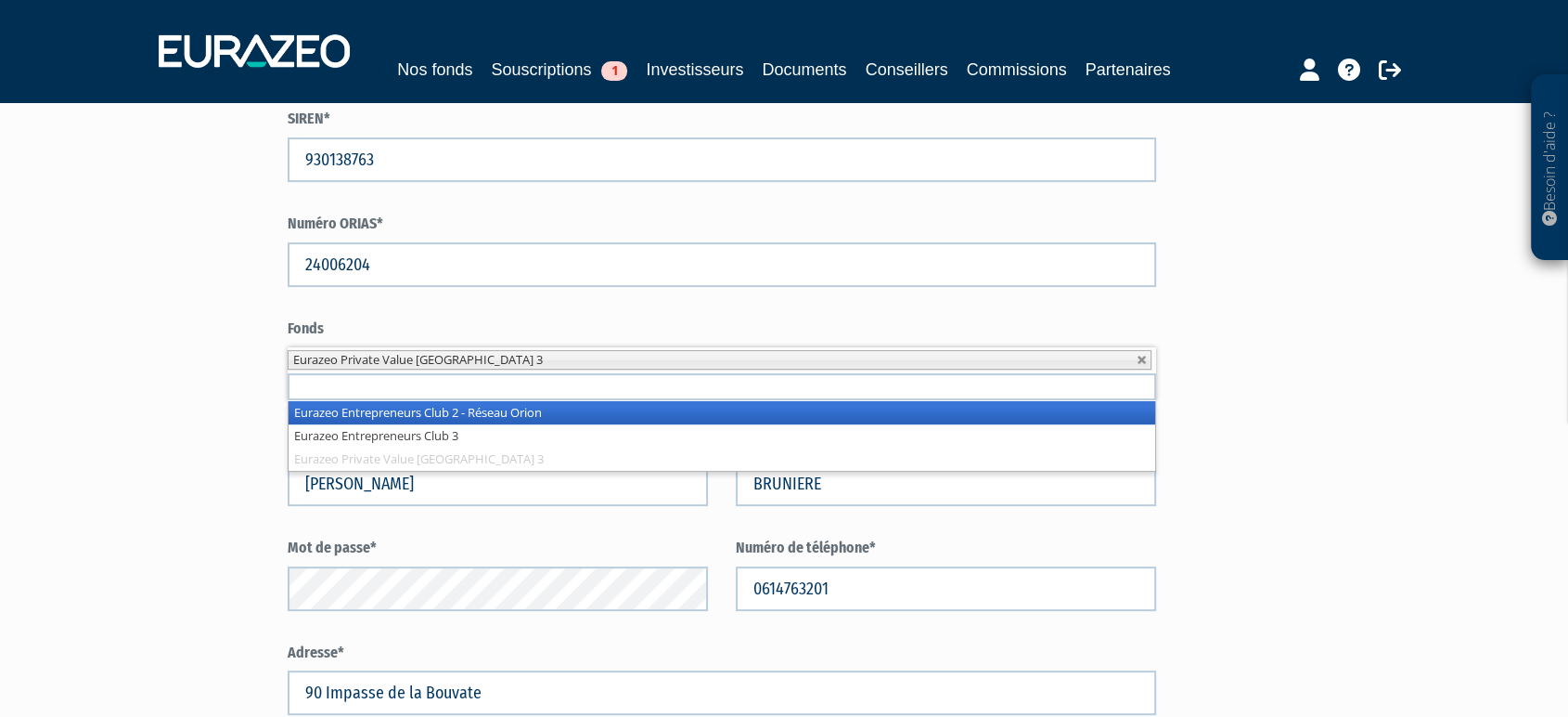
click at [315, 401] on input "text" at bounding box center [721, 387] width 869 height 27
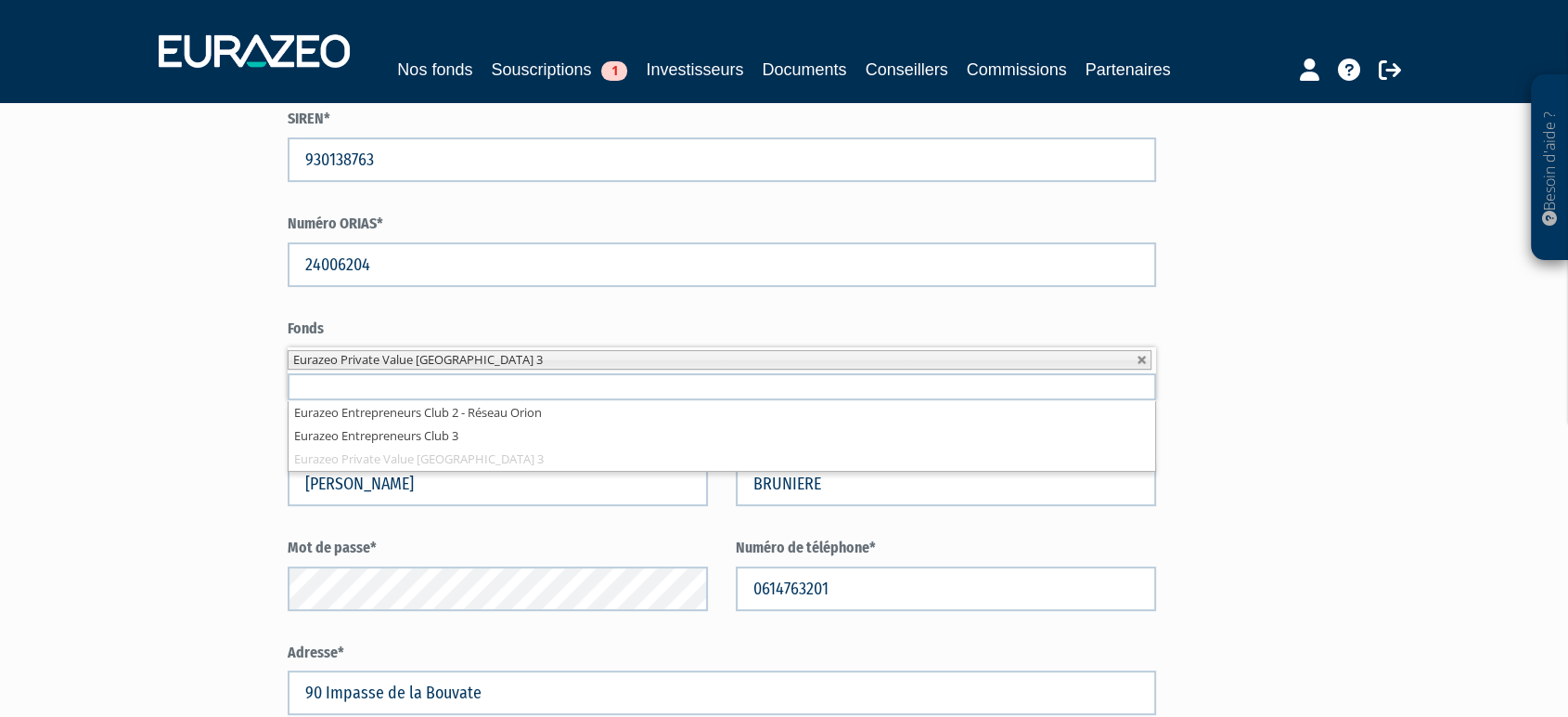
click at [203, 425] on div "Besoin d'aide ? × J'ai besoin d'aide Si vous avez une question à propos du fonc…" at bounding box center [784, 308] width 1568 height 1357
click at [561, 58] on link "Souscriptions 1" at bounding box center [559, 70] width 136 height 26
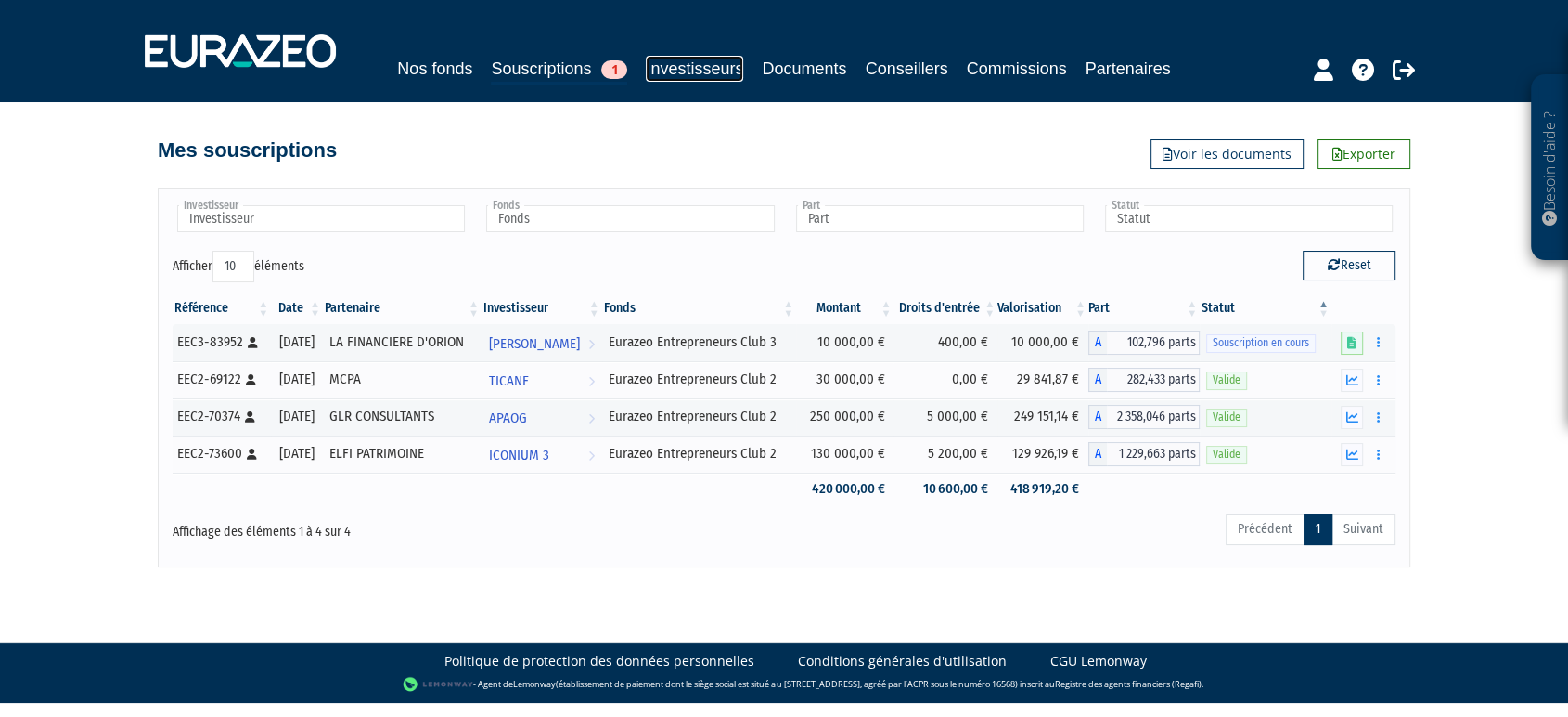
click at [743, 59] on link "Investisseurs" at bounding box center [694, 69] width 97 height 26
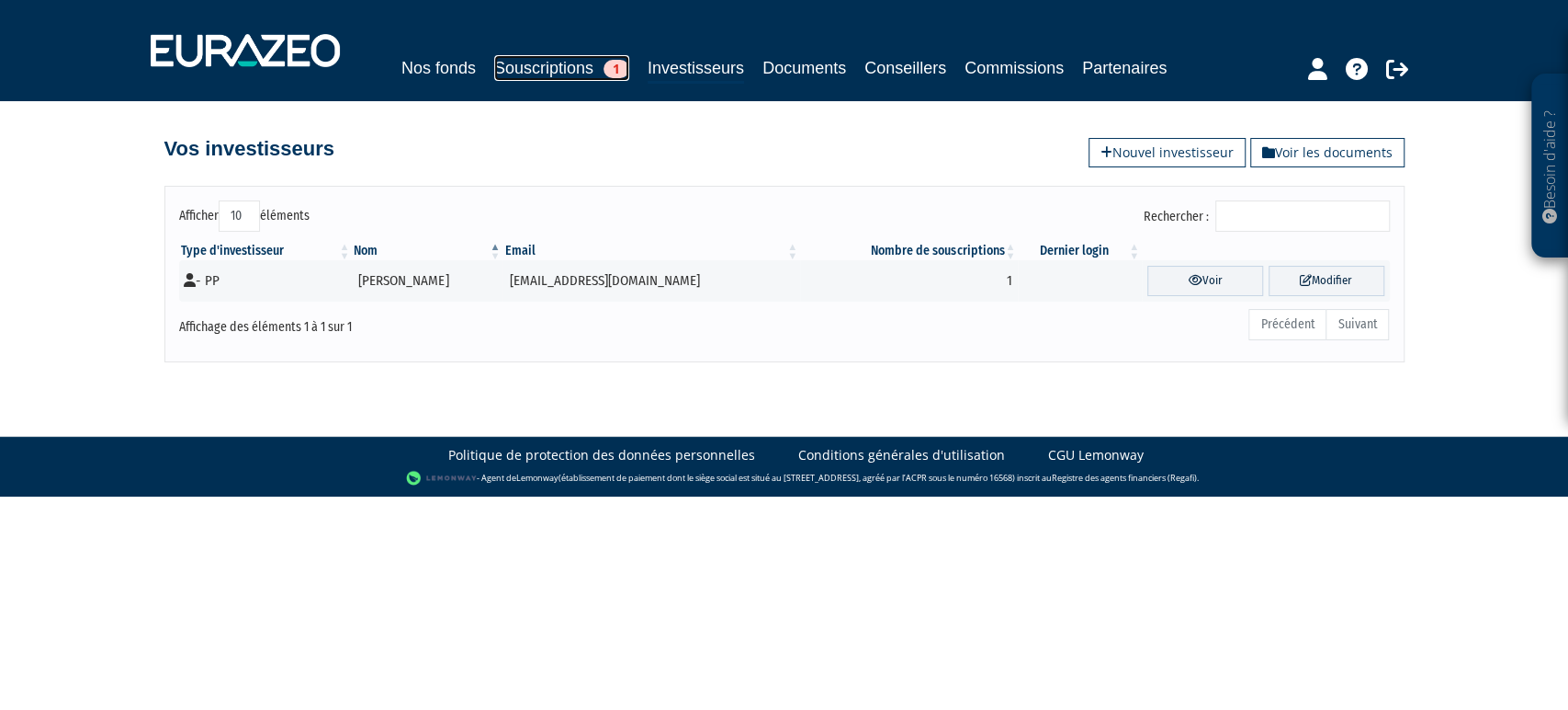
click at [614, 68] on link "Souscriptions 1" at bounding box center [562, 68] width 135 height 26
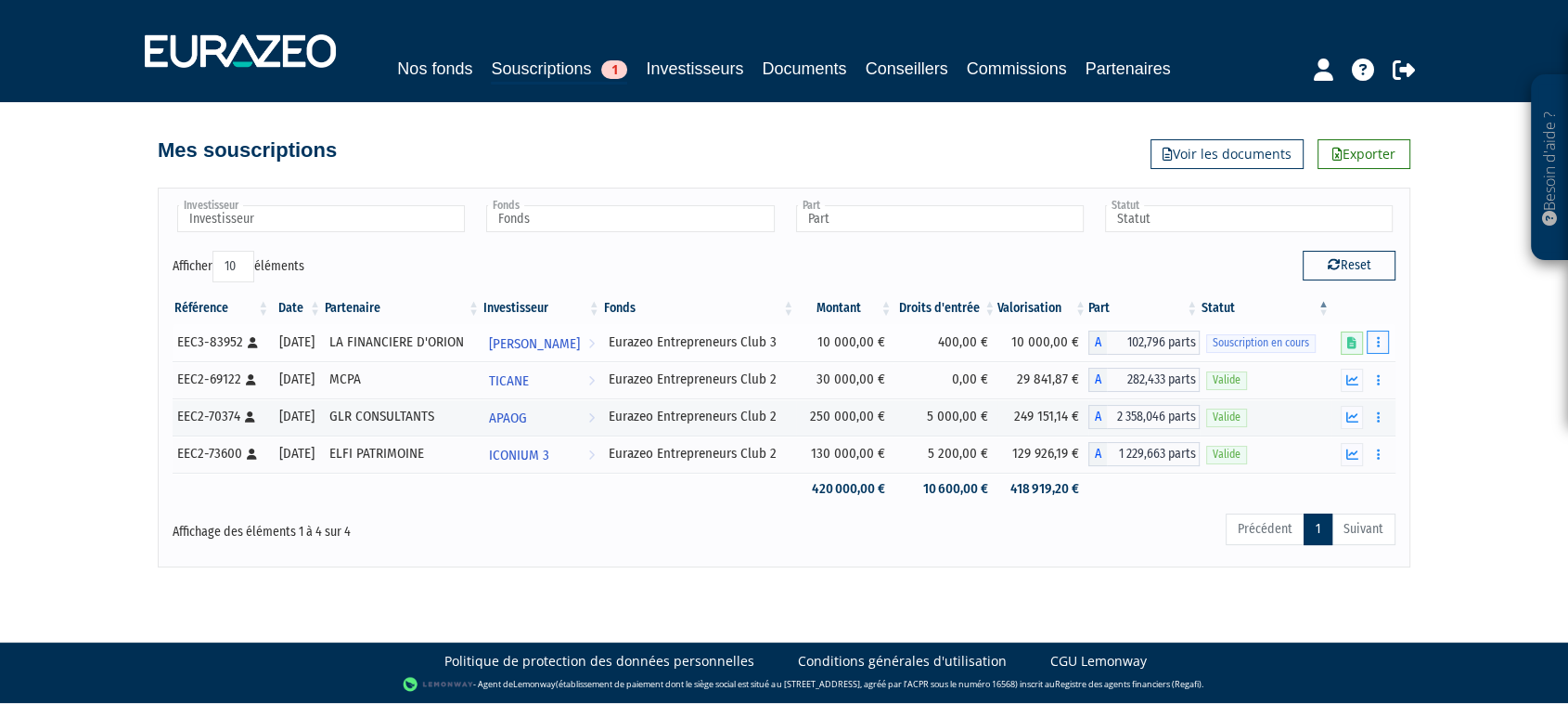
click at [1377, 348] on icon "button" at bounding box center [1378, 342] width 3 height 12
click at [1298, 451] on icon at bounding box center [1296, 444] width 10 height 12
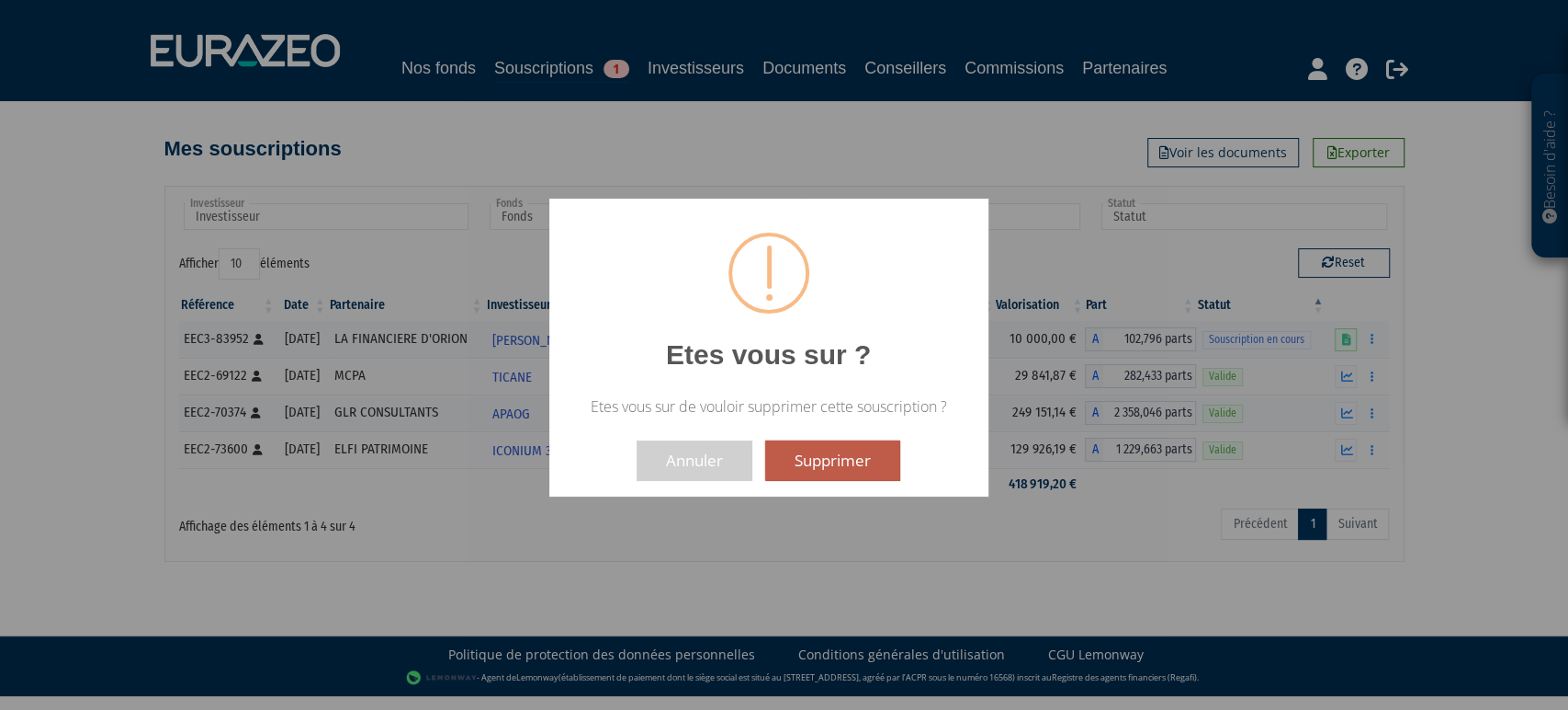
click at [786, 445] on button "Supprimer" at bounding box center [833, 460] width 135 height 41
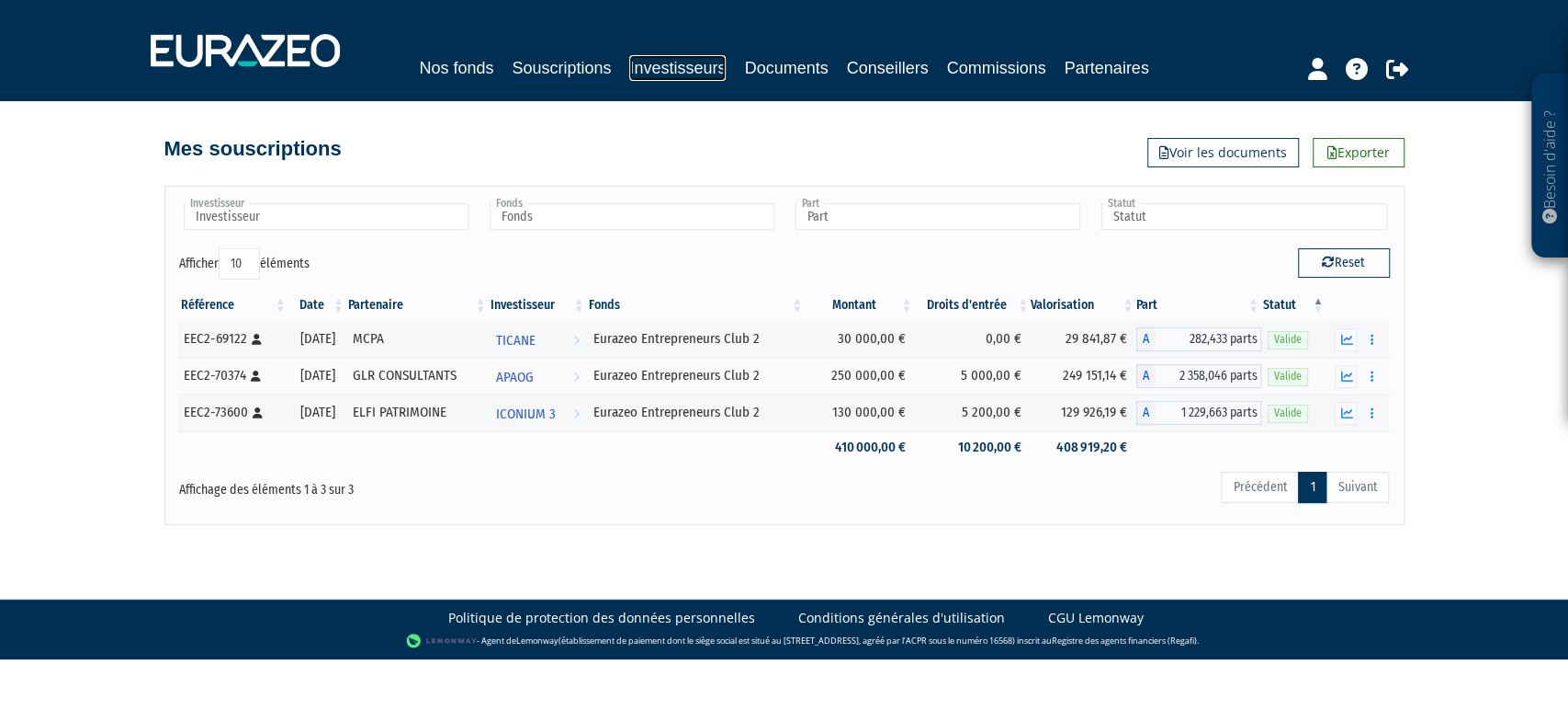
click at [629, 65] on link "Investisseurs" at bounding box center [677, 68] width 96 height 26
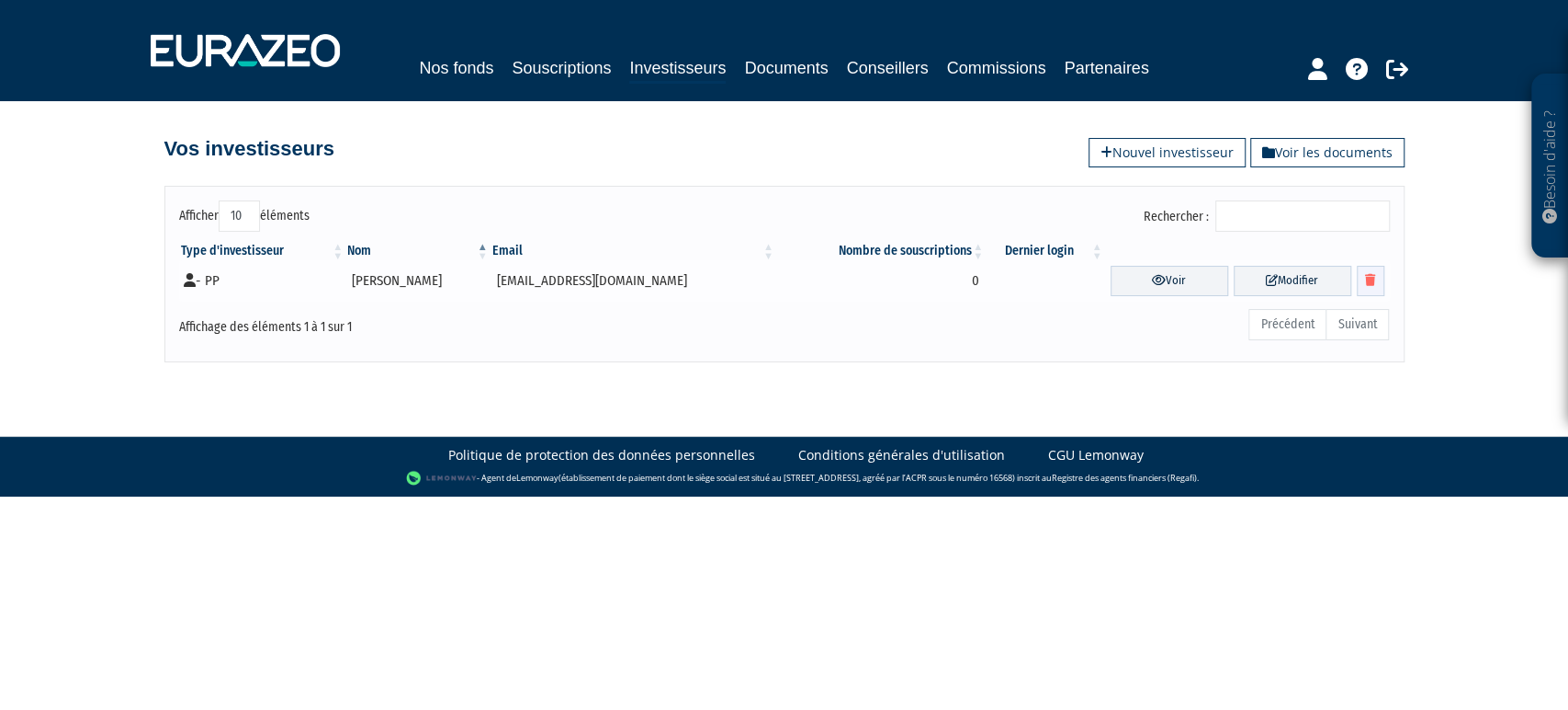
click at [1376, 275] on link at bounding box center [1371, 280] width 28 height 31
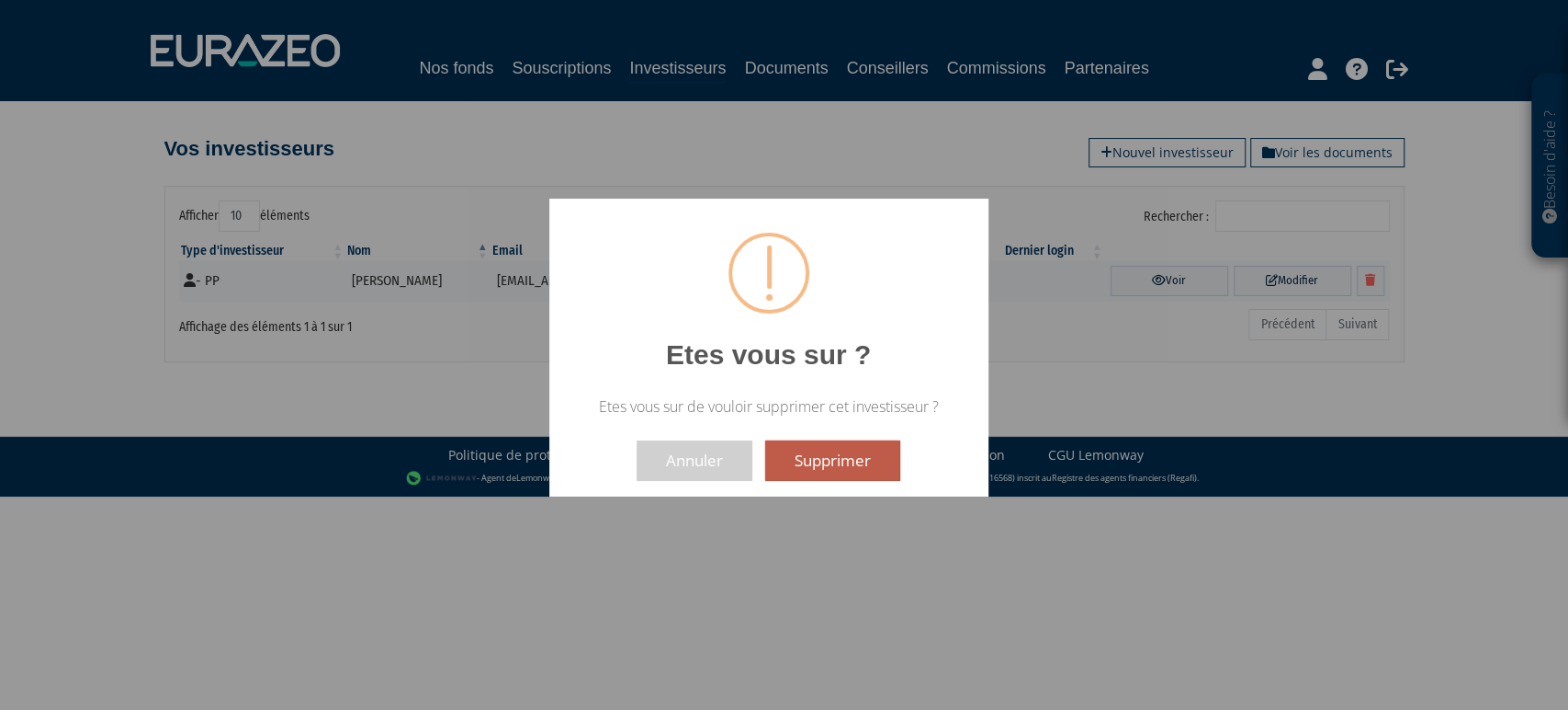
click at [790, 464] on button "Supprimer" at bounding box center [833, 460] width 135 height 41
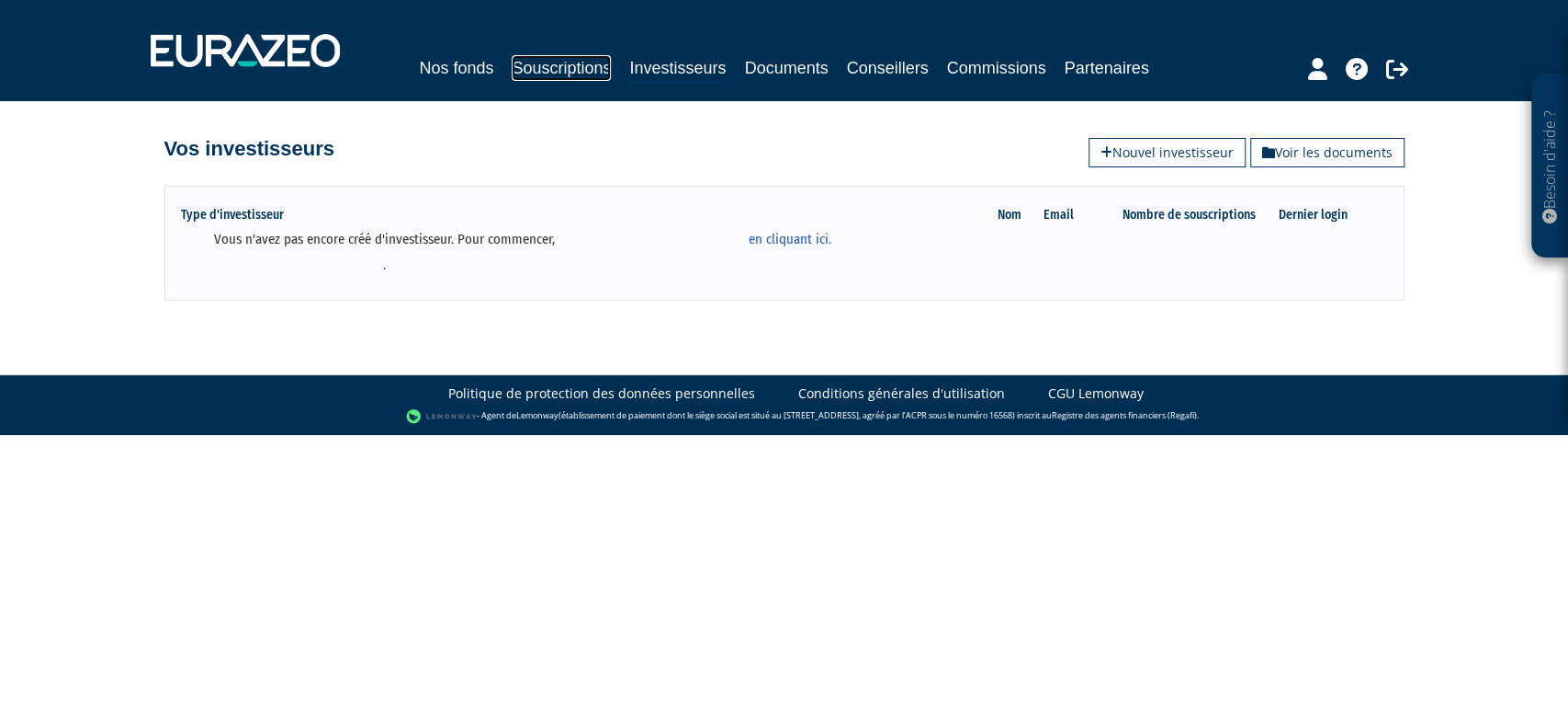
click at [546, 58] on link "Souscriptions" at bounding box center [561, 68] width 99 height 26
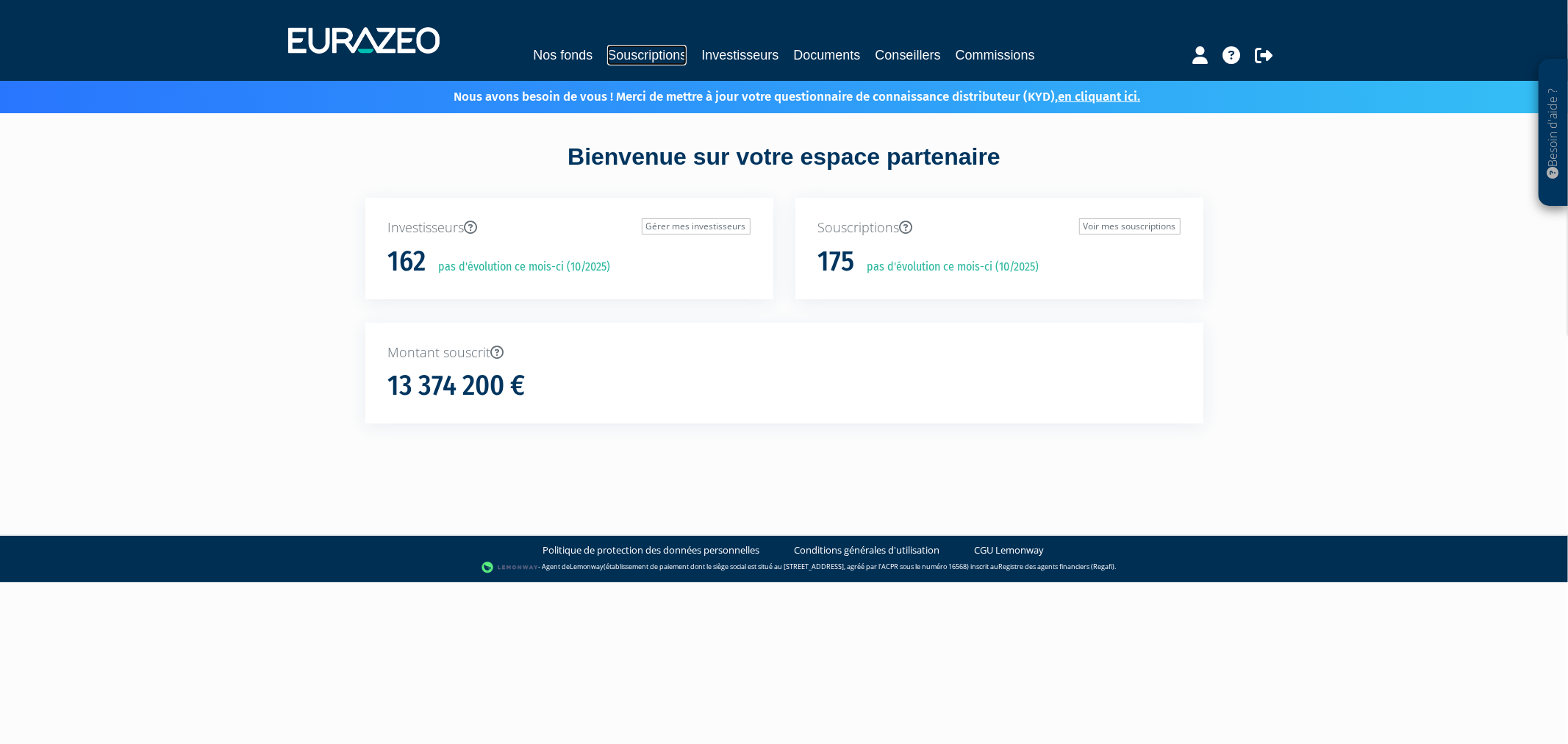
drag, startPoint x: 0, startPoint y: 0, endPoint x: 625, endPoint y: 50, distance: 627.0
click at [625, 50] on link "Souscriptions" at bounding box center [646, 55] width 79 height 21
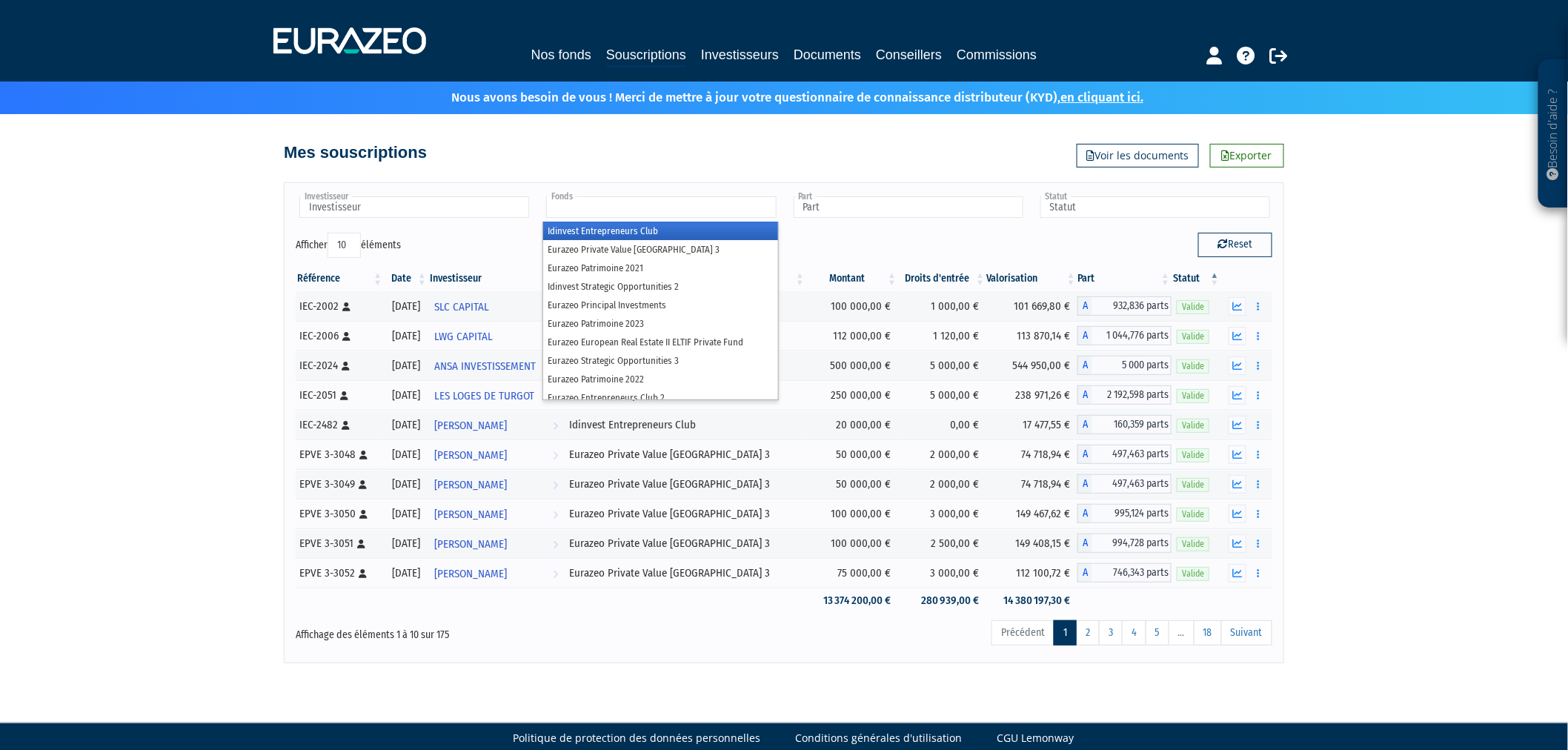
click at [617, 201] on input "text" at bounding box center [661, 207] width 230 height 22
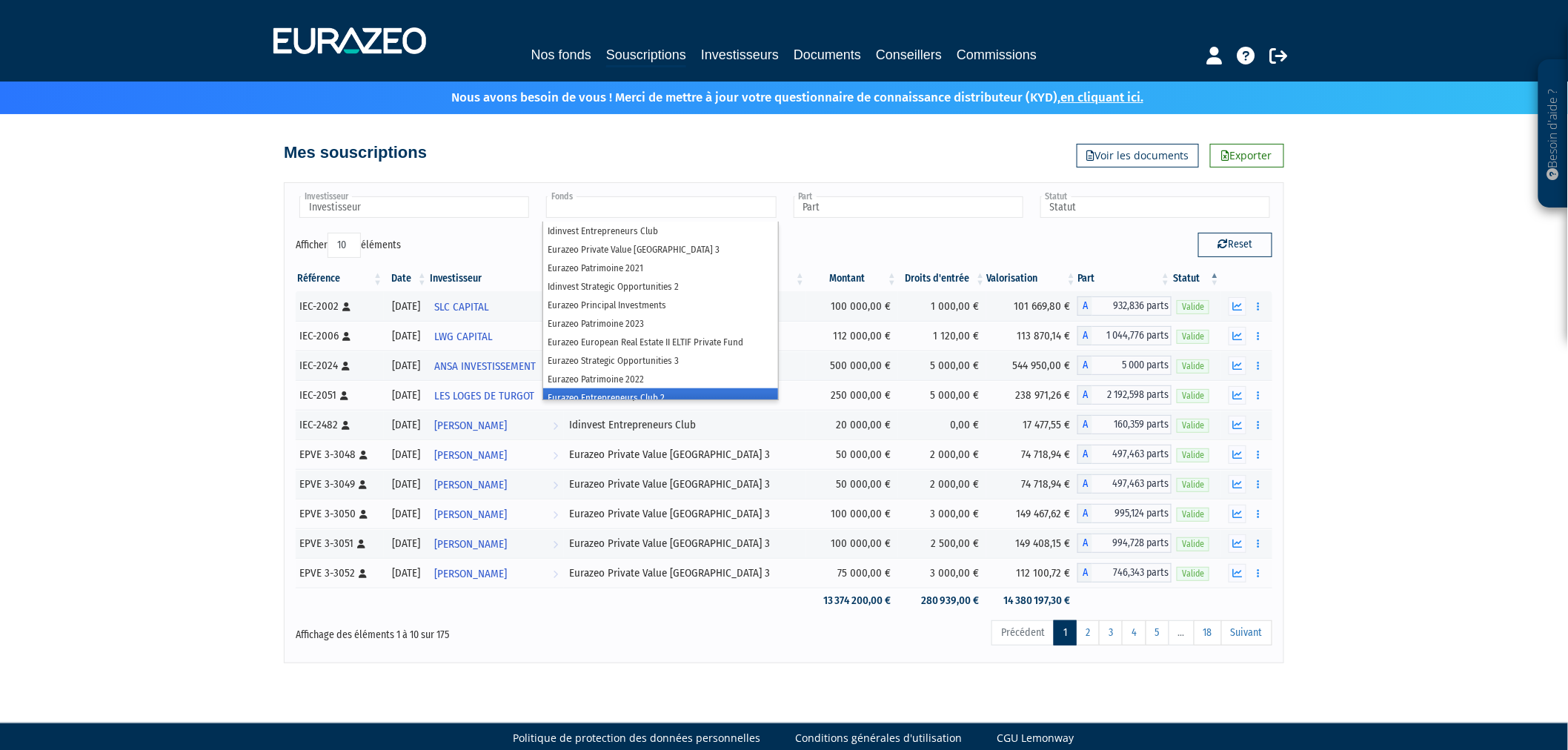
scroll to position [7, 0]
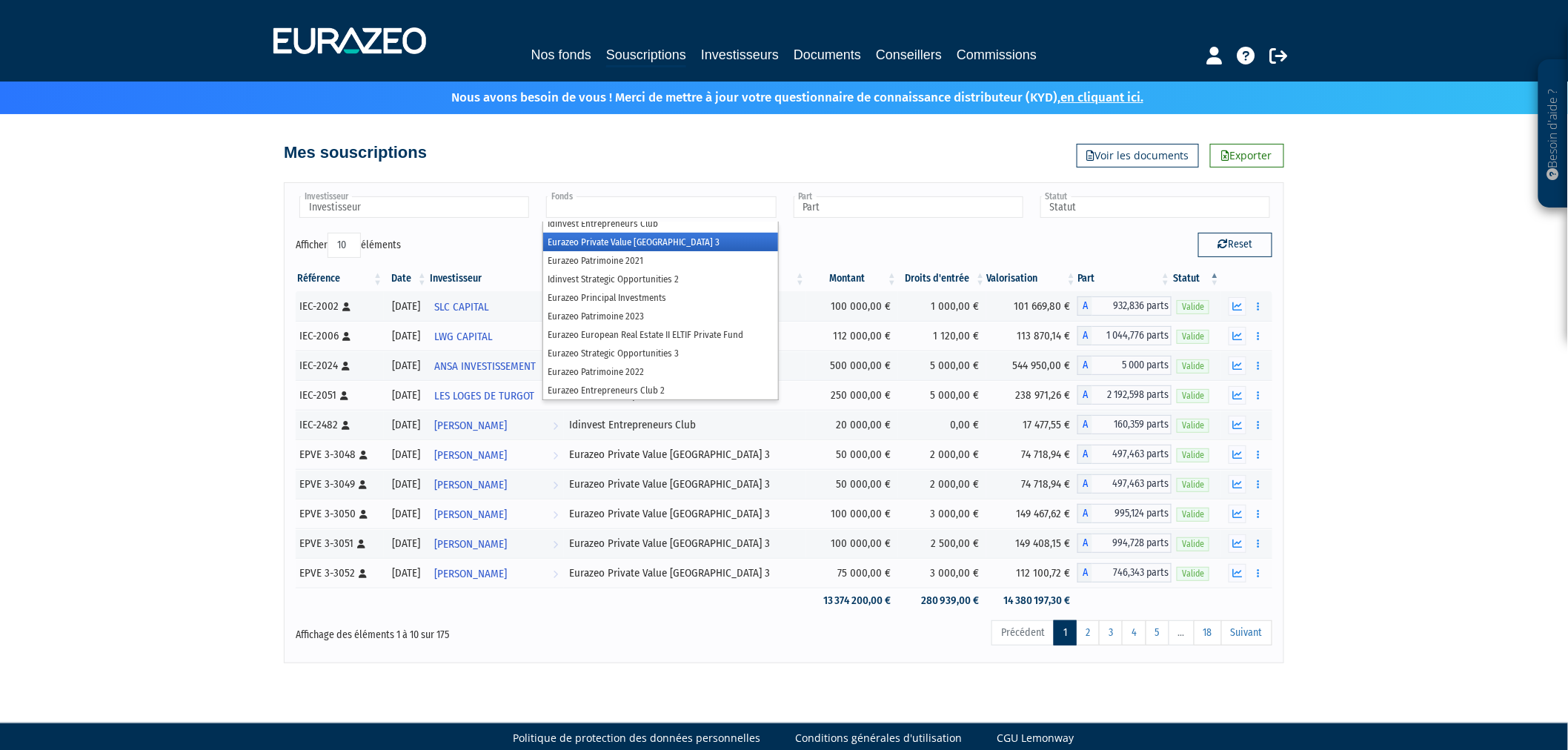
click at [610, 239] on li "Eurazeo Private Value [GEOGRAPHIC_DATA] 3" at bounding box center [660, 242] width 234 height 19
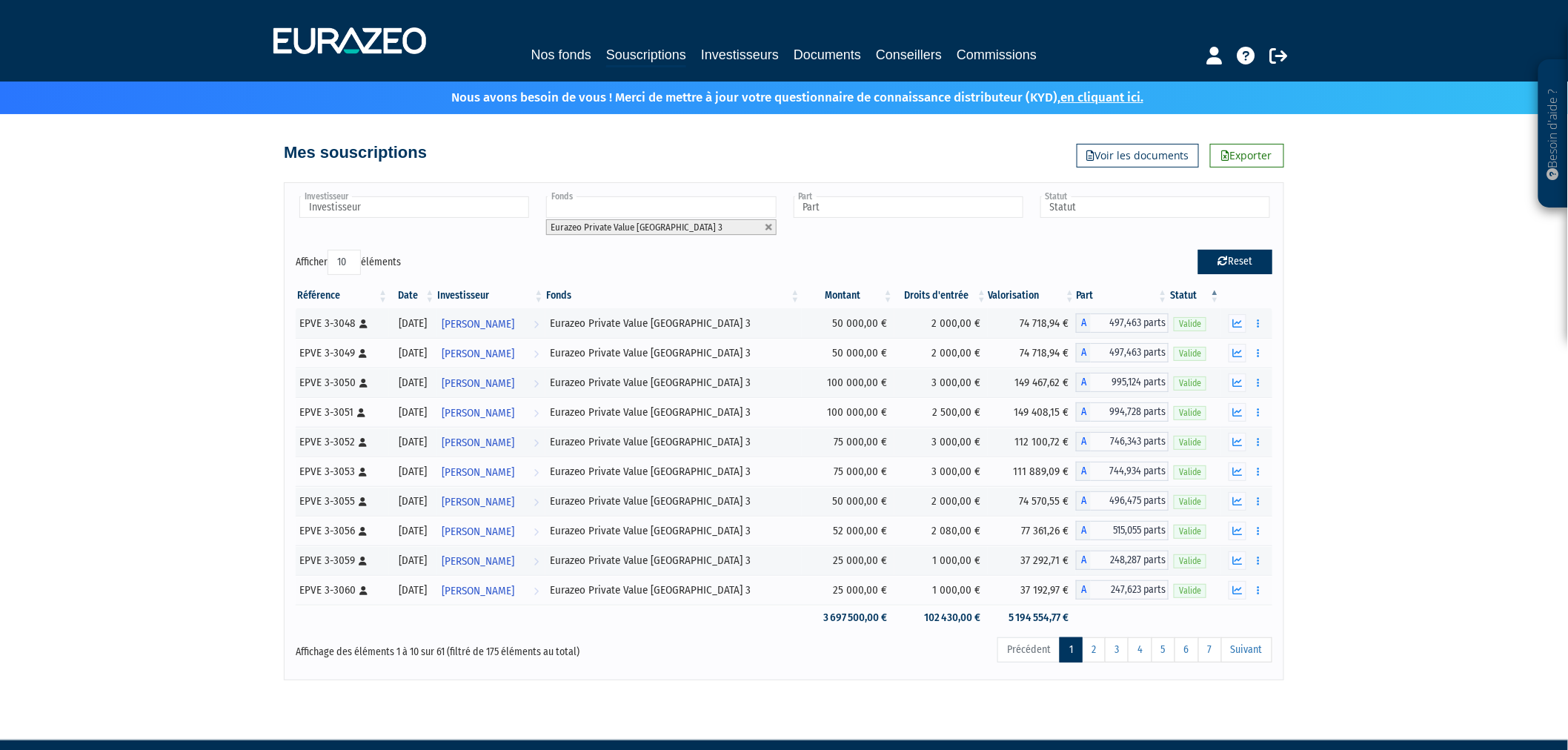
click at [1257, 265] on button "Reset" at bounding box center [1235, 262] width 74 height 24
type input "Investisseur"
type input "Fonds"
type input "Part"
type input "Statut"
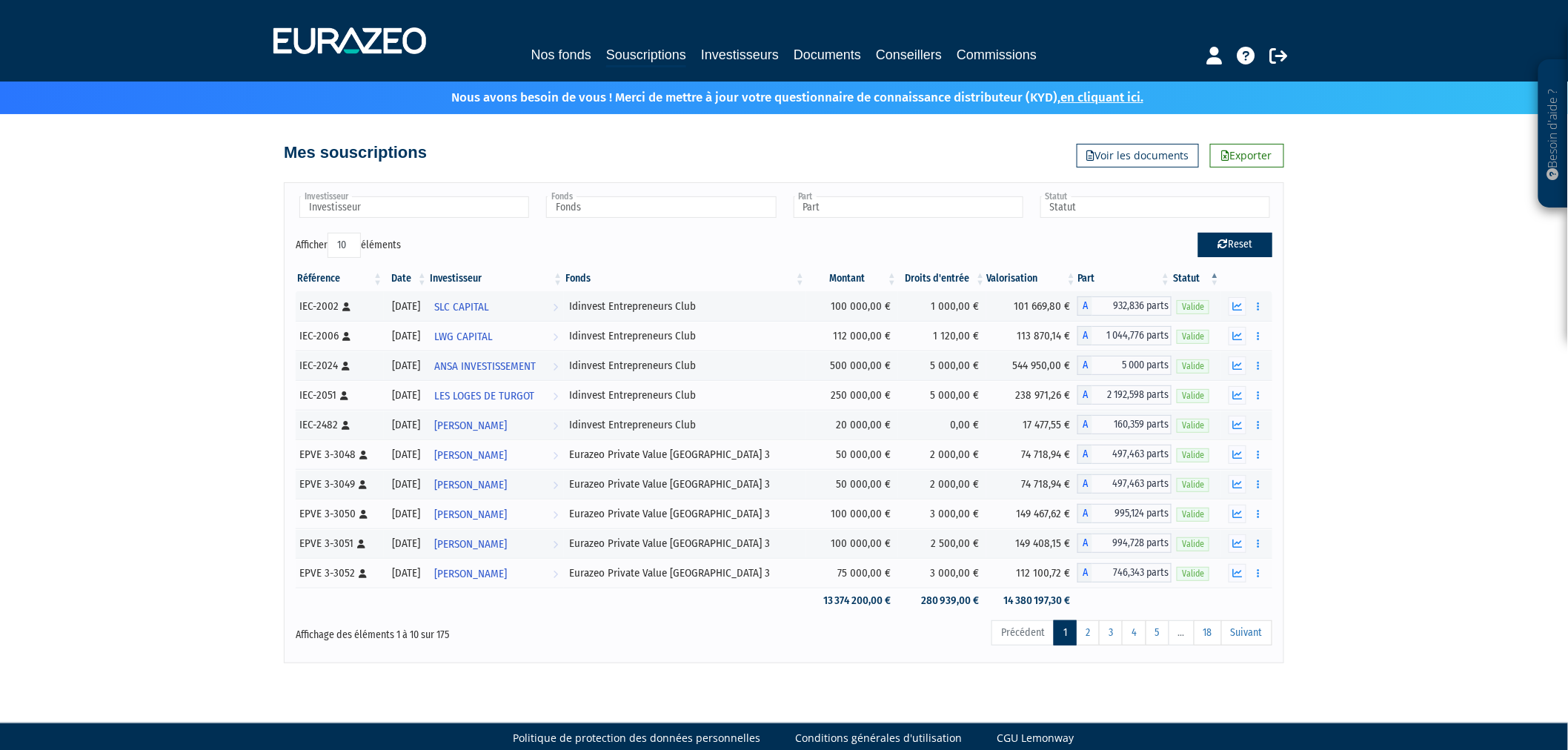
scroll to position [0, 0]
click at [750, 204] on input "text" at bounding box center [661, 207] width 230 height 22
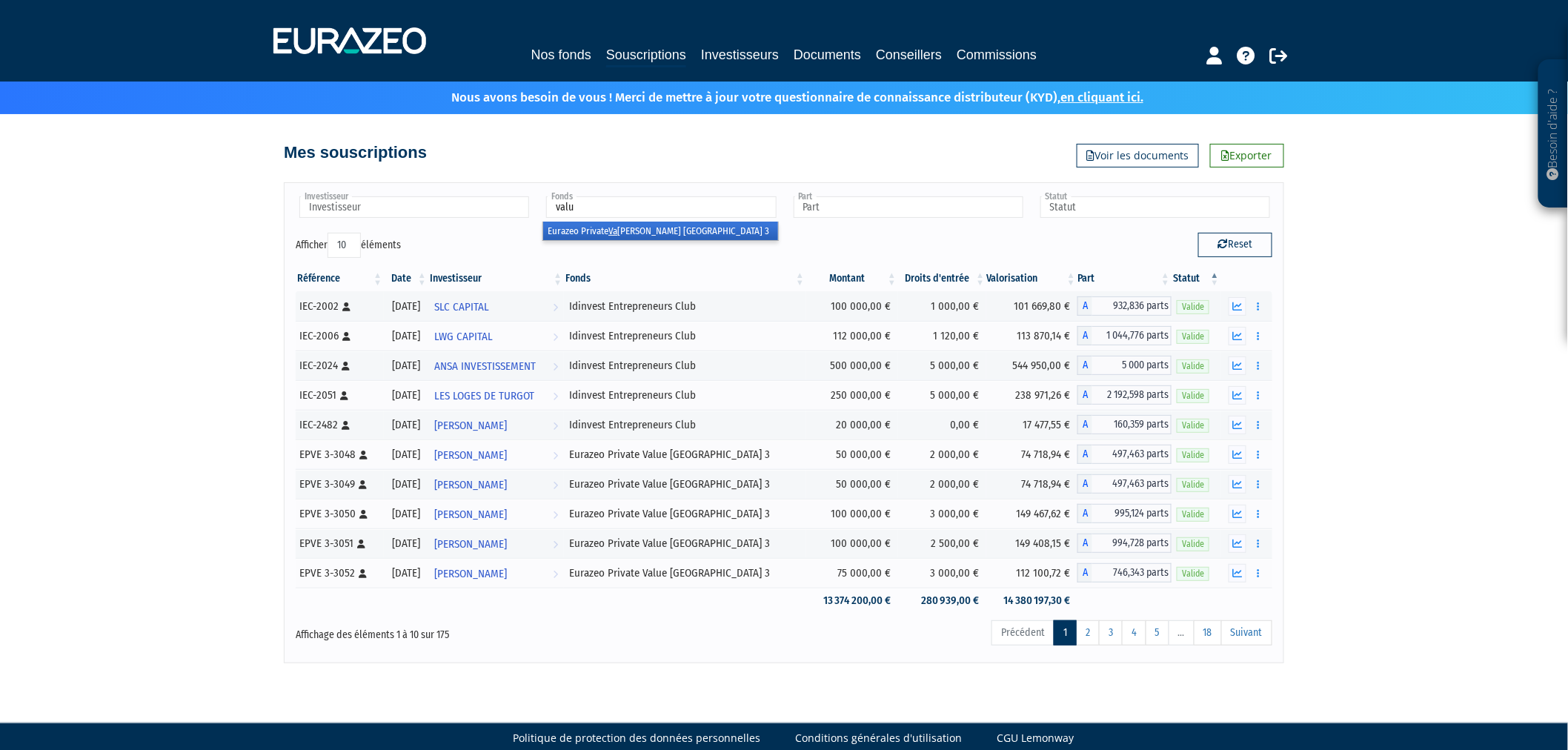
type input "value"
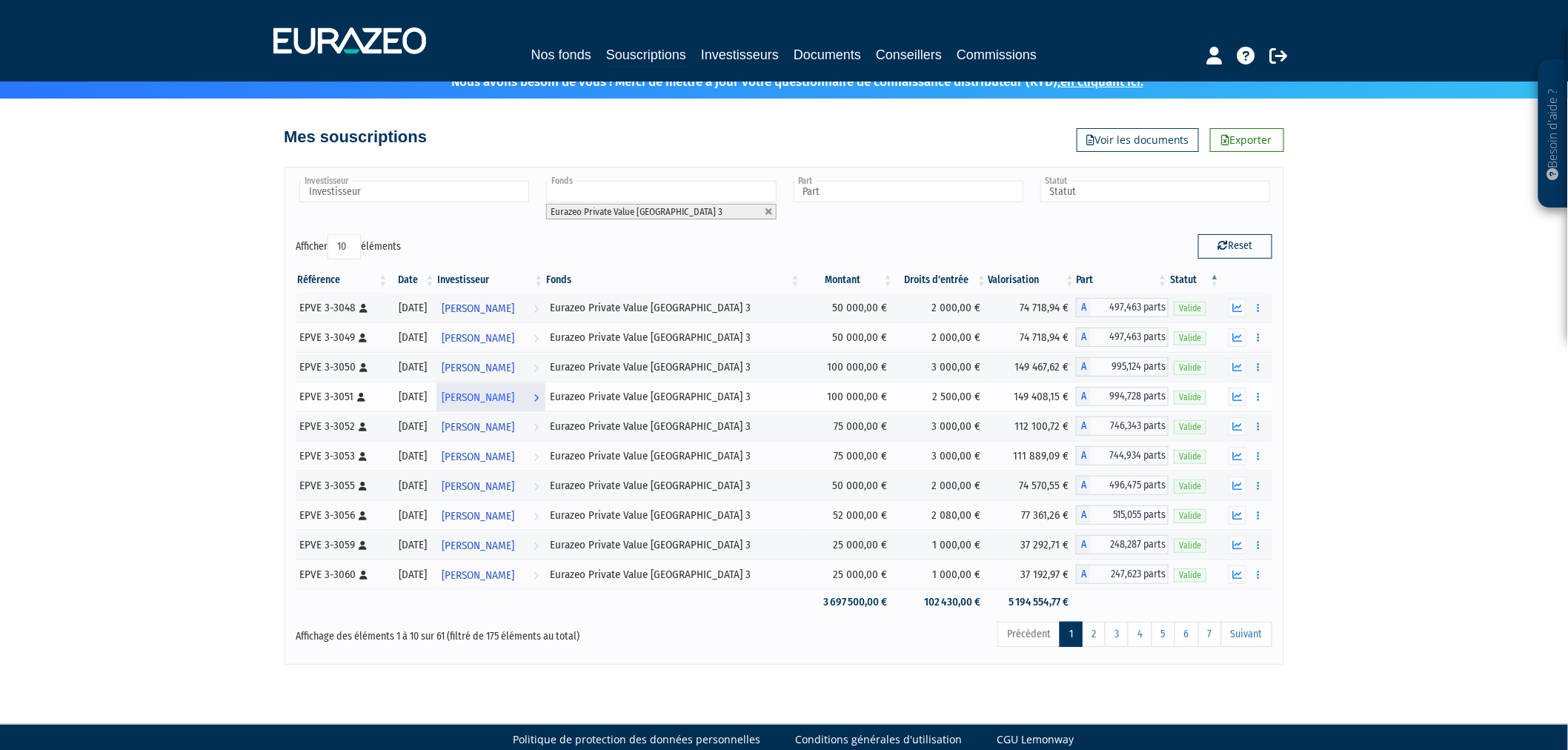
scroll to position [17, 0]
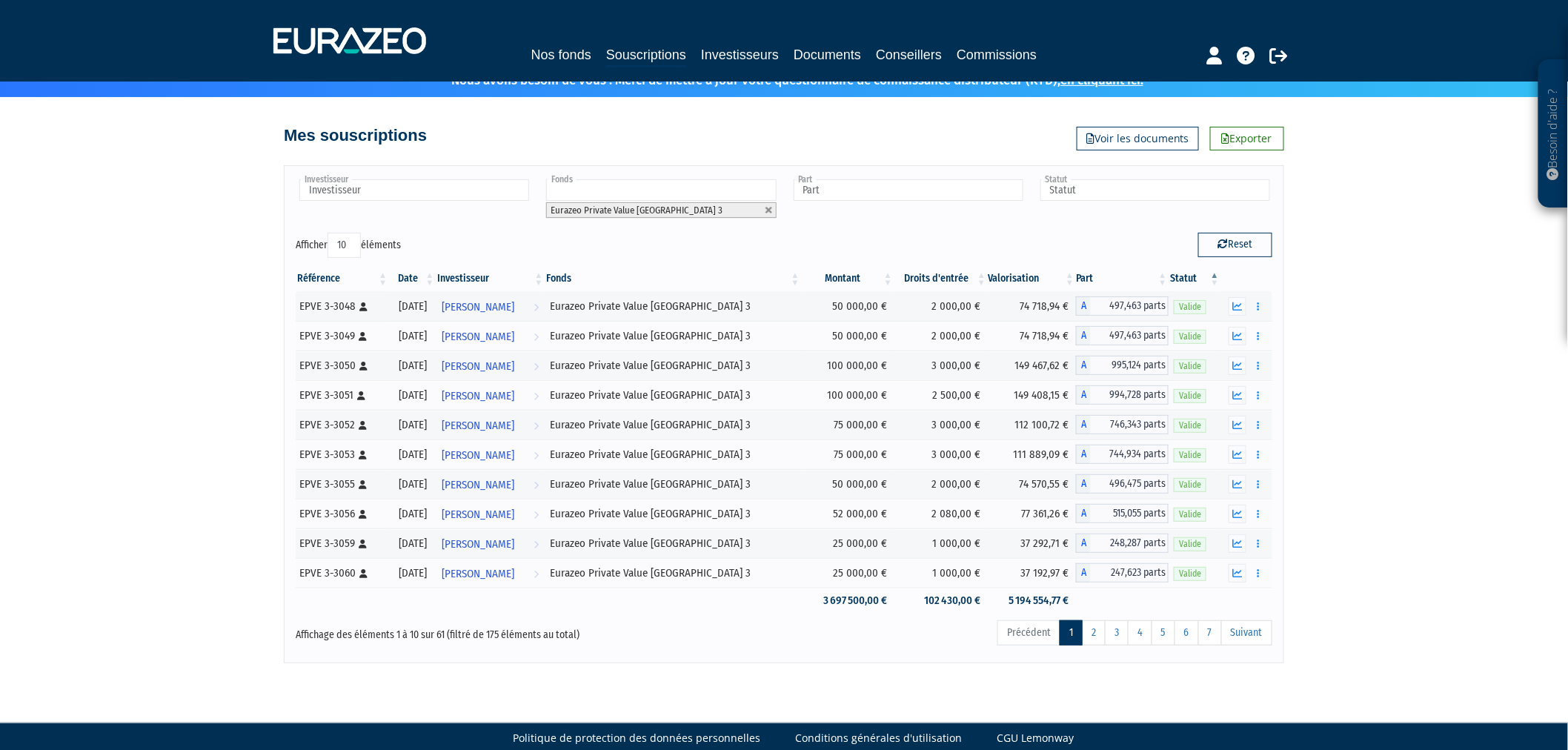
click at [347, 239] on select "10 25 50 100" at bounding box center [344, 245] width 34 height 25
select select "100"
click at [330, 233] on select "10 25 50 100" at bounding box center [344, 245] width 34 height 25
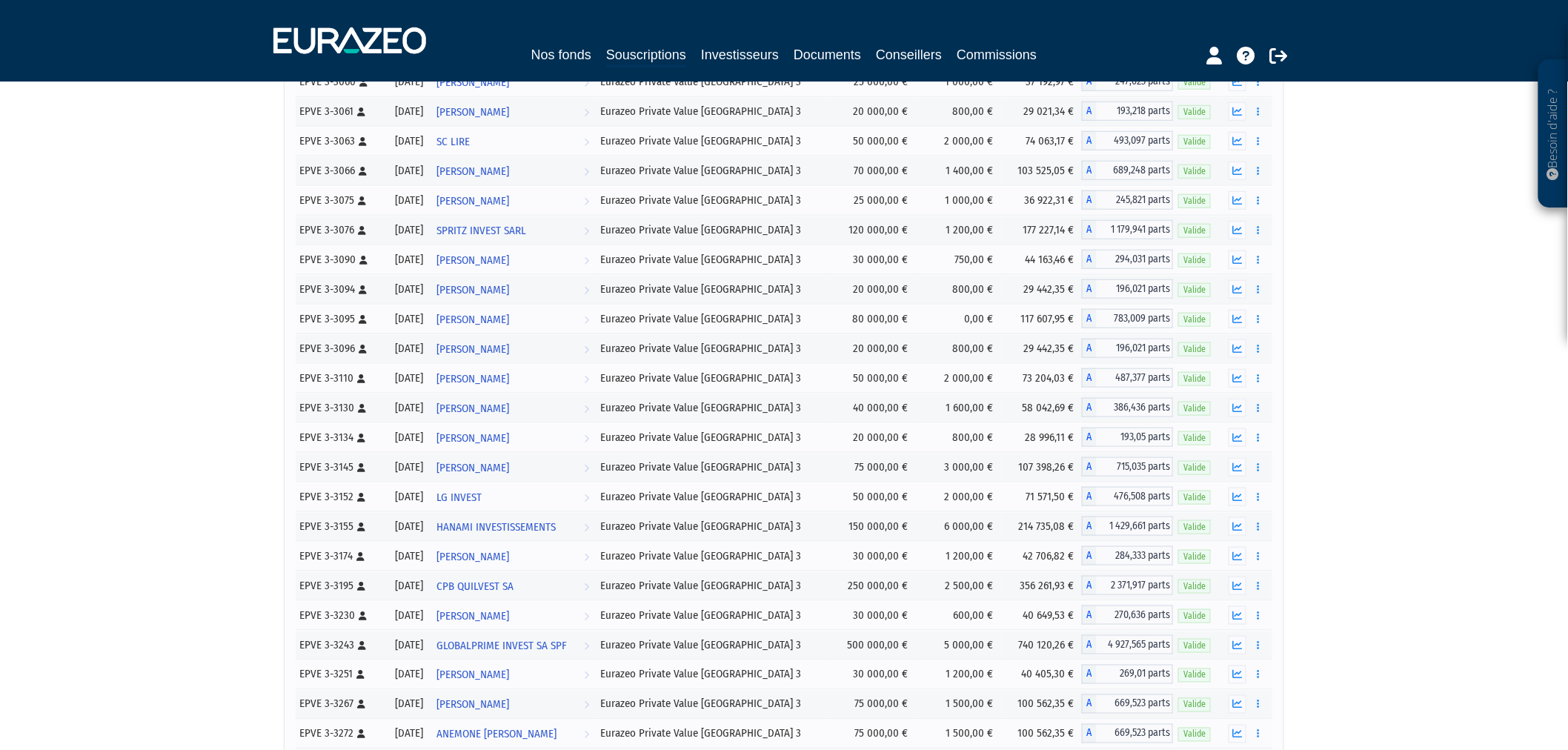
scroll to position [0, 0]
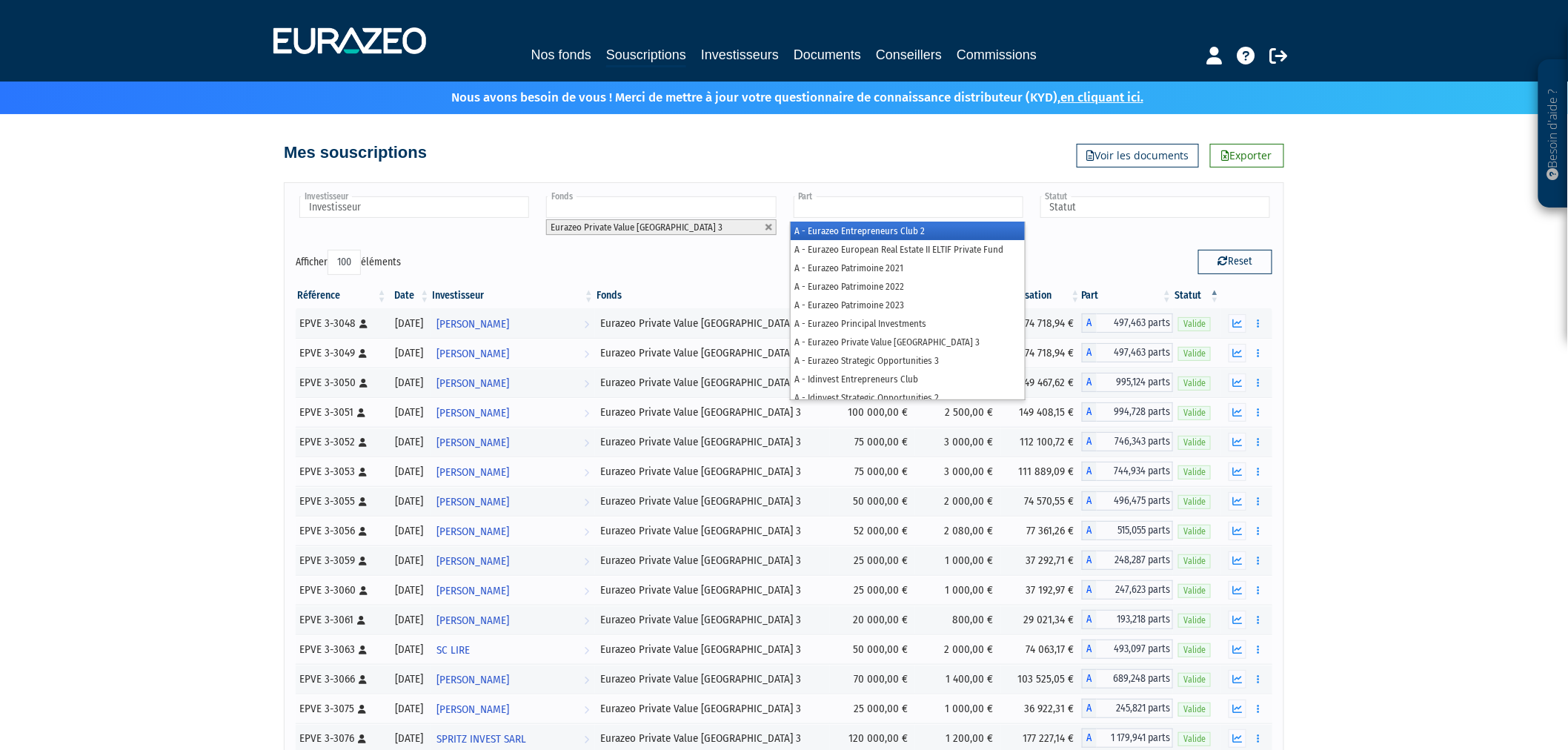
click at [861, 210] on input "text" at bounding box center [908, 207] width 230 height 22
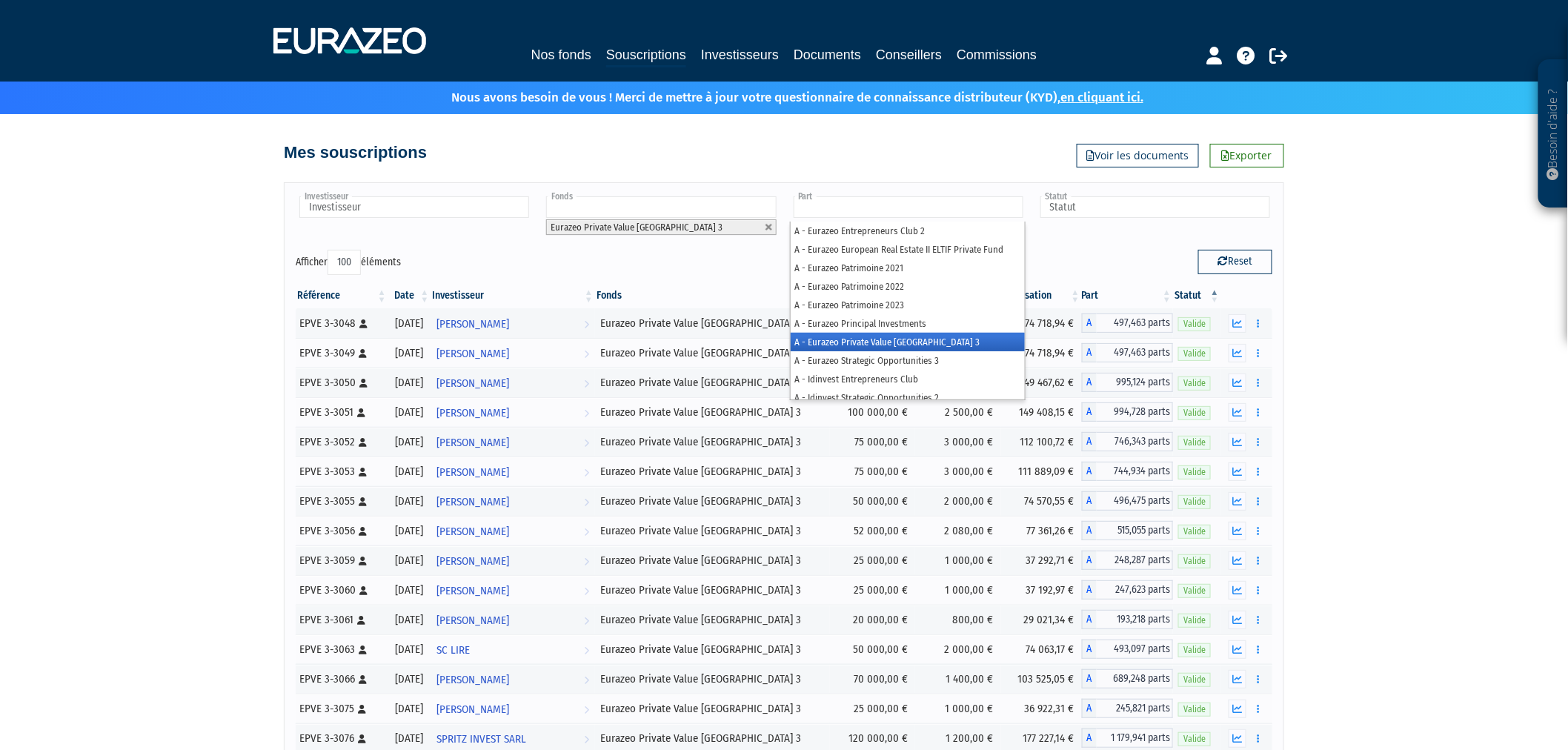
click at [879, 344] on li "A - Eurazeo Private Value [GEOGRAPHIC_DATA] 3" at bounding box center [908, 341] width 234 height 19
